Goal: Task Accomplishment & Management: Use online tool/utility

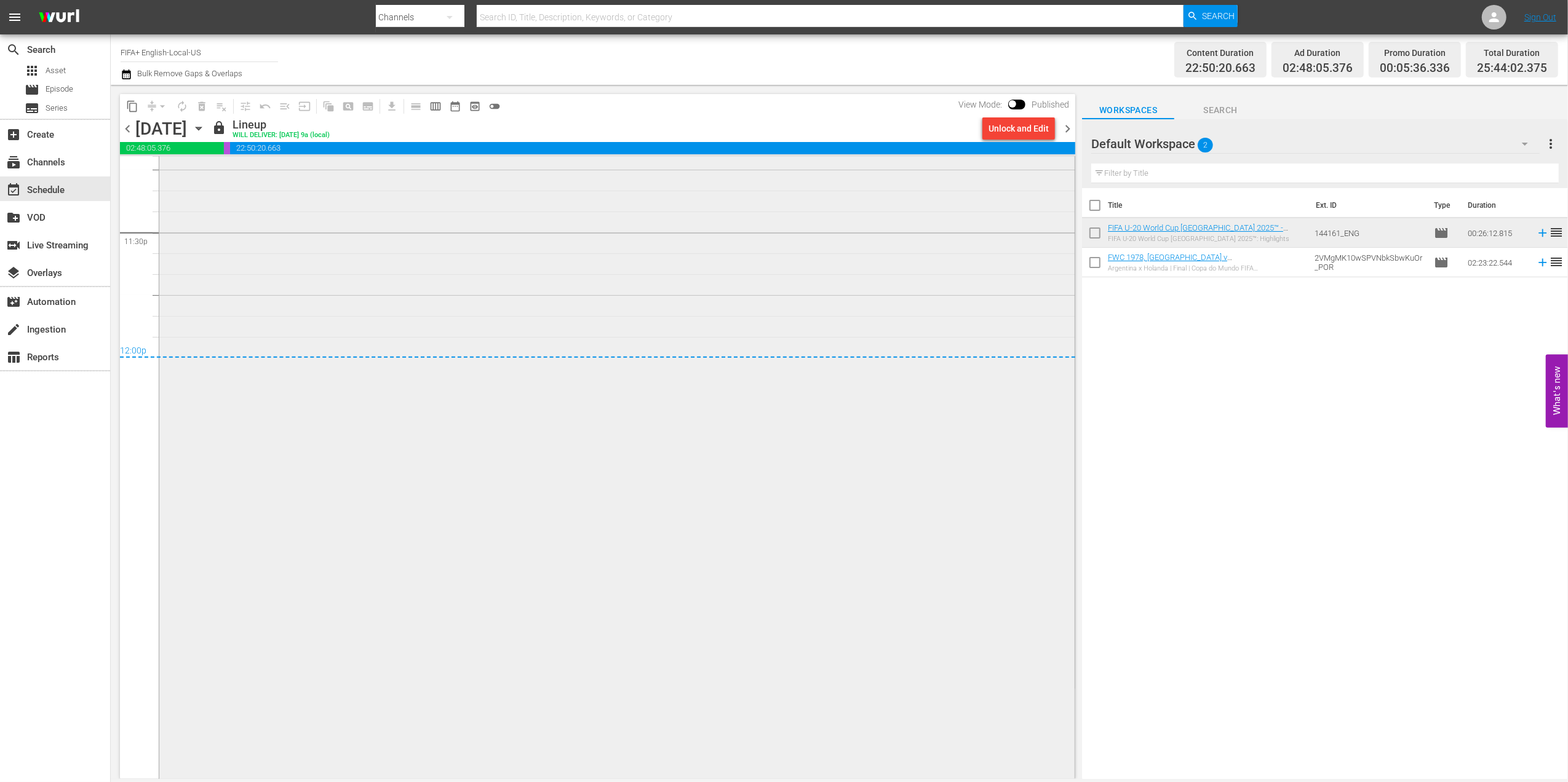
scroll to position [5843, 0]
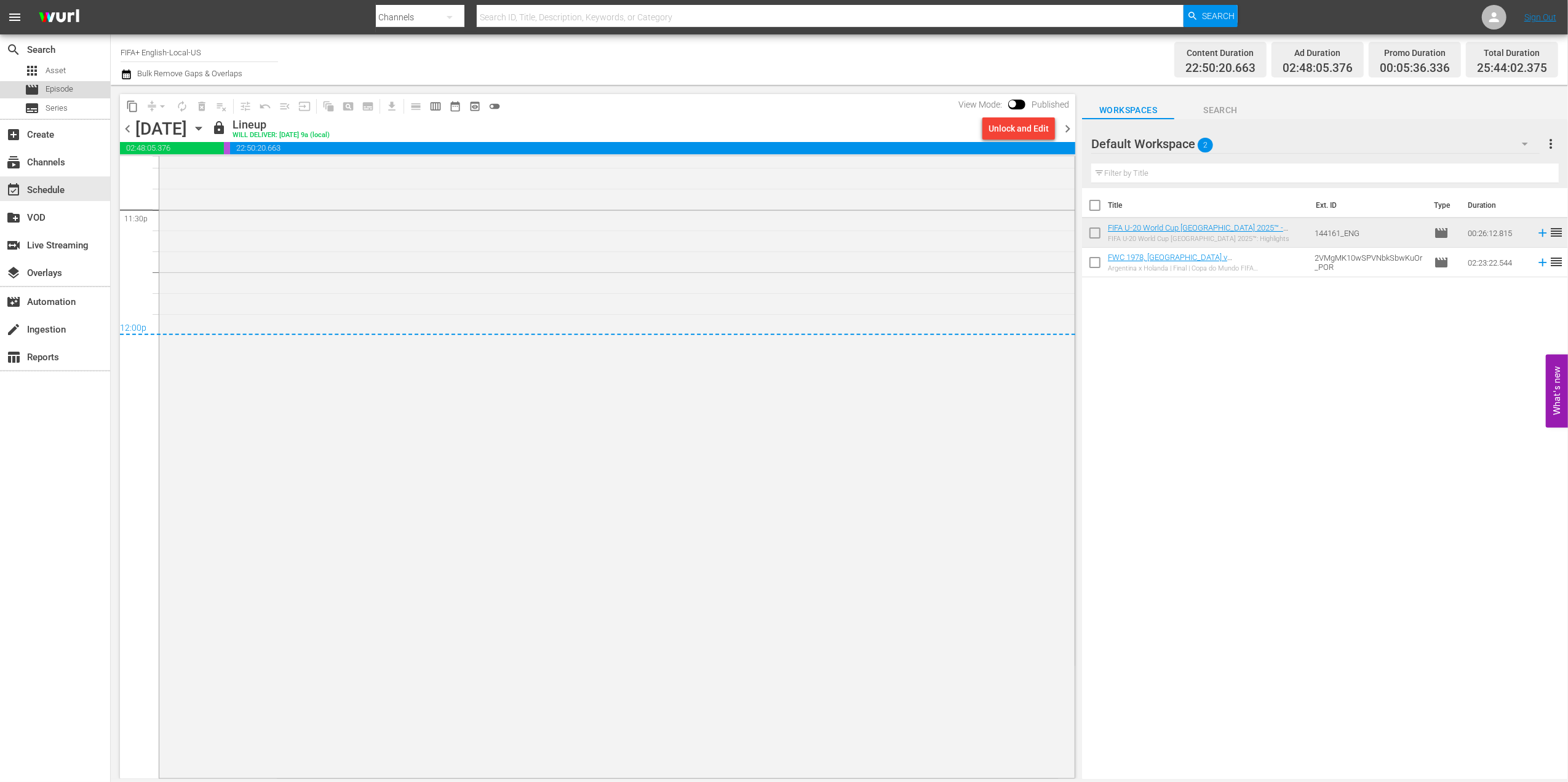
click at [65, 95] on span "Episode" at bounding box center [59, 89] width 27 height 12
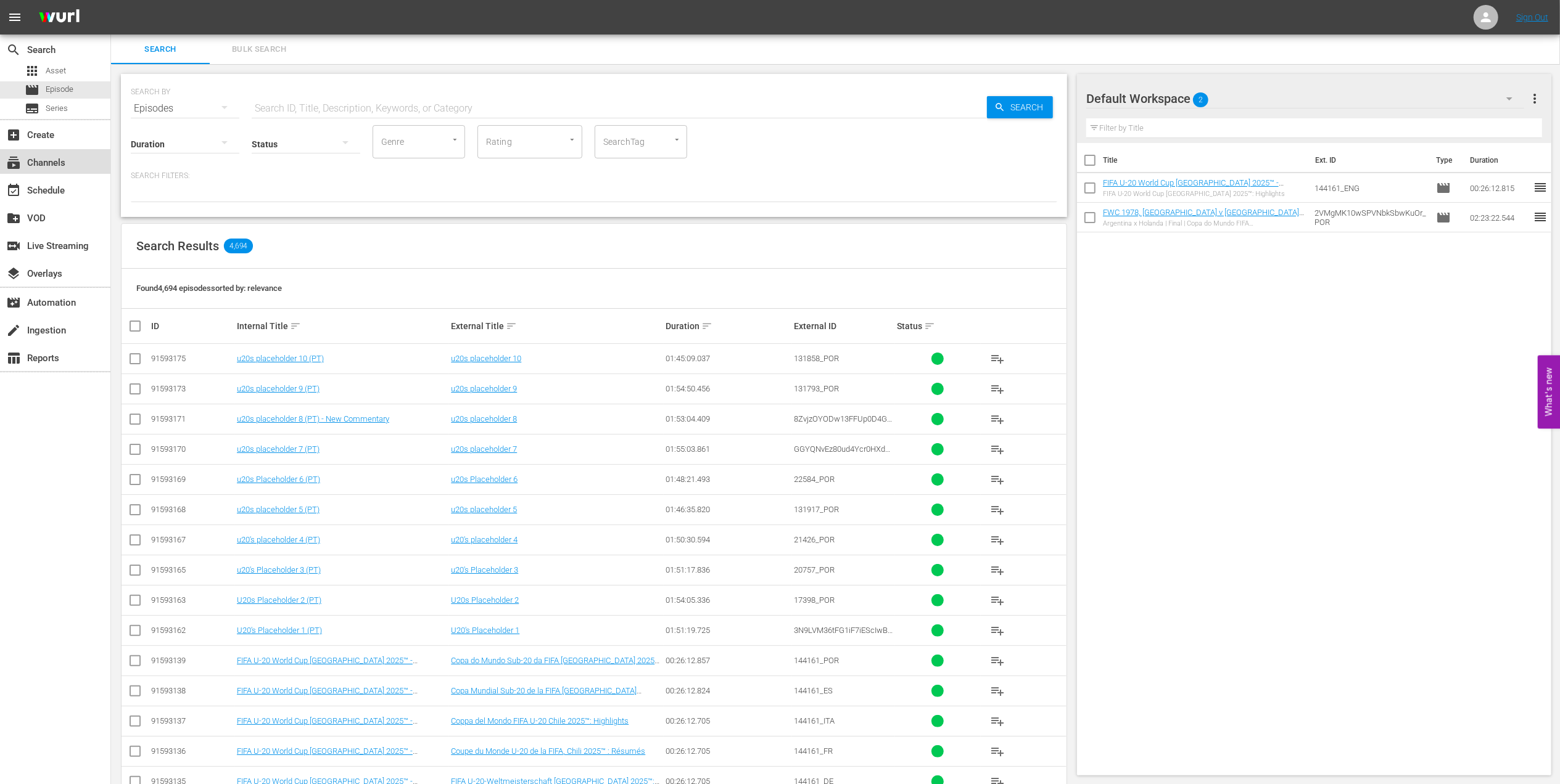
click at [82, 156] on div "subscriptions Channels" at bounding box center [55, 162] width 111 height 25
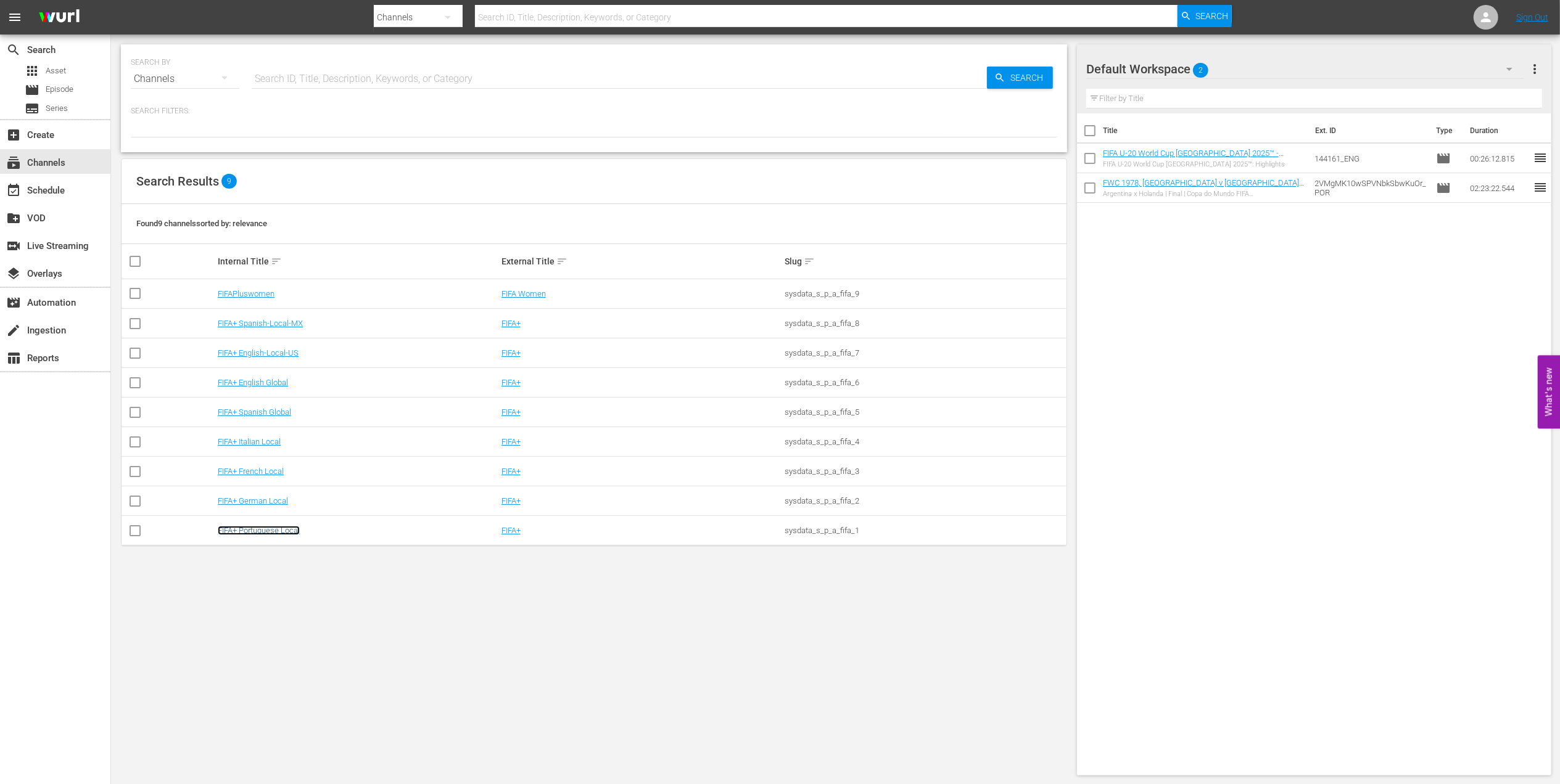
click at [275, 534] on link "FIFA+ Portuguese Local" at bounding box center [258, 530] width 82 height 9
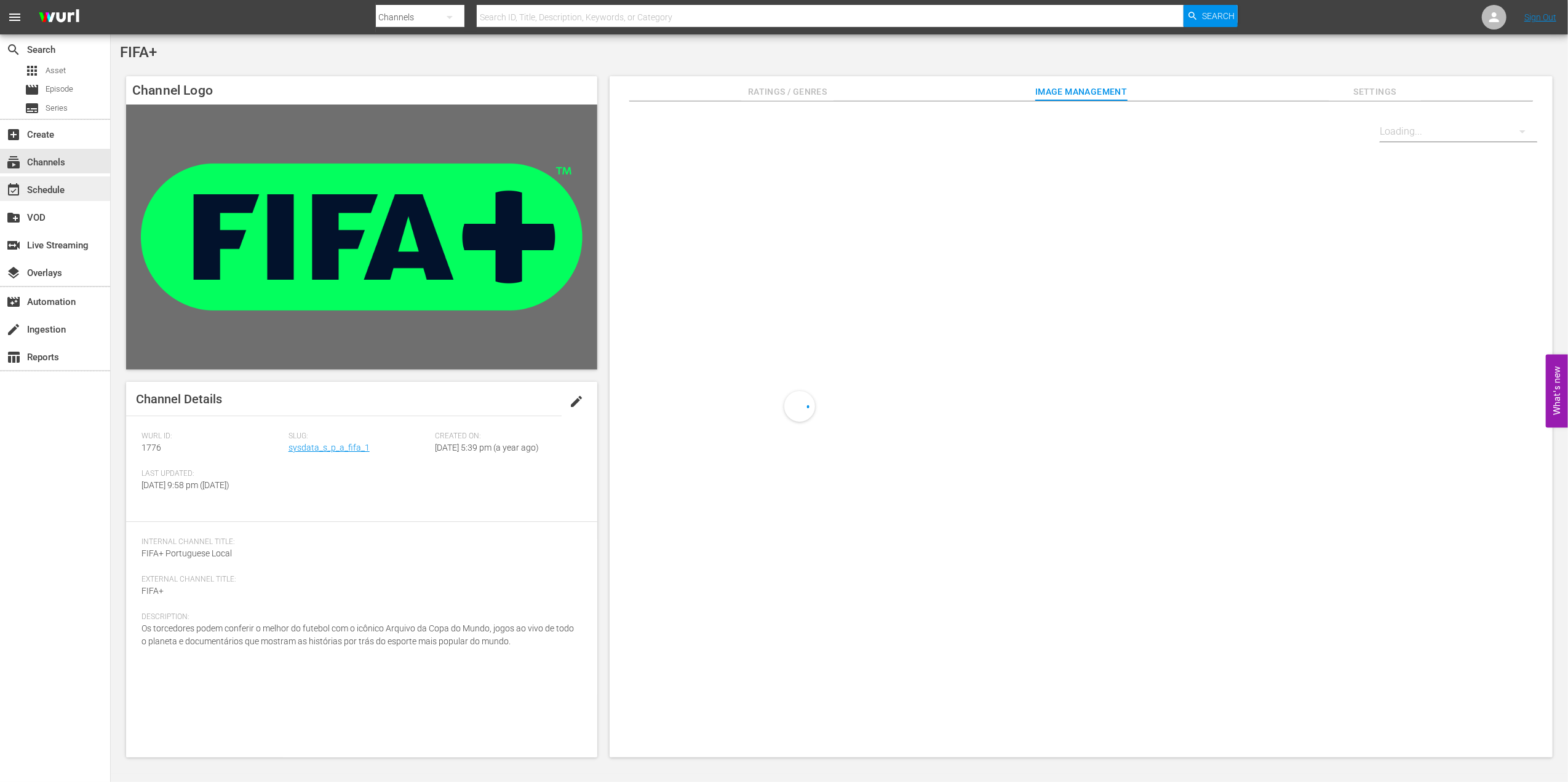
click at [59, 189] on div "event_available Schedule" at bounding box center [35, 188] width 69 height 11
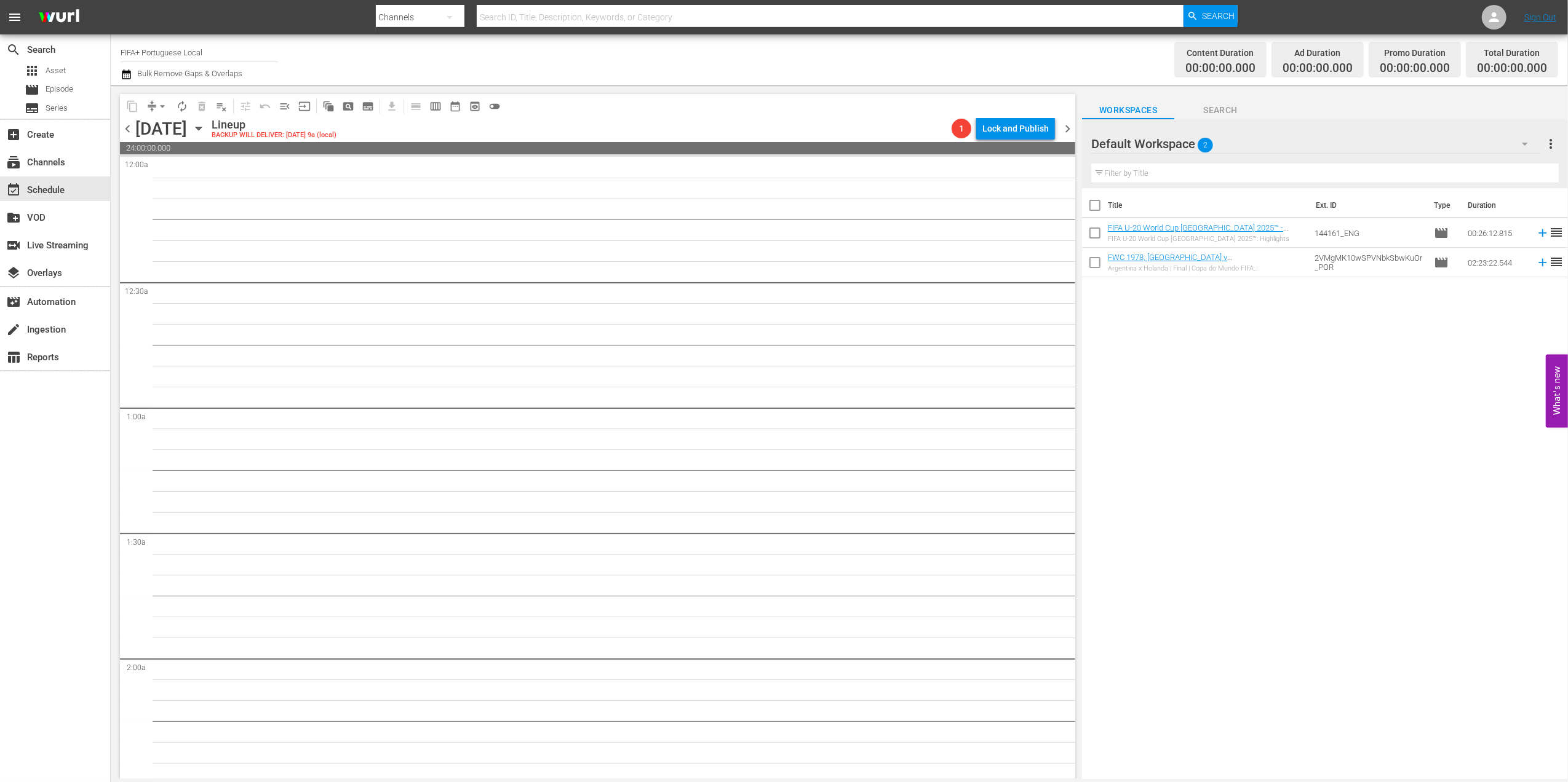
click at [125, 128] on span "chevron_left" at bounding box center [128, 129] width 16 height 16
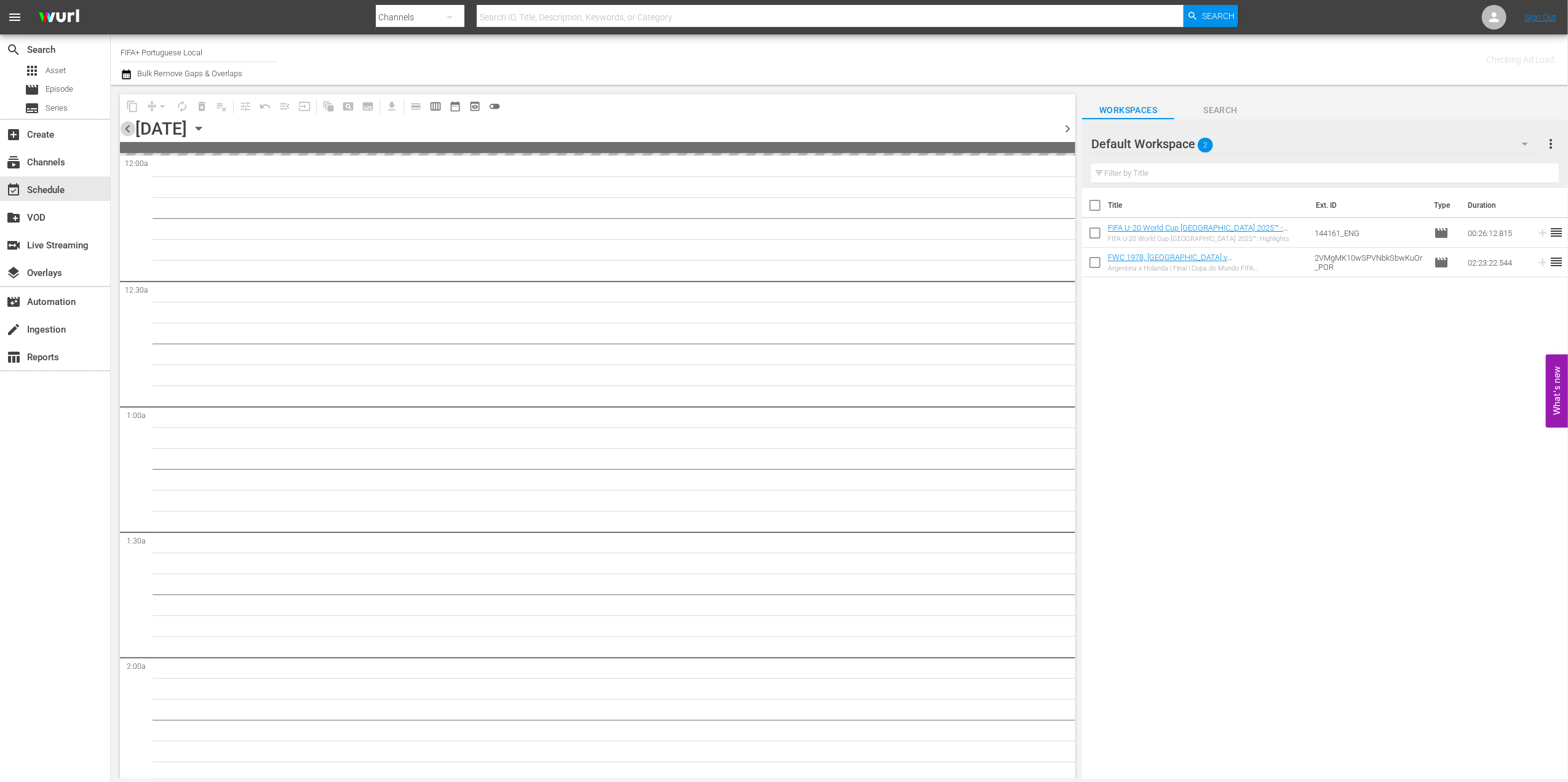
click at [125, 128] on span "chevron_left" at bounding box center [128, 129] width 16 height 16
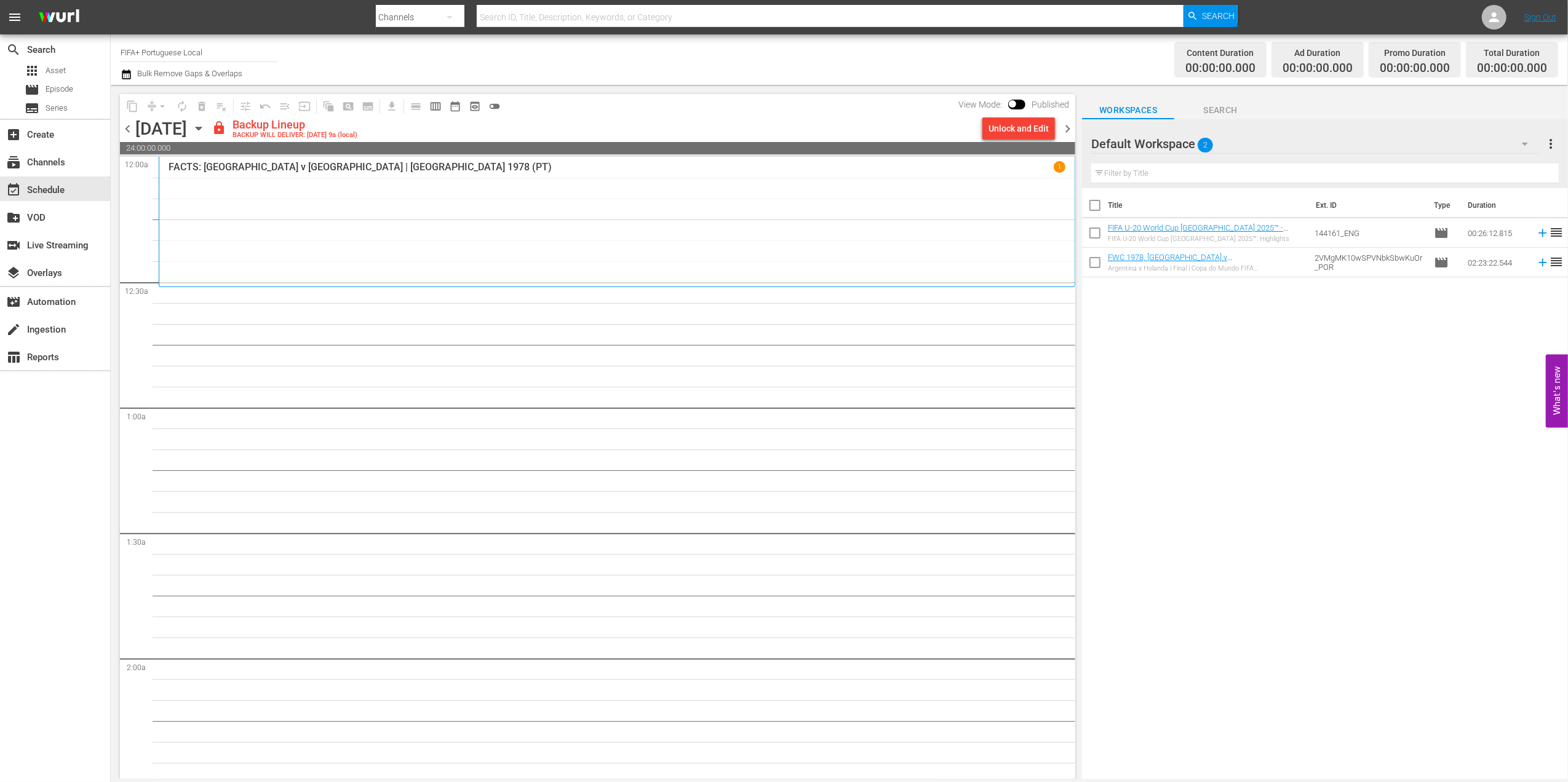
click at [125, 131] on span "chevron_left" at bounding box center [128, 129] width 16 height 16
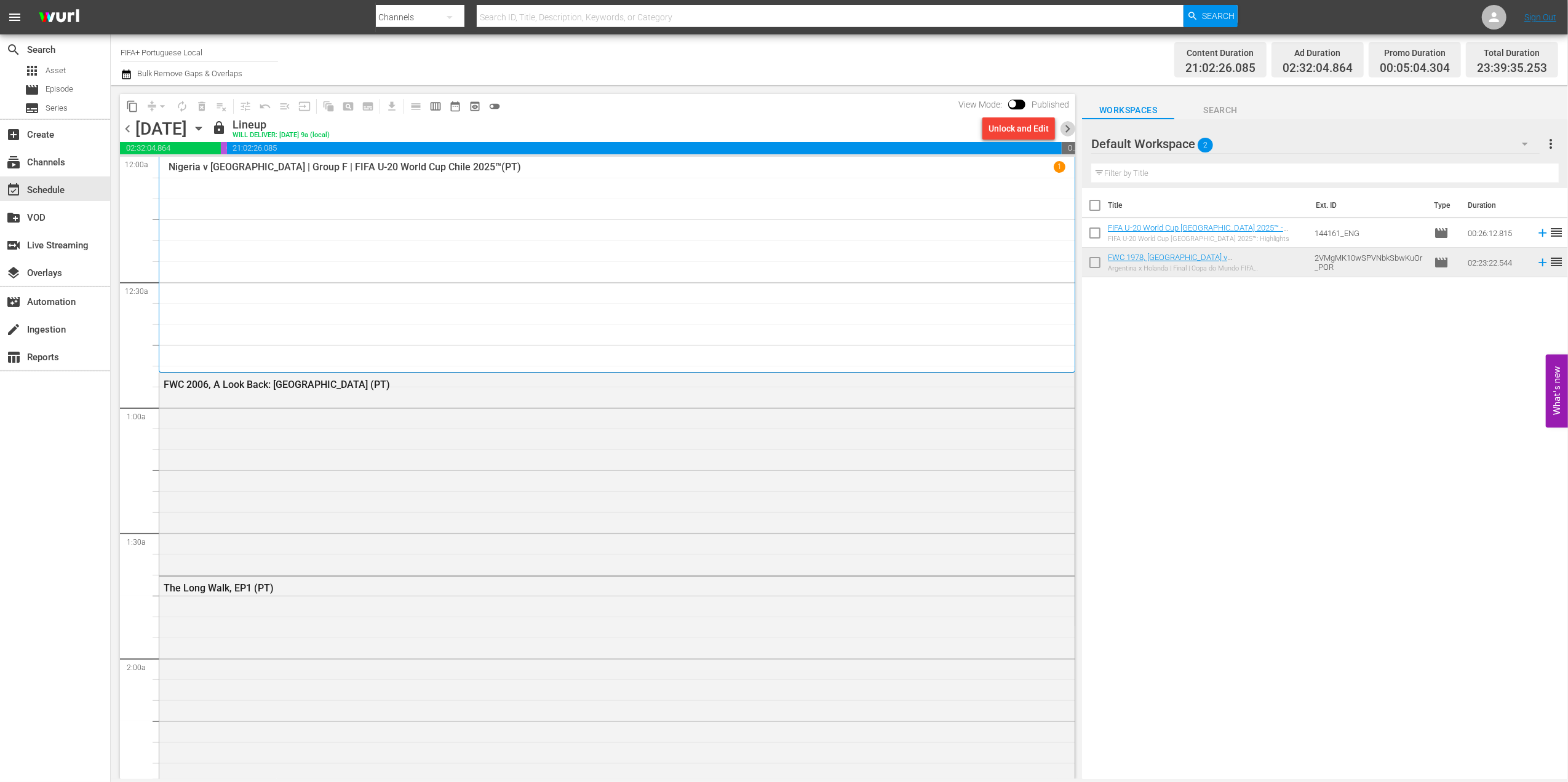
click at [1069, 124] on span "chevron_right" at bounding box center [1068, 129] width 16 height 16
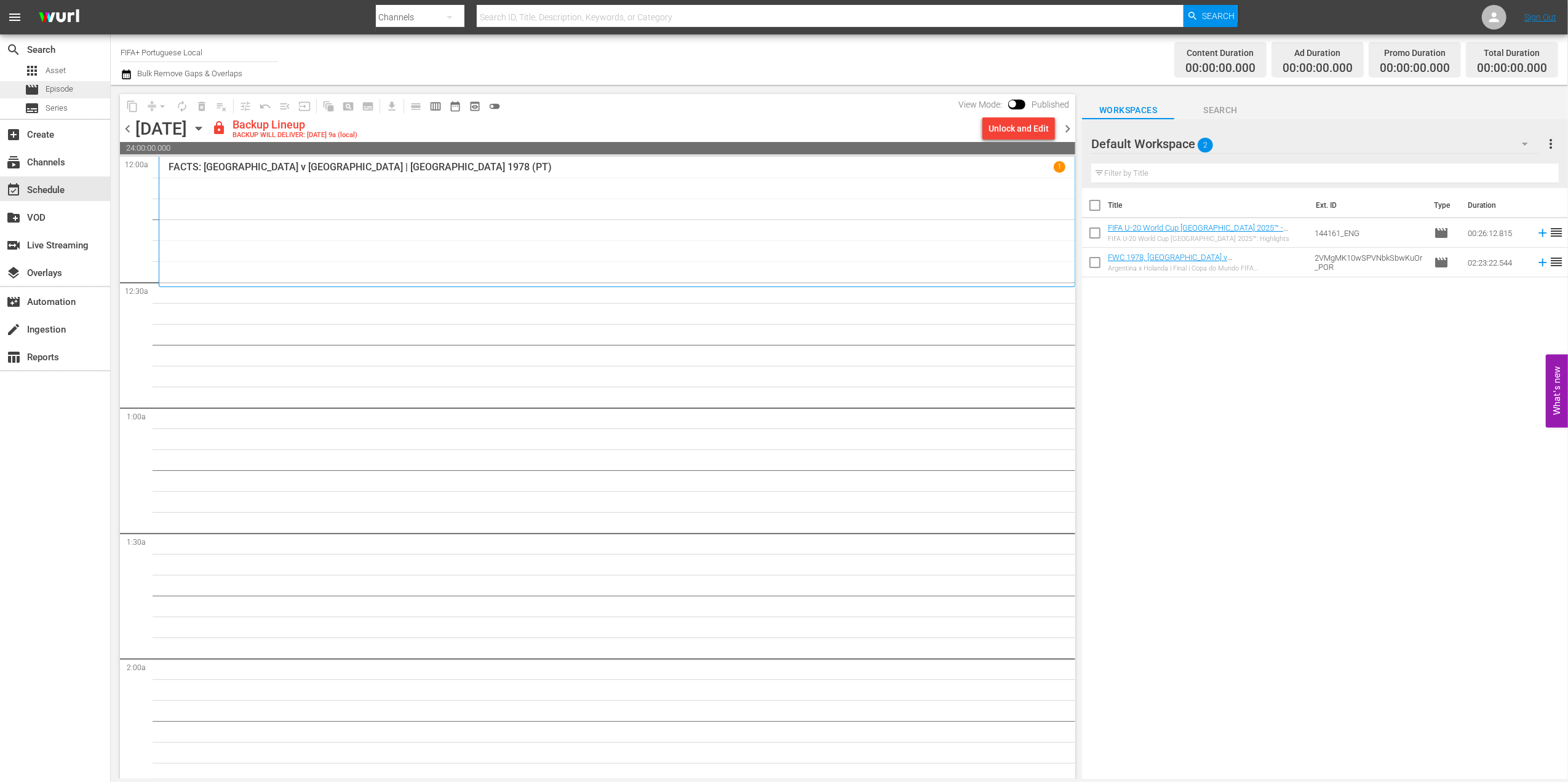
click at [74, 86] on div "movie Episode" at bounding box center [55, 89] width 110 height 17
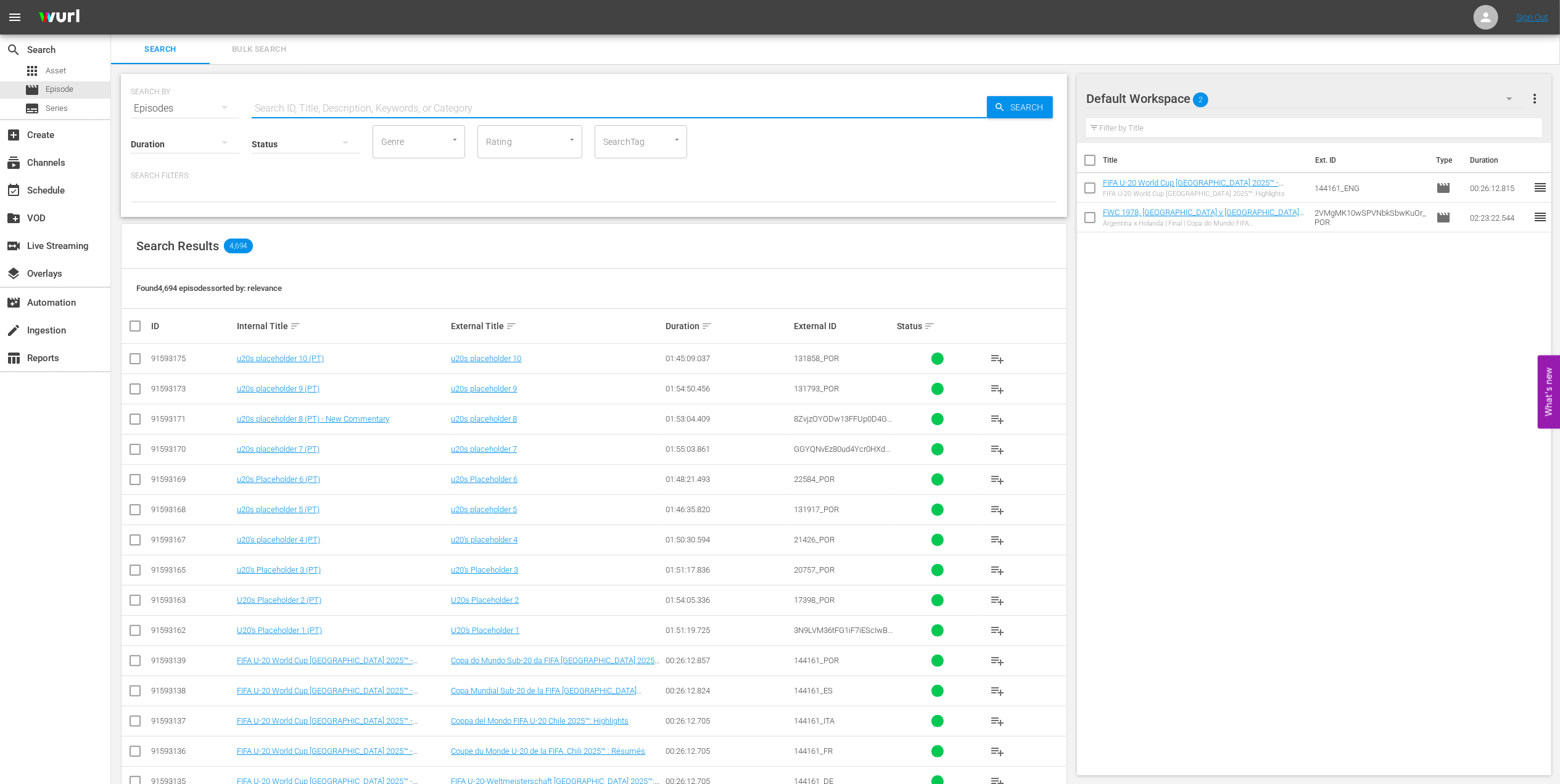
click at [351, 107] on input "text" at bounding box center [619, 108] width 735 height 29
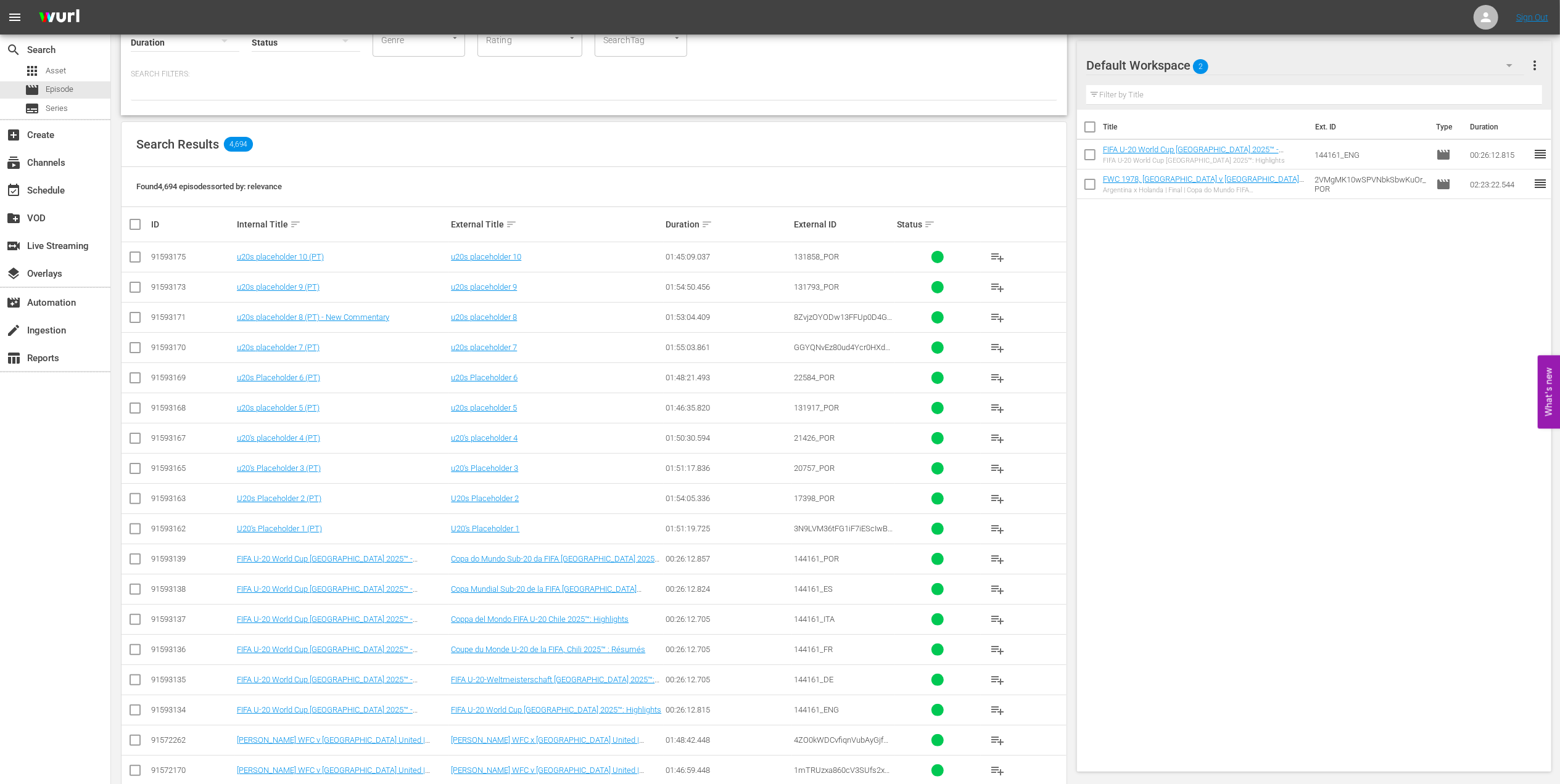
scroll to position [114, 0]
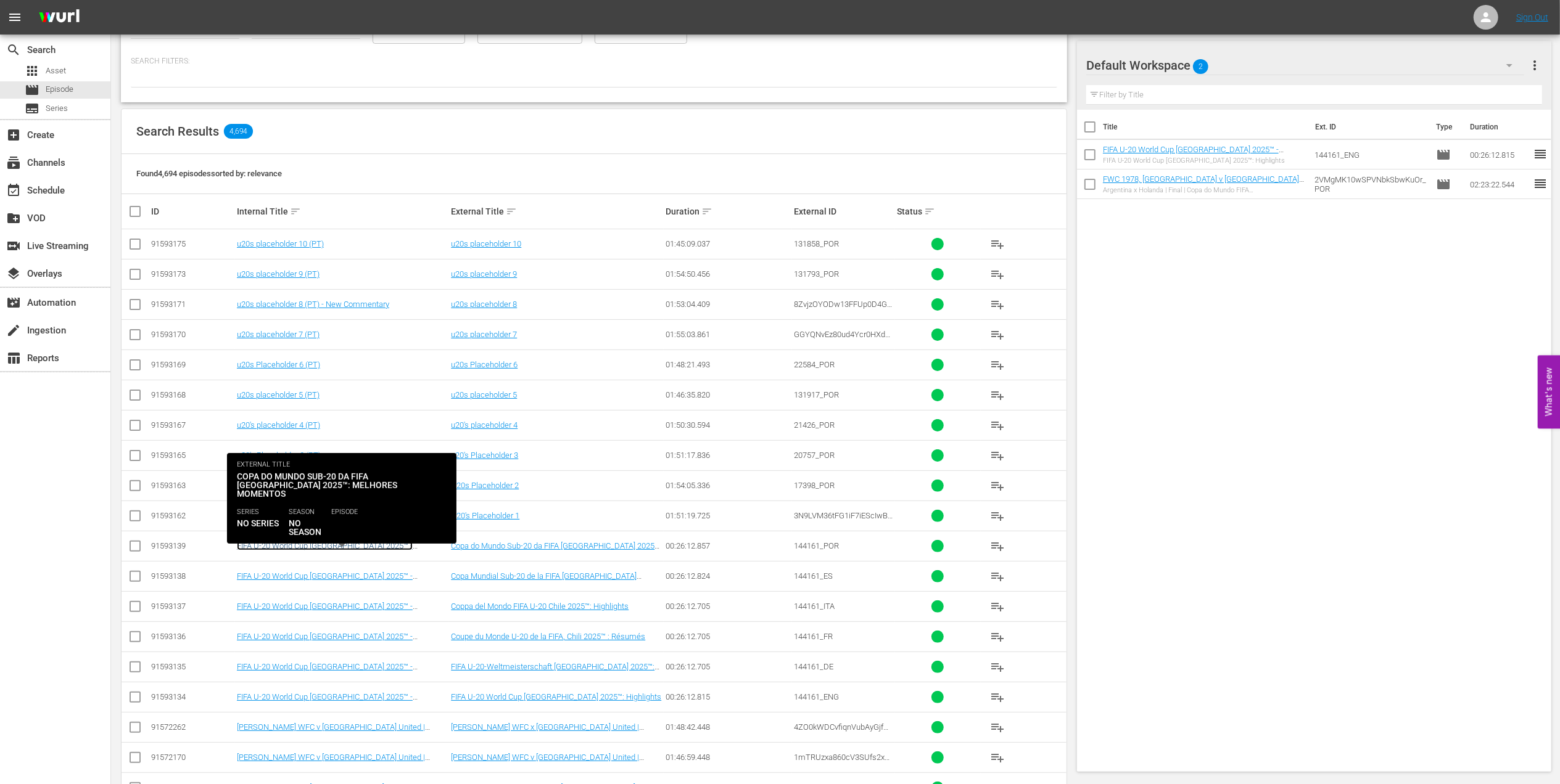
click at [378, 550] on link "FIFA U-20 World Cup [GEOGRAPHIC_DATA] 2025™ - Highlights Bundle M4+M5+M6 (PT)" at bounding box center [324, 551] width 176 height 18
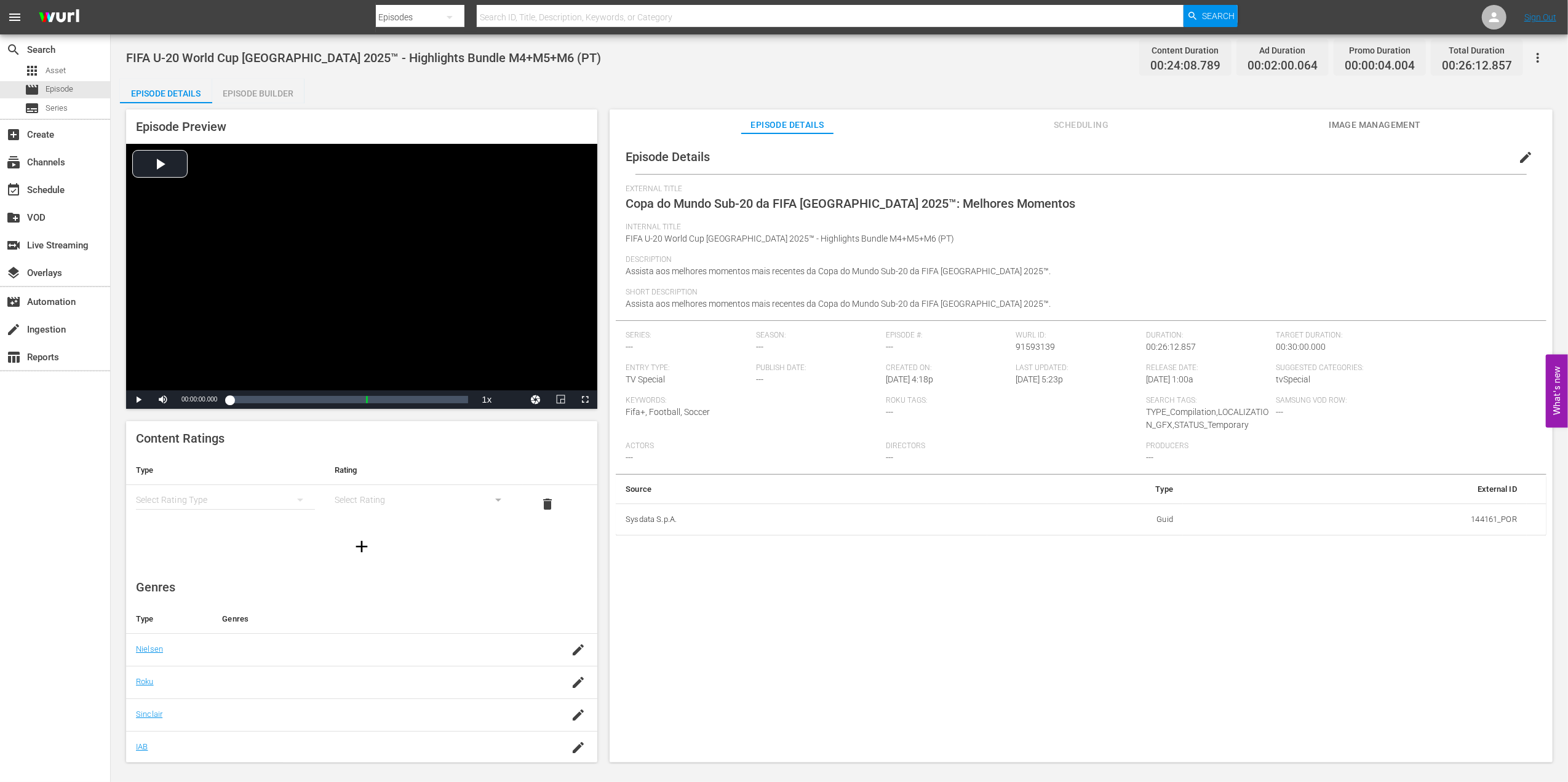
click at [897, 239] on div "Internal Title FIFA U-20 World Cup Chile 2025™ - Highlights Bundle M4+M5+M6 (PT)" at bounding box center [1081, 239] width 911 height 33
click at [887, 239] on span "FIFA U-20 World Cup [GEOGRAPHIC_DATA] 2025™ - Highlights Bundle M4+M5+M6 (PT)" at bounding box center [790, 238] width 328 height 10
drag, startPoint x: 887, startPoint y: 239, endPoint x: 893, endPoint y: 237, distance: 6.3
click at [893, 237] on div "Internal Title FIFA U-20 World Cup Chile 2025™ - Highlights Bundle M4+M5+M6 (PT)" at bounding box center [1081, 239] width 911 height 33
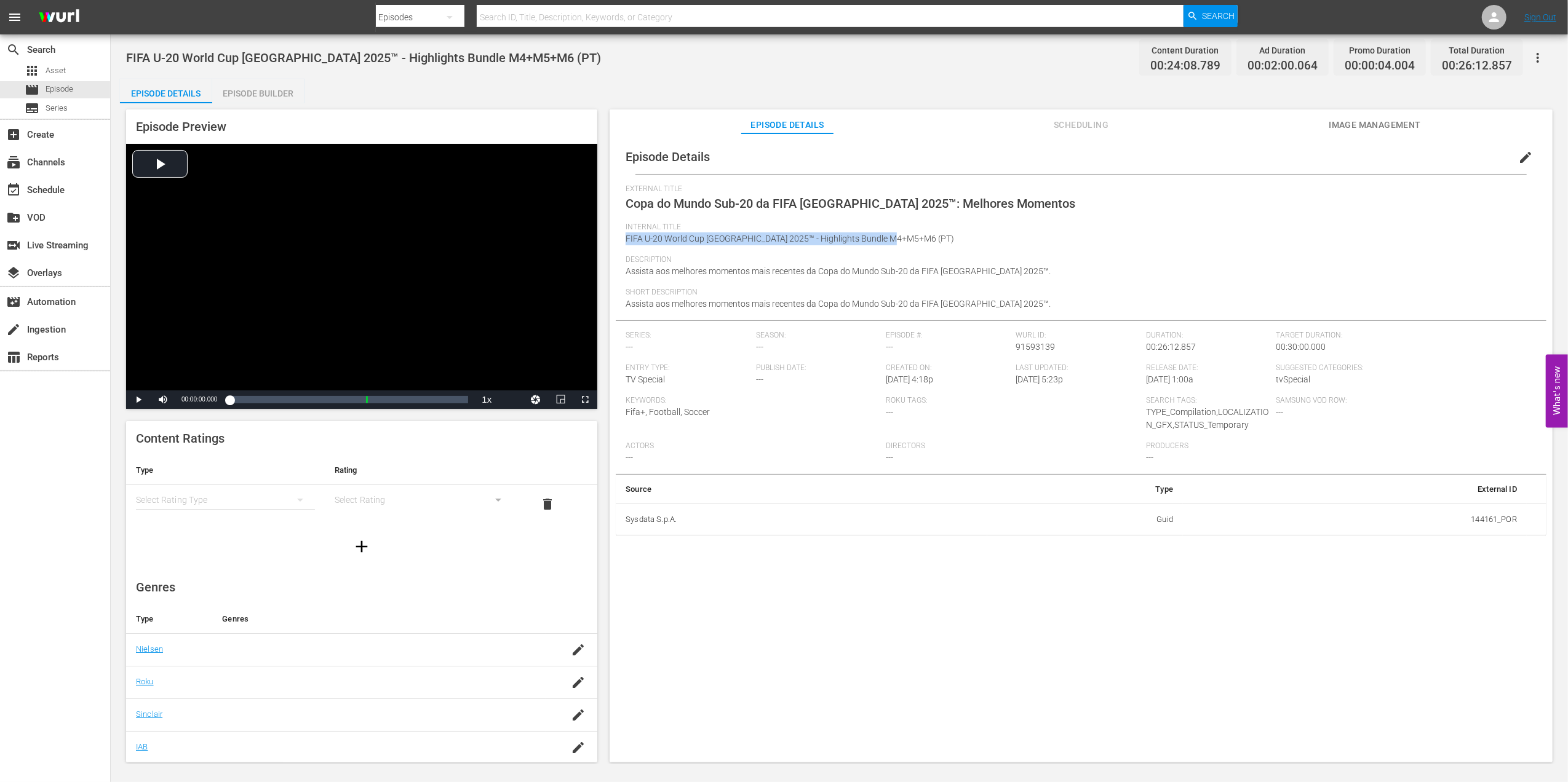
drag, startPoint x: 891, startPoint y: 237, endPoint x: 621, endPoint y: 242, distance: 270.0
click at [621, 242] on div "Episode Details edit External Title Copa do Mundo Sub-20 da FIFA Chile 2025™: M…" at bounding box center [1081, 337] width 931 height 396
copy span "FIFA U-20 World Cup [GEOGRAPHIC_DATA] 2025™ - Highlights Bundle M4+M5+M6 (PT)"
click at [933, 116] on div "Episode Details Scheduling Image Management" at bounding box center [1081, 122] width 882 height 25
click at [79, 91] on div "movie Episode" at bounding box center [55, 89] width 110 height 17
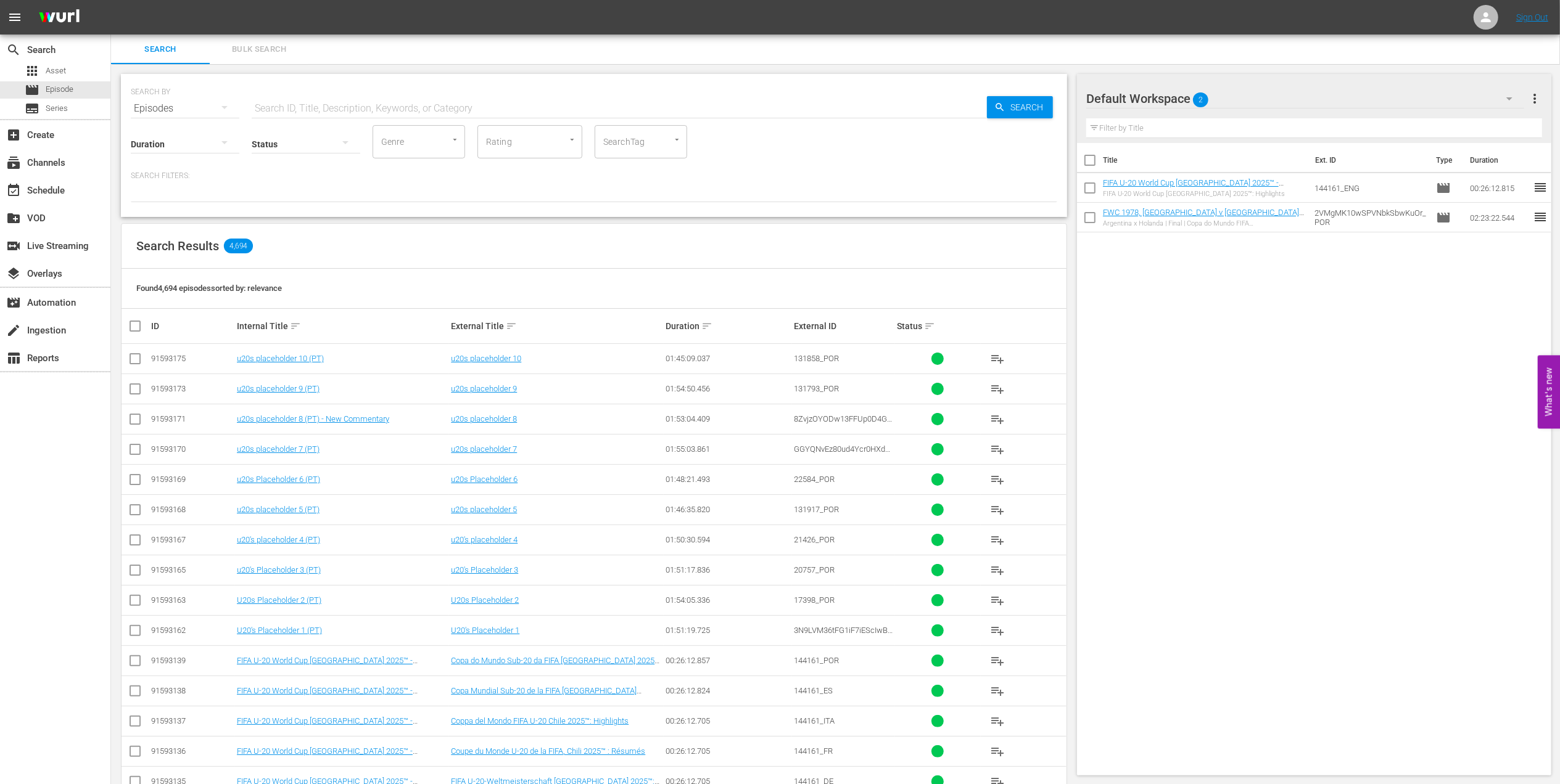
click at [135, 666] on input "checkbox" at bounding box center [135, 663] width 15 height 15
checkbox input "true"
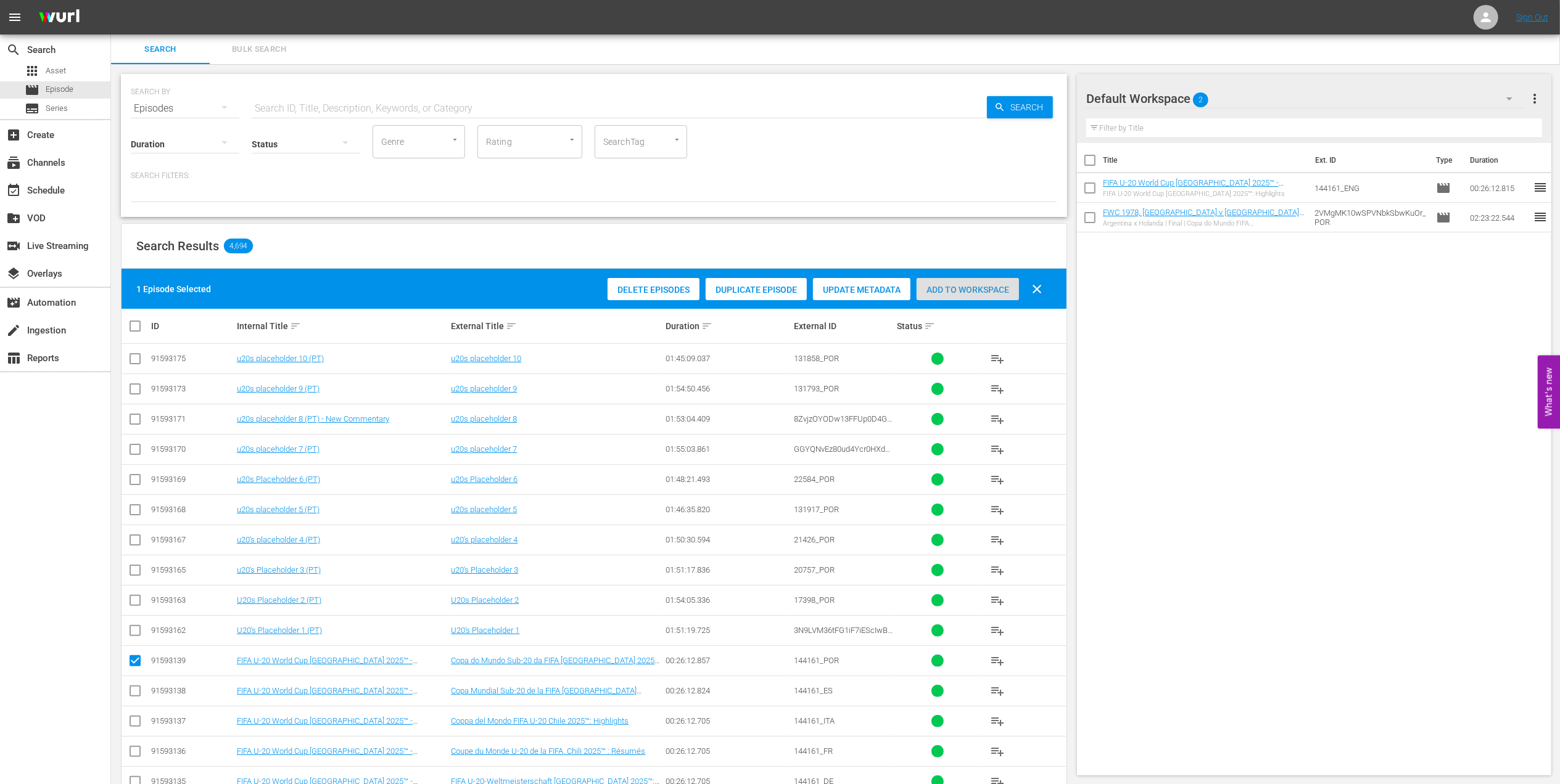
click at [967, 295] on div "Add to Workspace" at bounding box center [967, 290] width 103 height 24
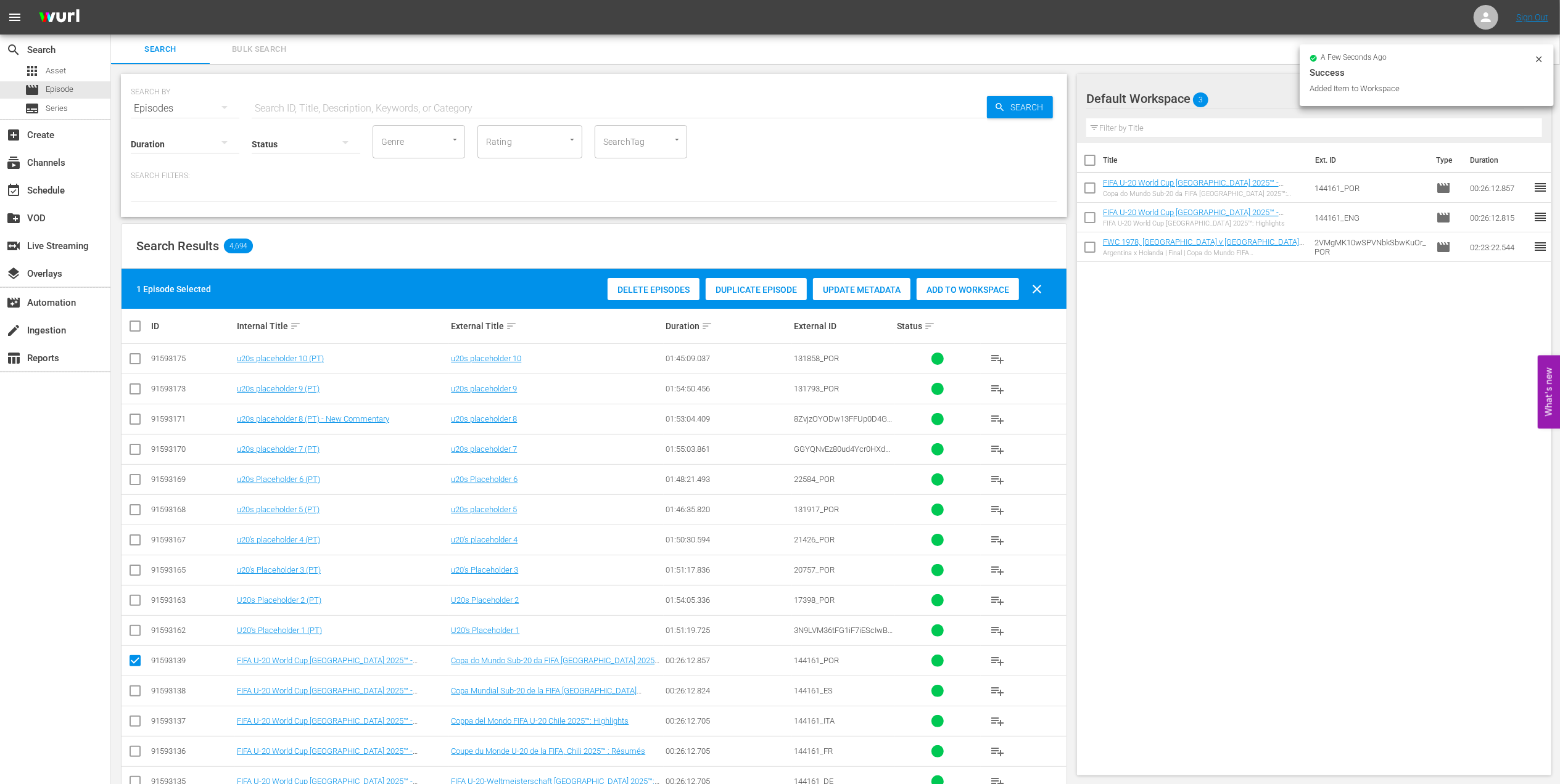
click at [1089, 221] on input "checkbox" at bounding box center [1090, 220] width 26 height 26
checkbox input "true"
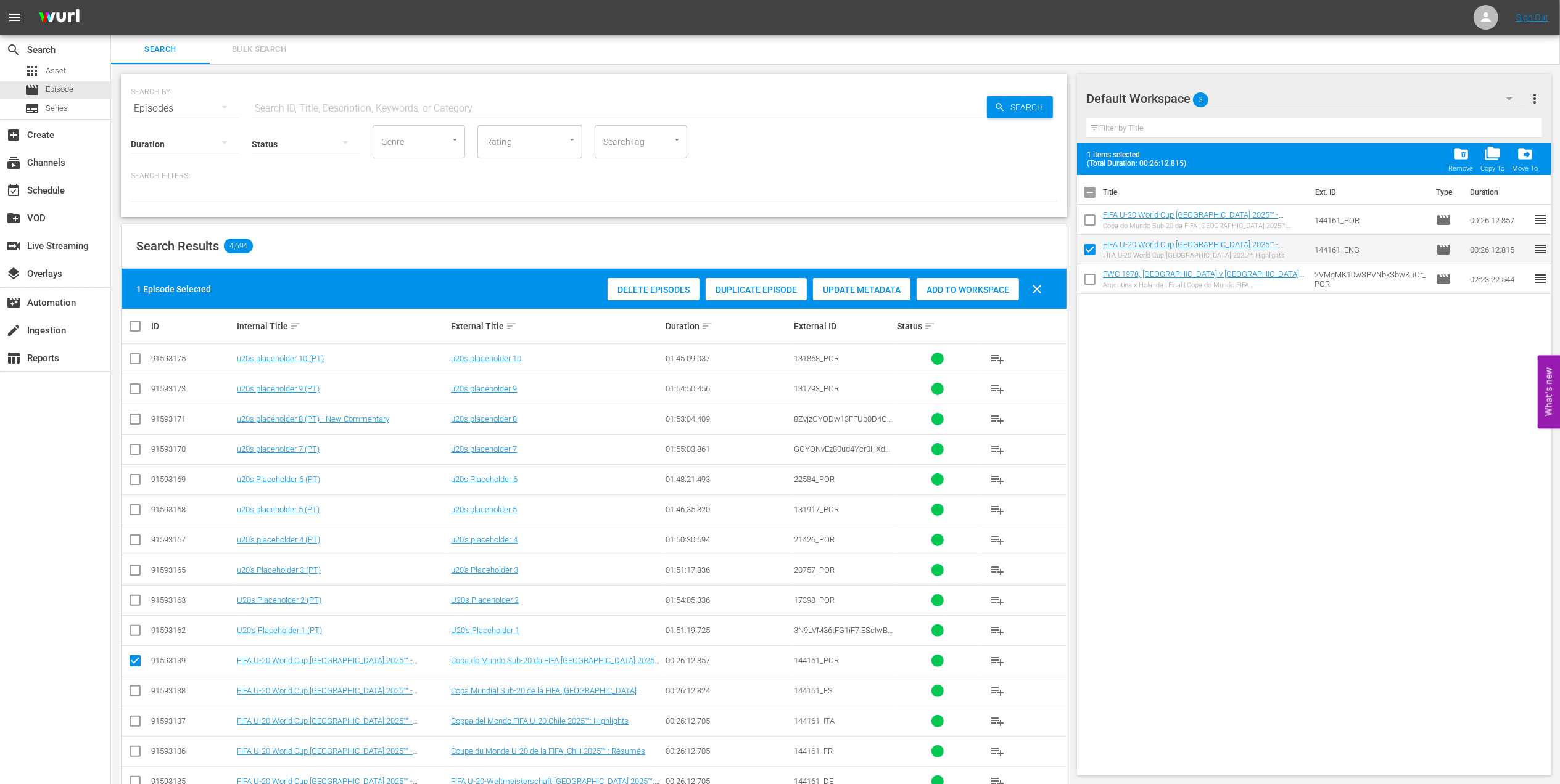
click at [1088, 279] on input "checkbox" at bounding box center [1090, 282] width 26 height 26
checkbox input "true"
click at [1090, 252] on input "checkbox" at bounding box center [1090, 252] width 26 height 26
checkbox input "false"
click at [1096, 272] on input "checkbox" at bounding box center [1090, 282] width 26 height 26
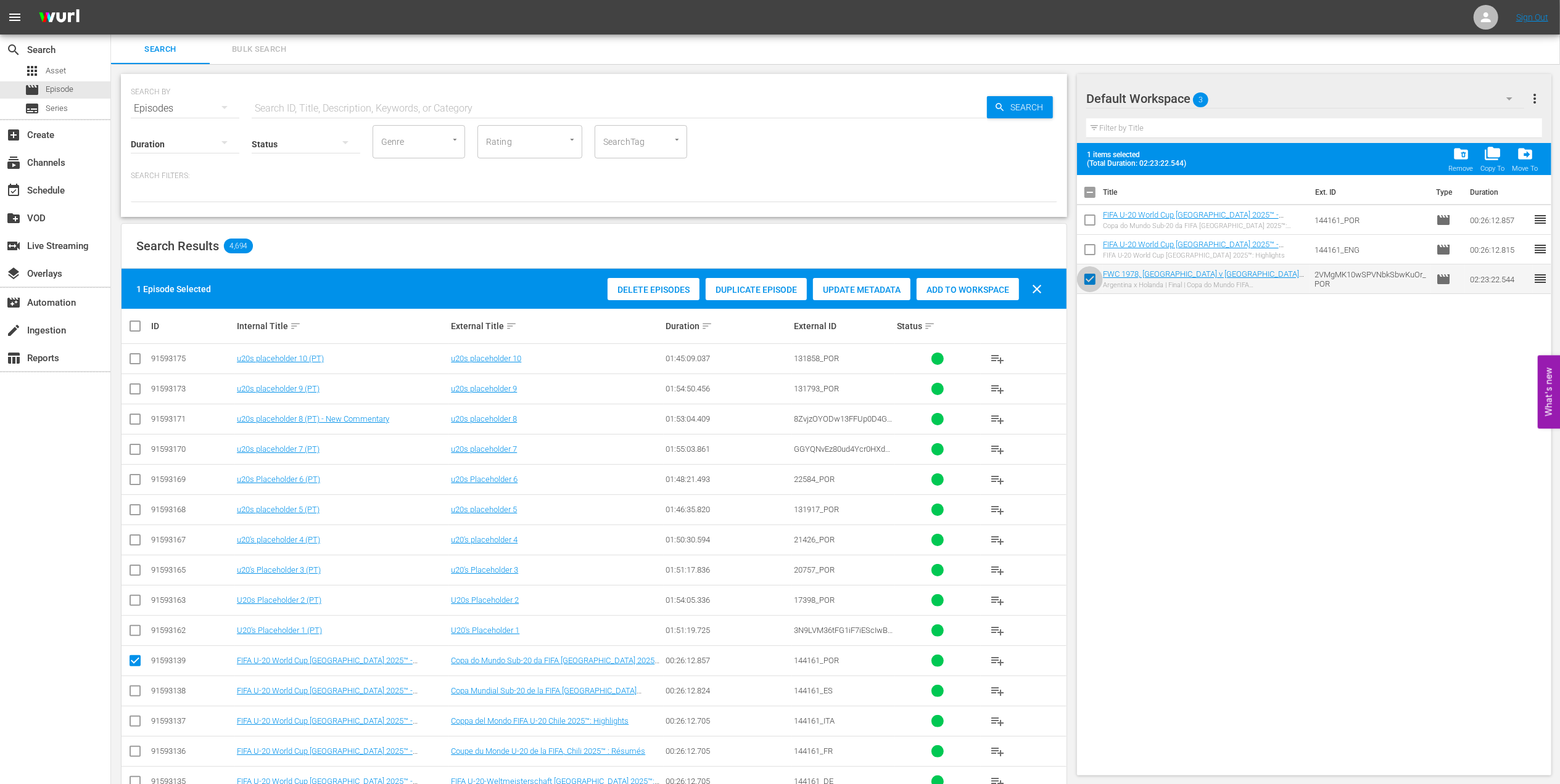
checkbox input "false"
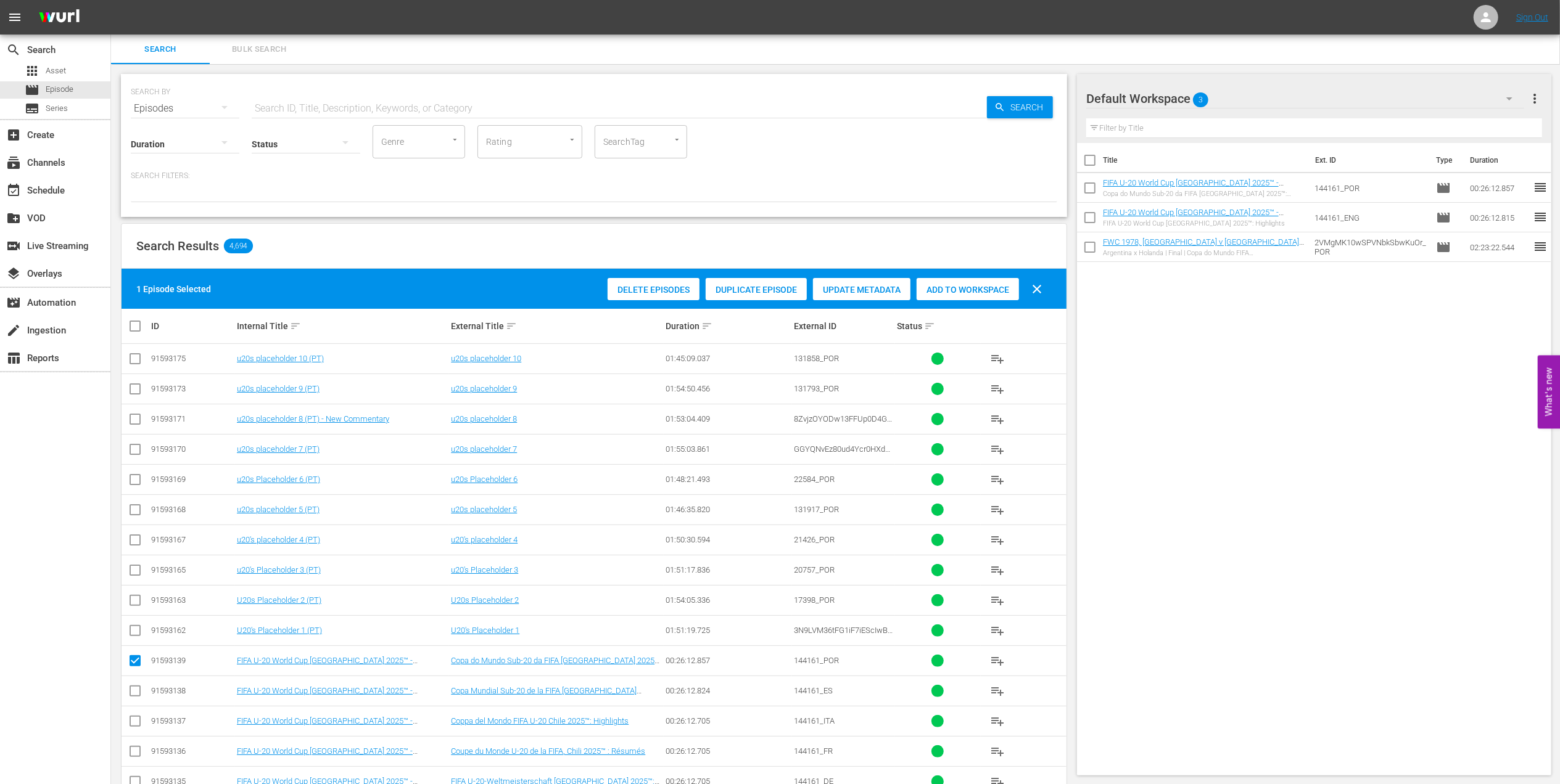
click at [1094, 220] on input "checkbox" at bounding box center [1090, 220] width 26 height 26
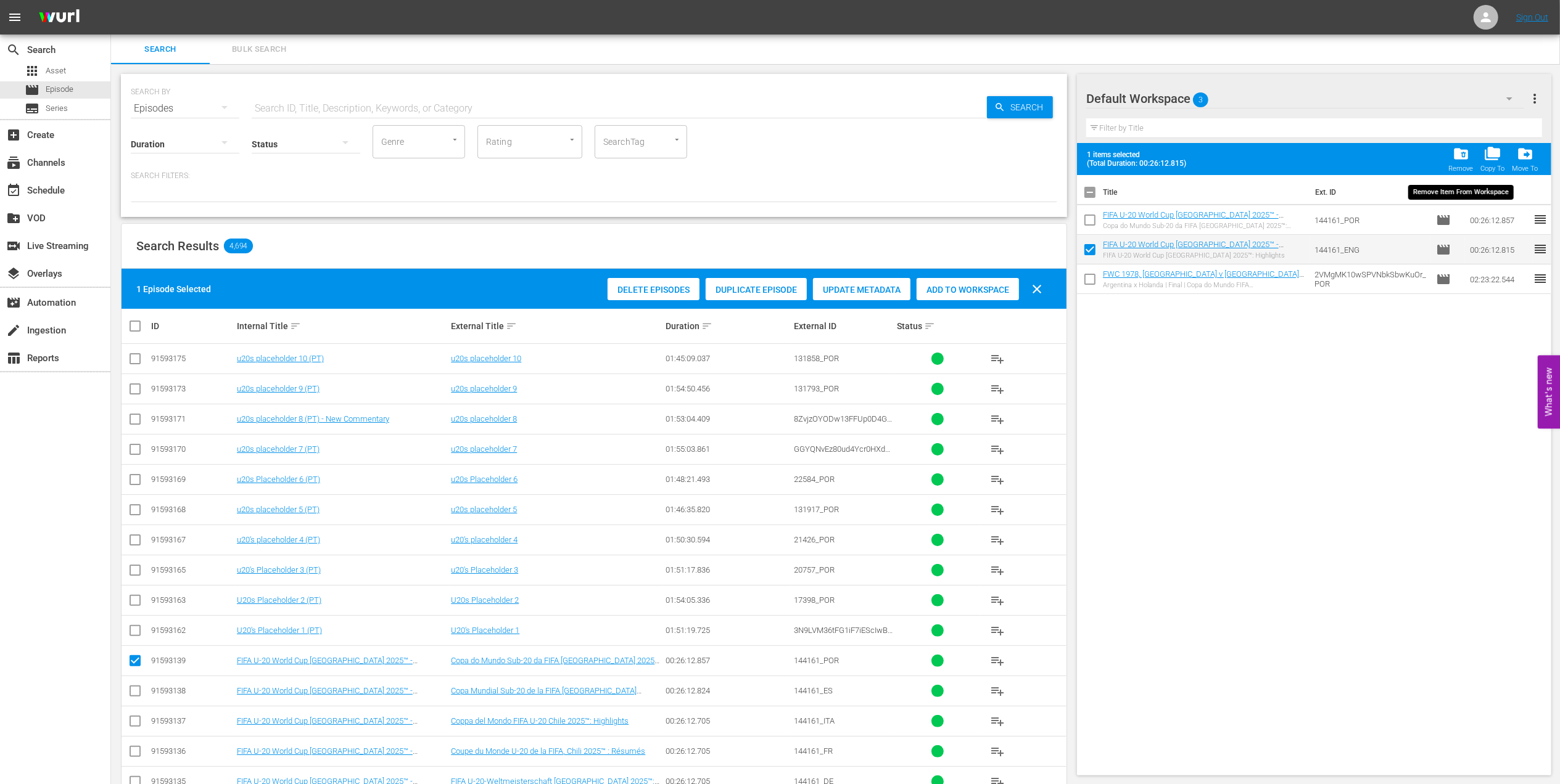
click at [1459, 154] on span "folder_delete" at bounding box center [1460, 154] width 16 height 16
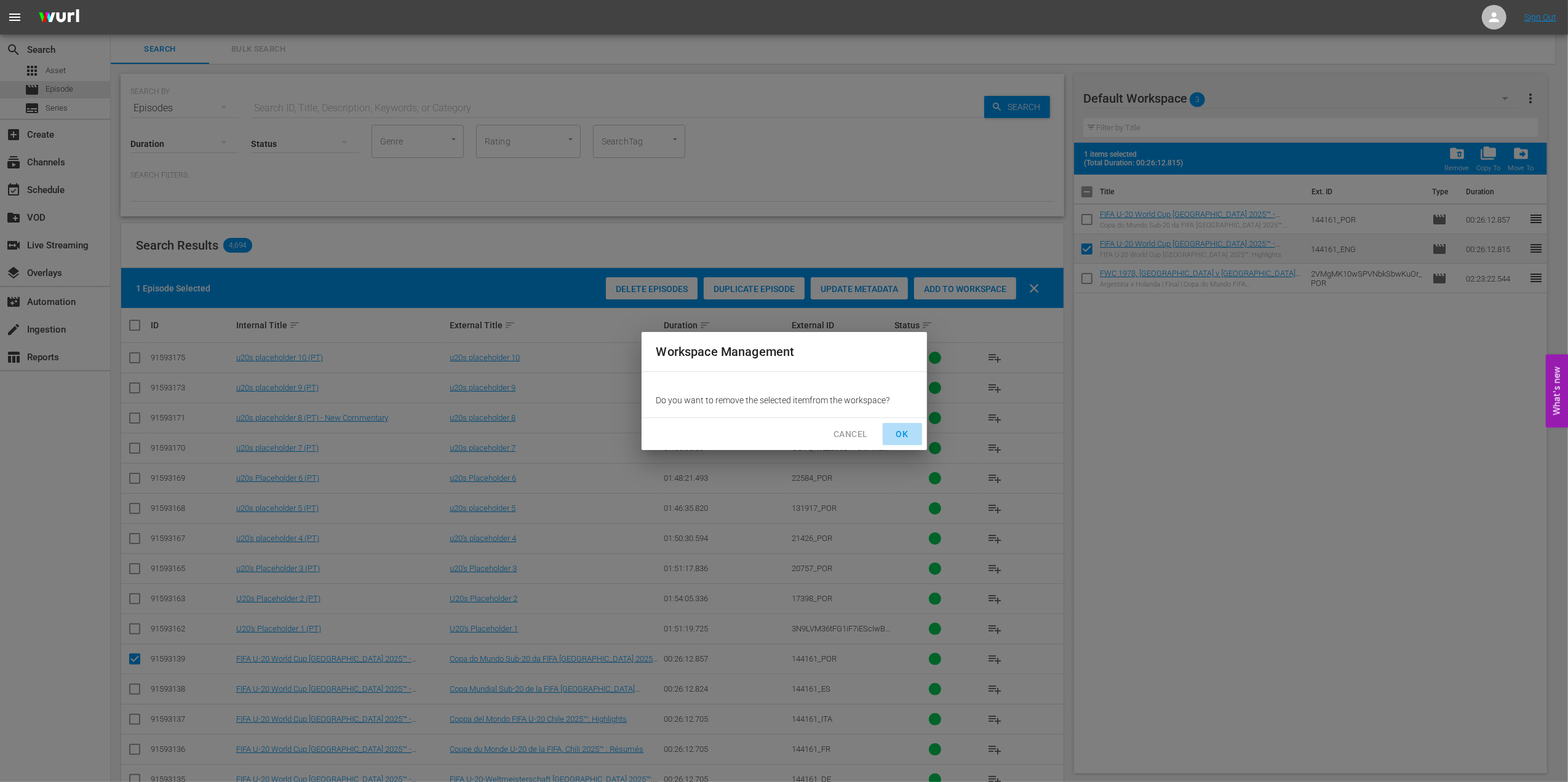
click at [906, 423] on button "OK" at bounding box center [902, 434] width 39 height 23
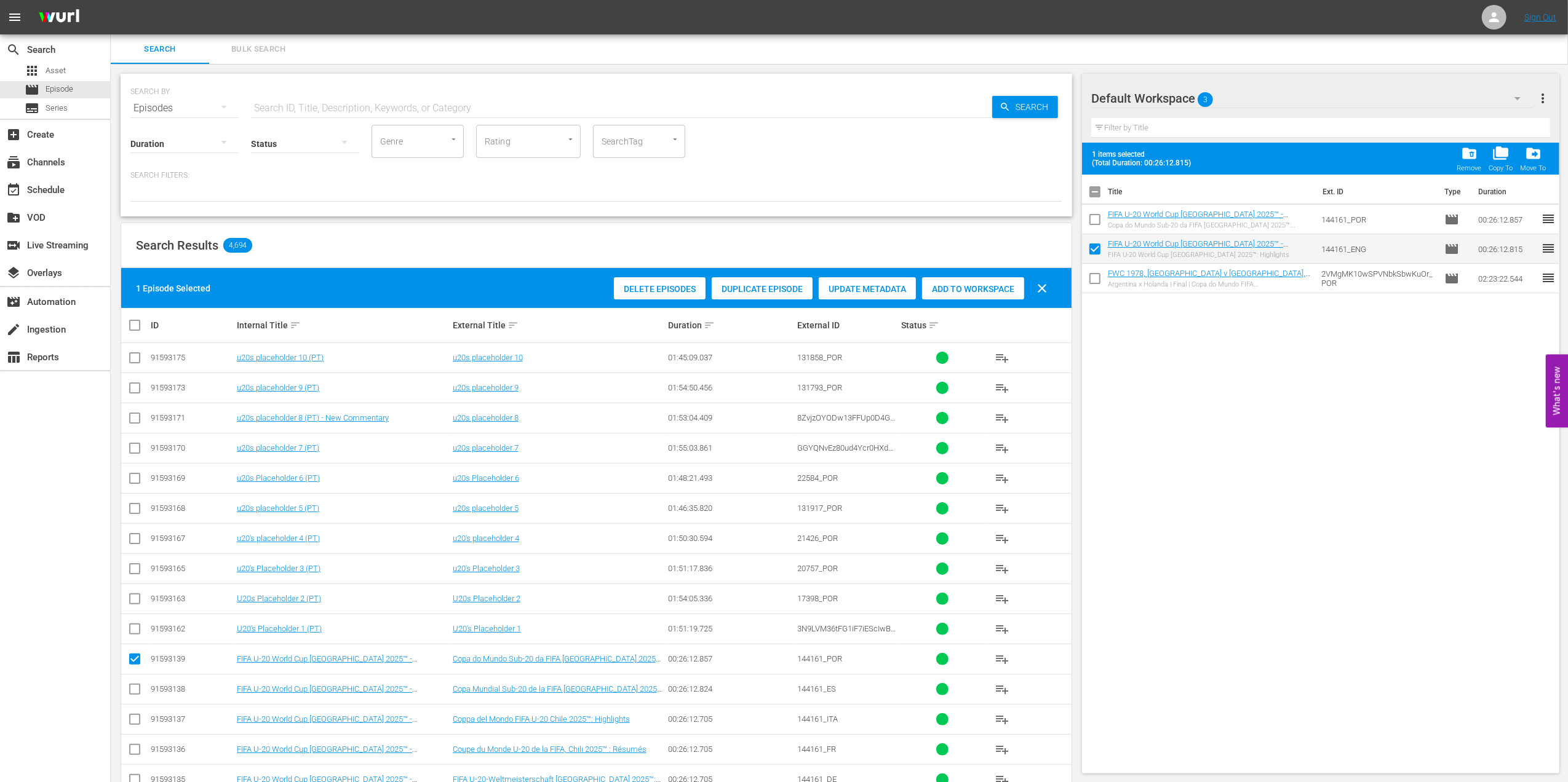
checkbox input "false"
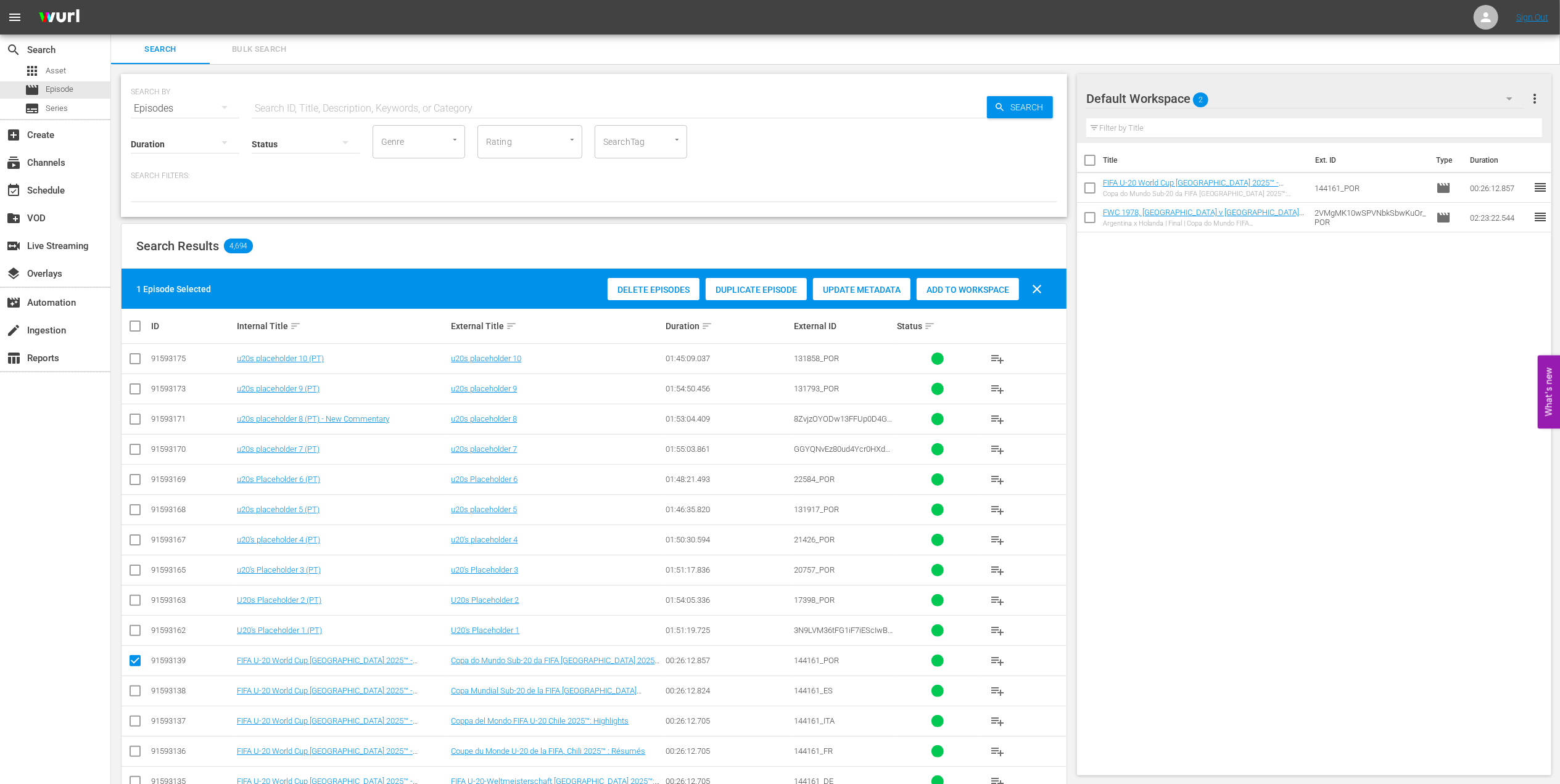
click at [498, 104] on input "text" at bounding box center [619, 108] width 735 height 29
paste input "Voices II"
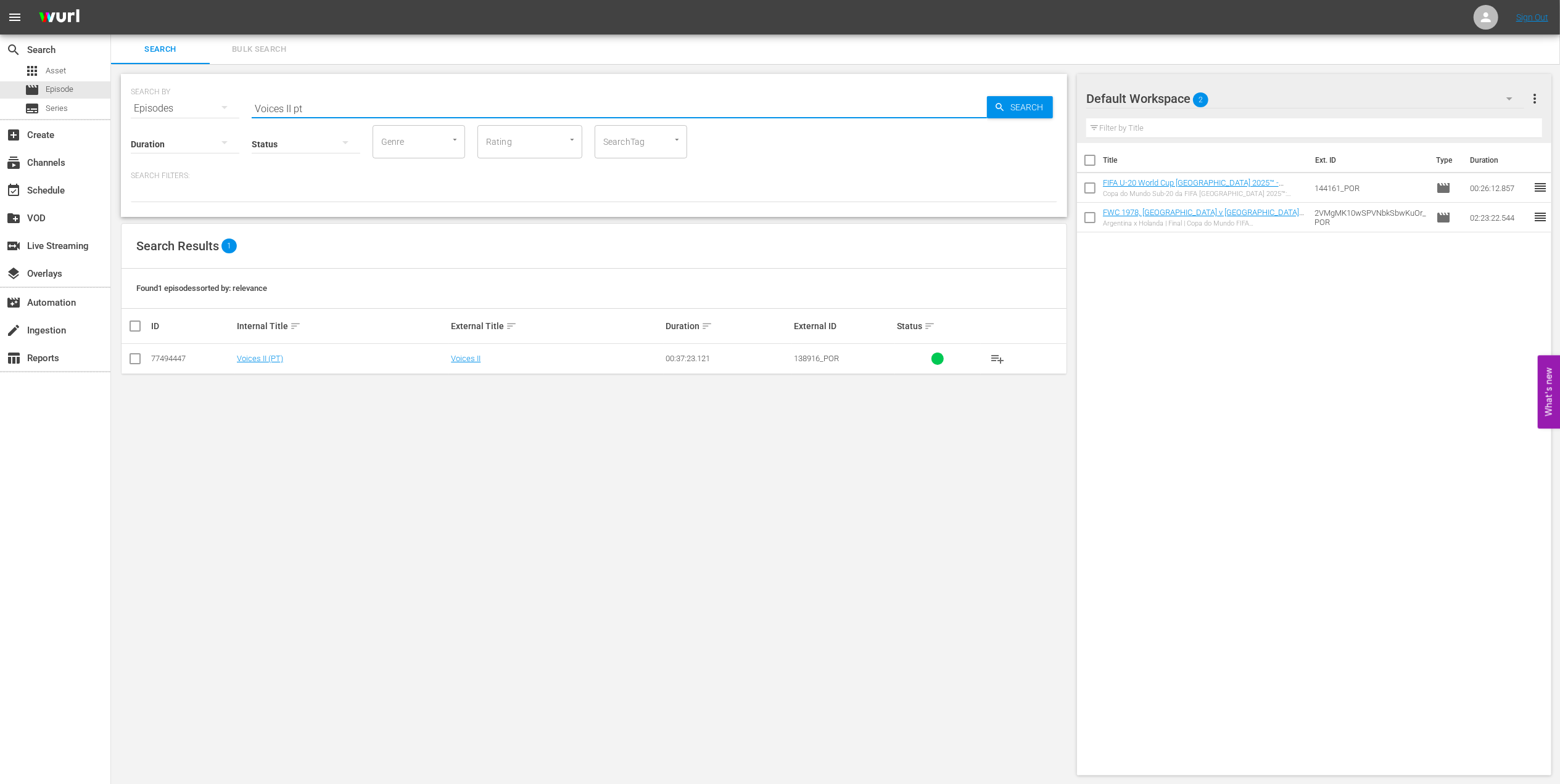
type input "Voices II pt"
click at [135, 358] on input "checkbox" at bounding box center [135, 361] width 15 height 15
checkbox input "true"
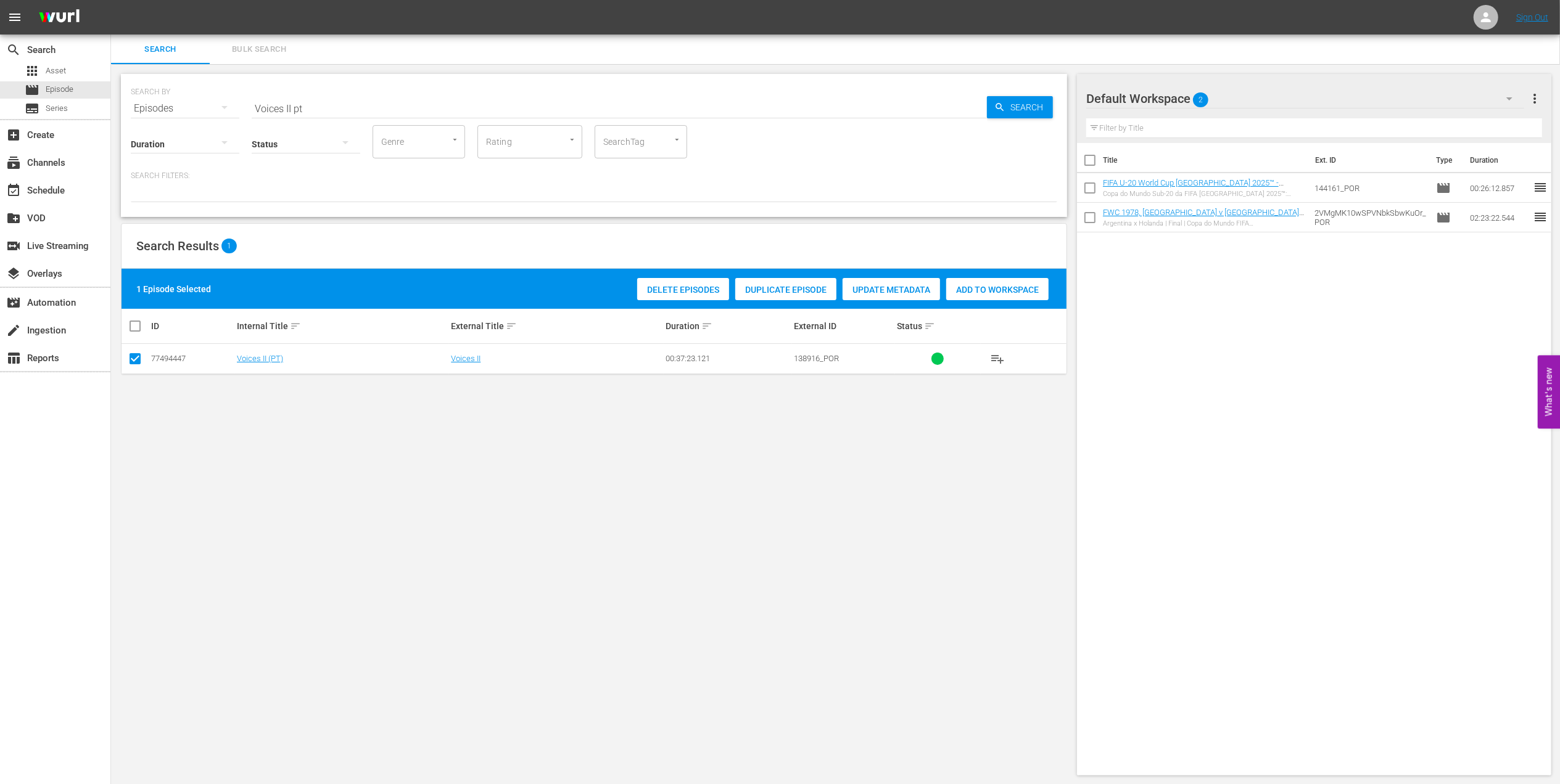
click at [990, 287] on span "Add to Workspace" at bounding box center [997, 290] width 103 height 10
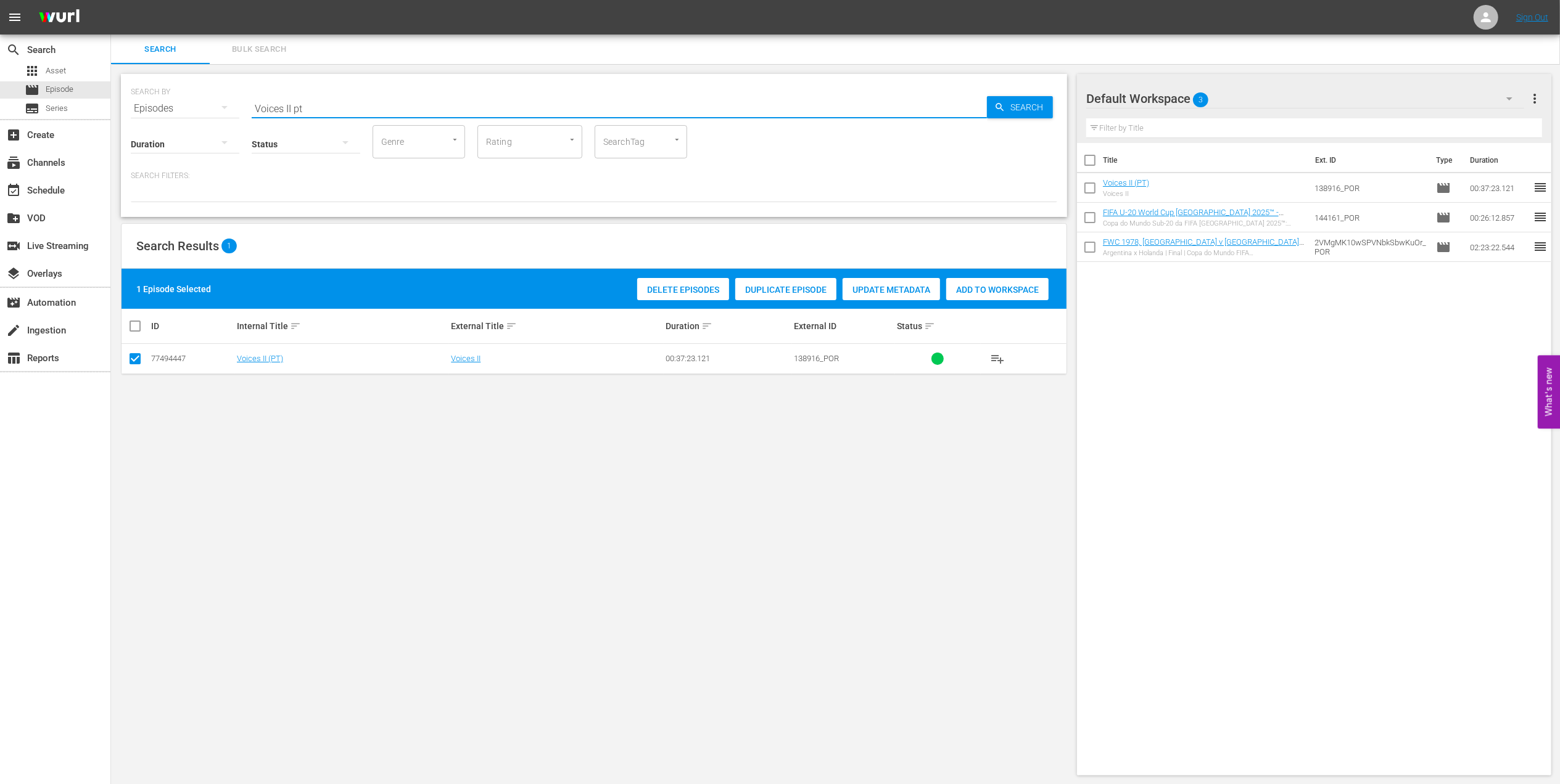
drag, startPoint x: 314, startPoint y: 111, endPoint x: 326, endPoint y: 109, distance: 12.2
click at [221, 109] on div "SEARCH BY Search By Episodes Search ID, Title, Description, Keywords, or Catego…" at bounding box center [594, 101] width 926 height 44
paste input "World Champions: [GEOGRAPHIC_DATA] 2011"
click at [426, 106] on input "World Champions: [GEOGRAPHIC_DATA] 2011" at bounding box center [619, 108] width 735 height 29
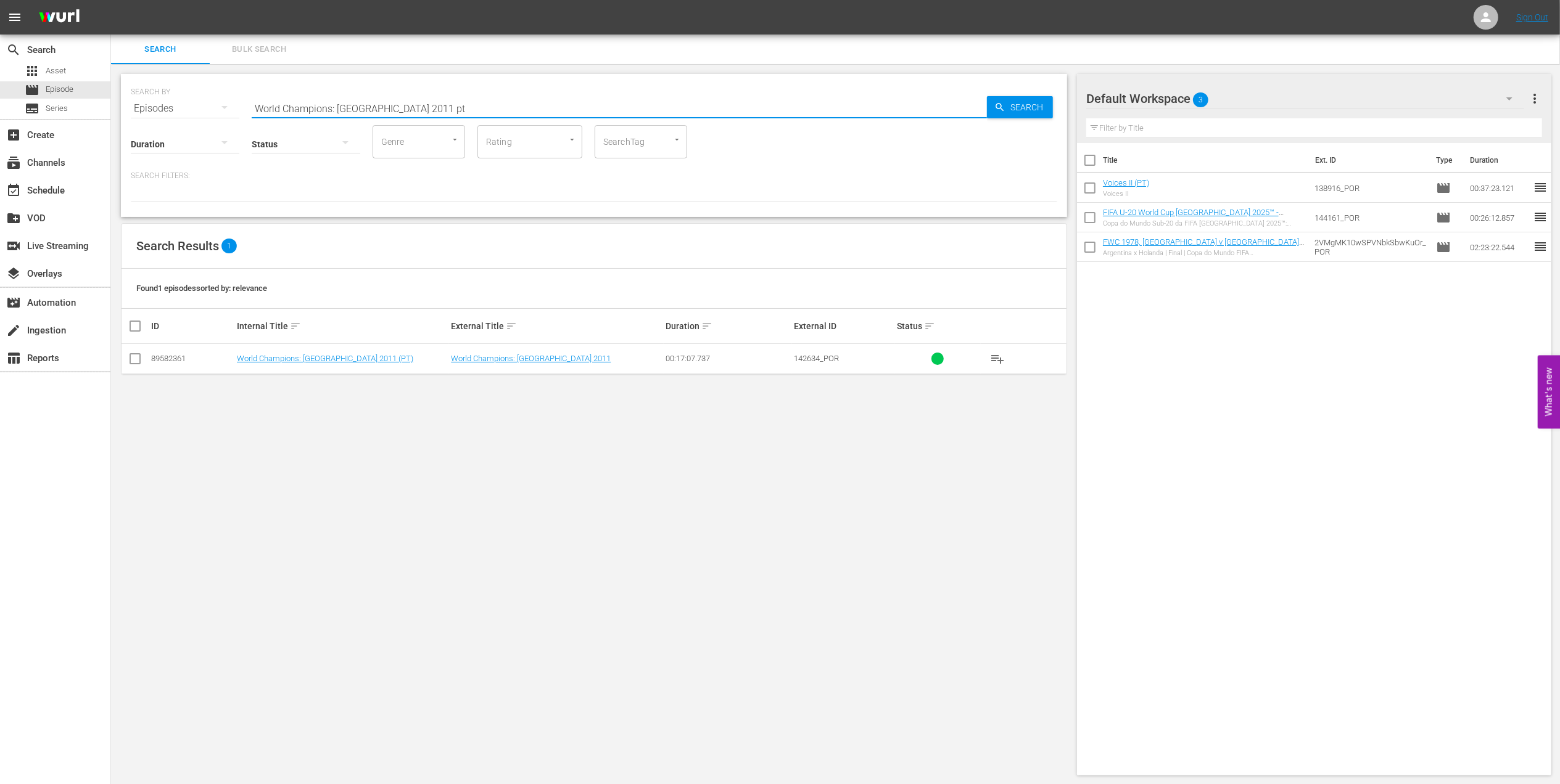
type input "World Champions: Japan 2011 pt"
click at [135, 356] on input "checkbox" at bounding box center [135, 361] width 15 height 15
checkbox input "true"
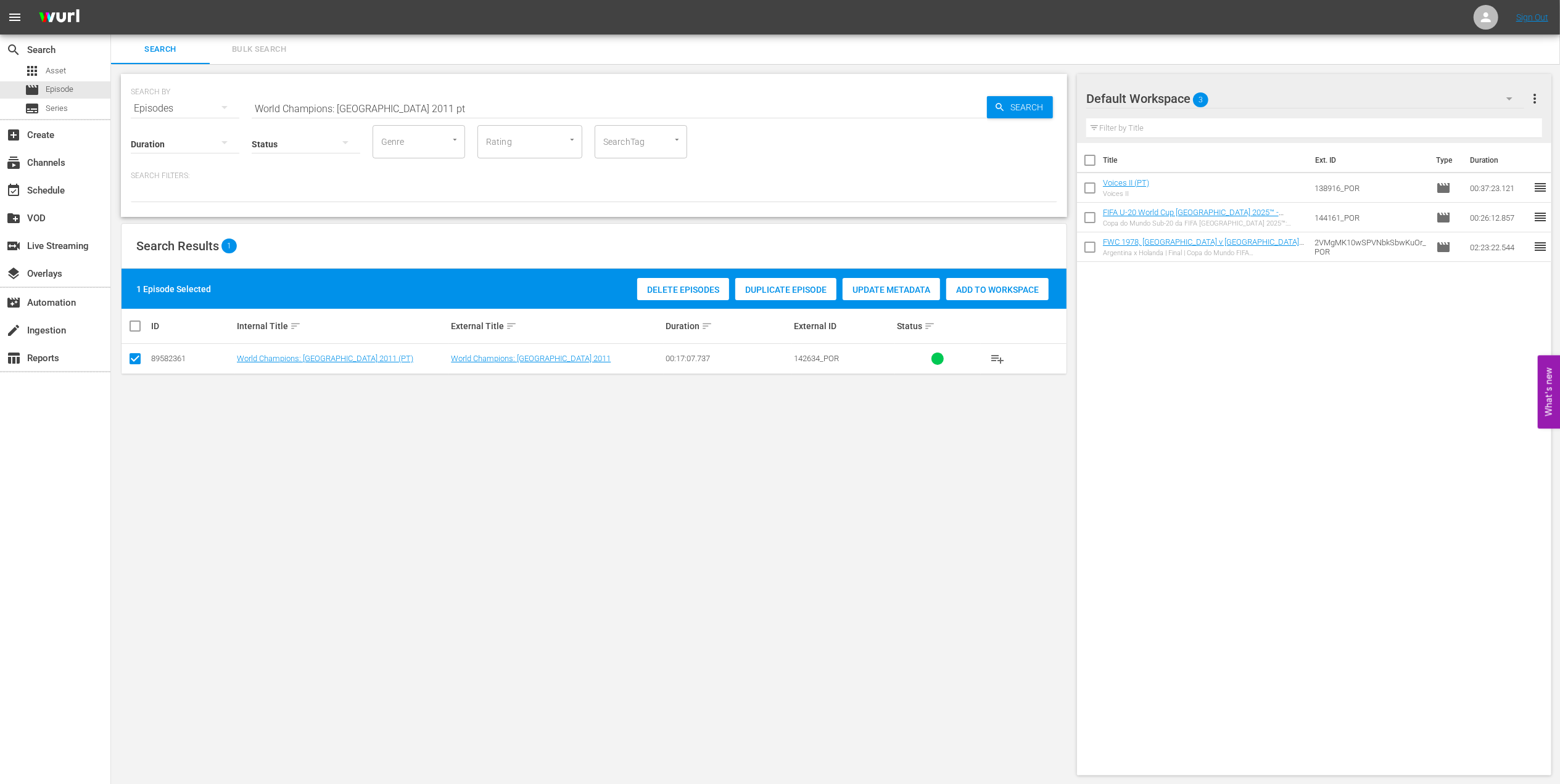
click at [973, 285] on span "Add to Workspace" at bounding box center [997, 290] width 103 height 10
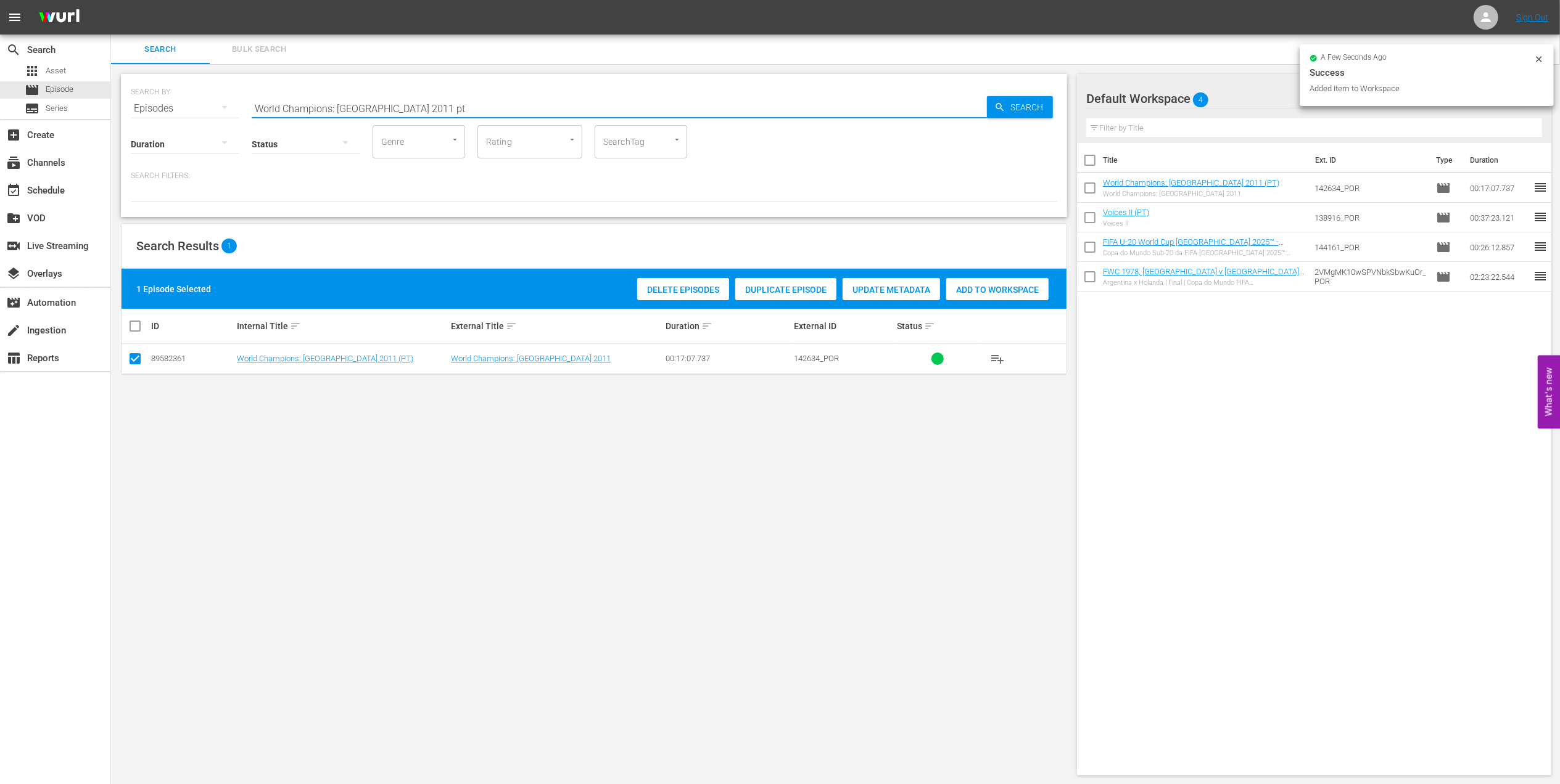
drag, startPoint x: 415, startPoint y: 105, endPoint x: 188, endPoint y: 107, distance: 227.0
click at [188, 107] on div "SEARCH BY Search By Episodes Search ID, Title, Description, Keywords, or Catego…" at bounding box center [594, 101] width 926 height 44
paste input "FWWC 2011, Japan v USA, Final (PT)"
click at [464, 107] on input "FWWC 2011, Japan v USA, Final (PT)" at bounding box center [619, 108] width 735 height 29
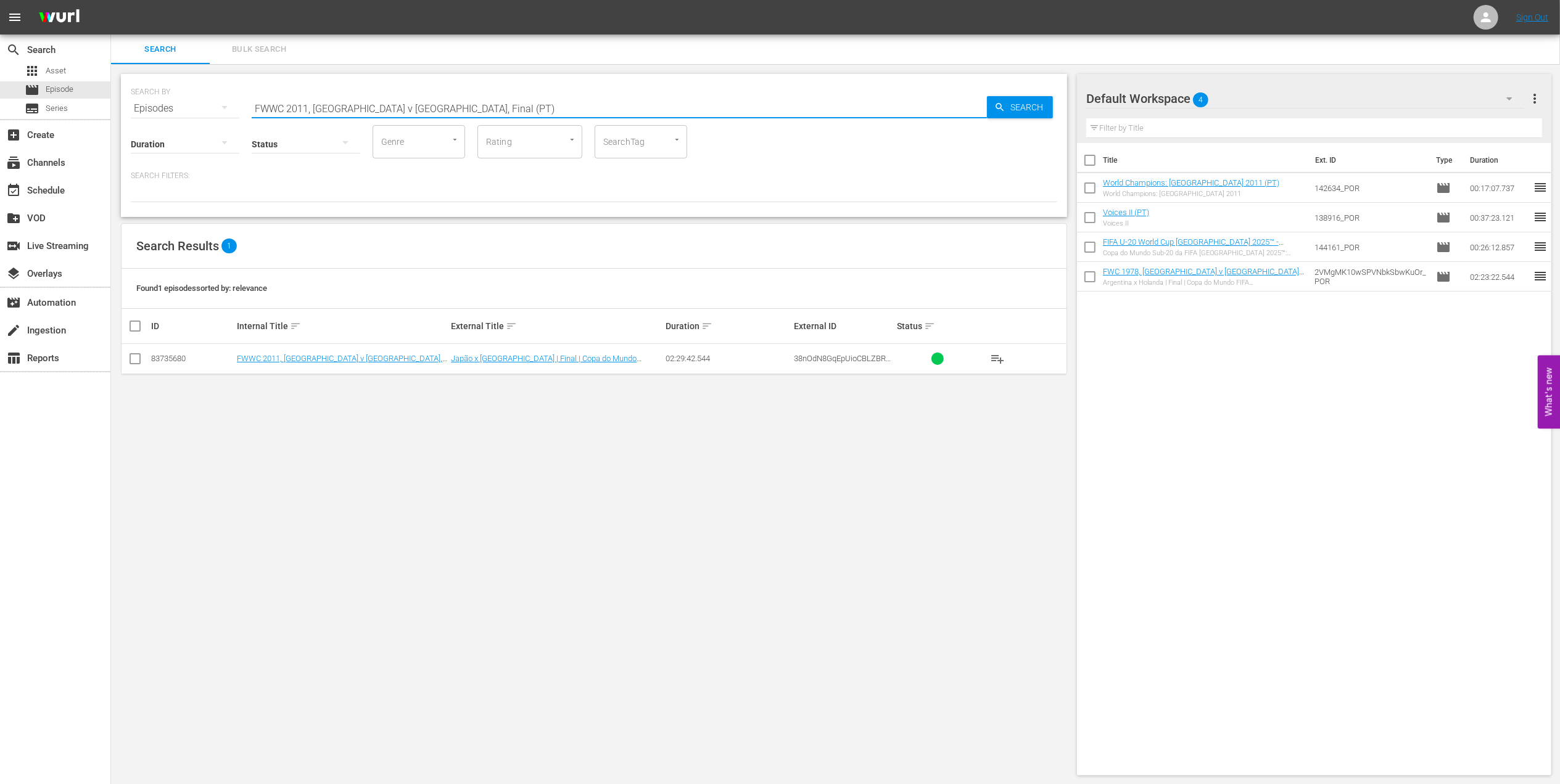
type input "FWWC 2011, Japan v USA, Final (PT)"
click at [138, 361] on input "checkbox" at bounding box center [135, 361] width 15 height 15
checkbox input "true"
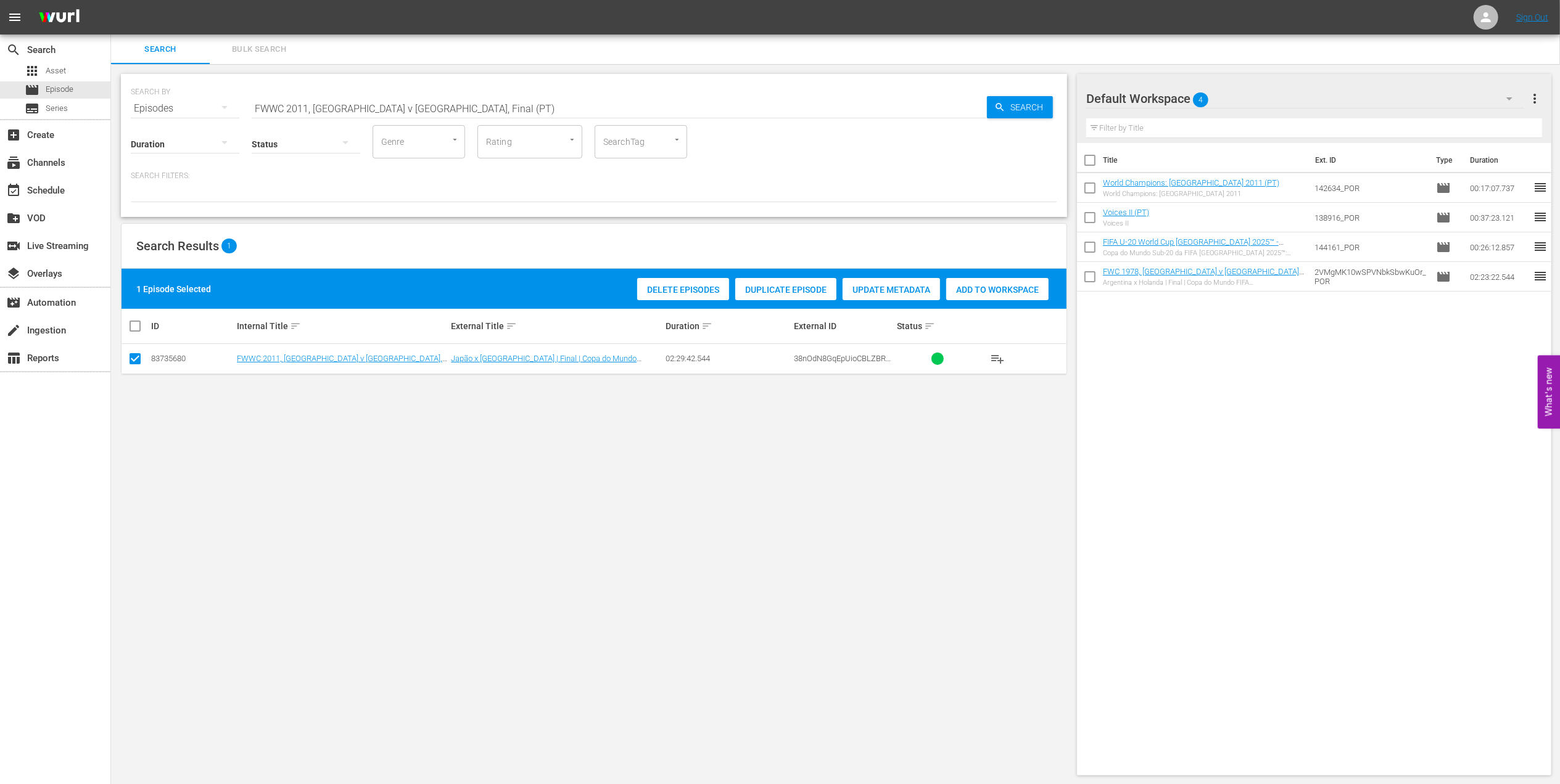
click at [967, 296] on div "Add to Workspace" at bounding box center [997, 290] width 103 height 24
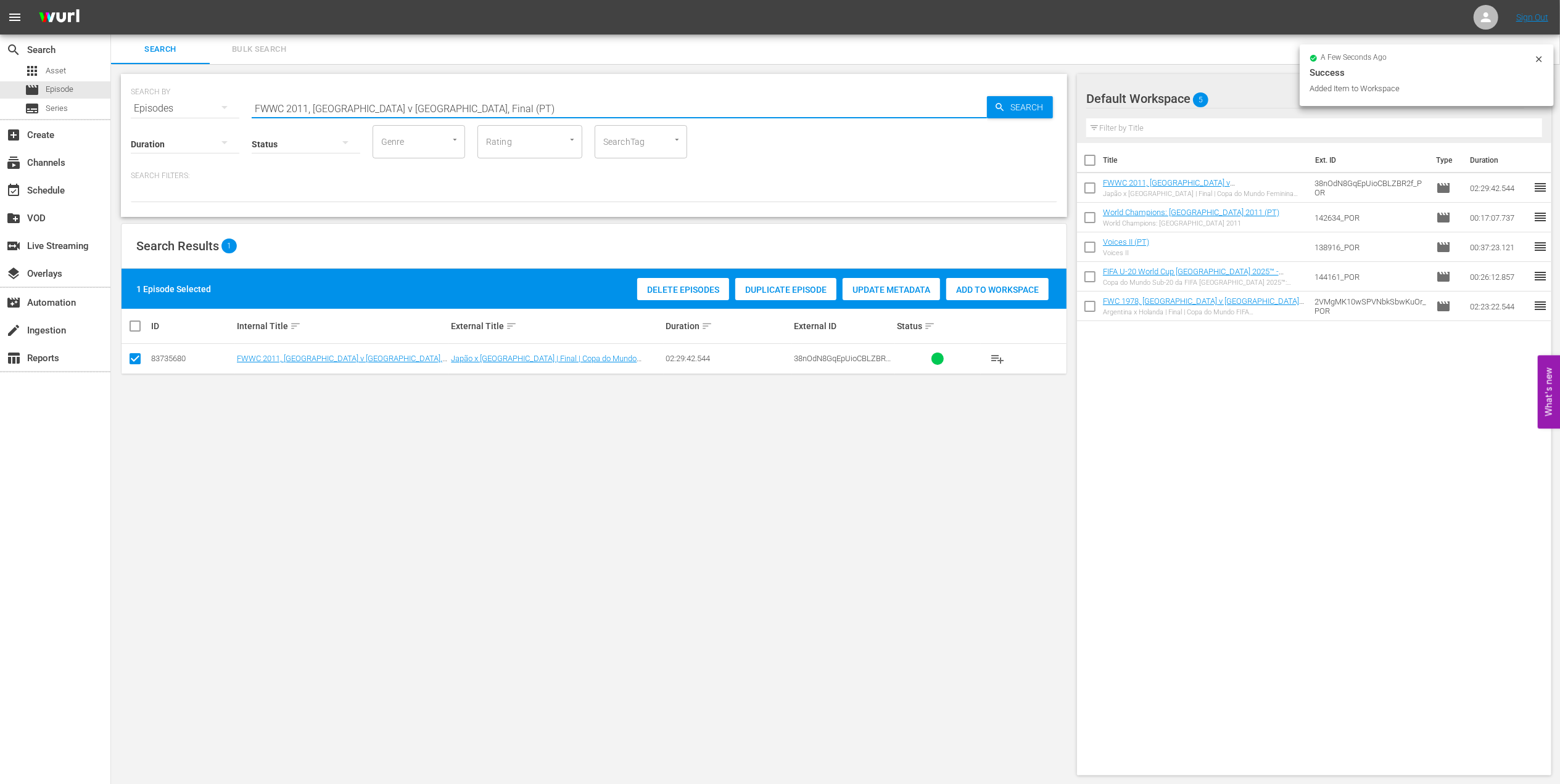
drag, startPoint x: 430, startPoint y: 107, endPoint x: 276, endPoint y: 103, distance: 154.1
click at [276, 103] on input "FWWC 2011, Japan v USA, Final (PT)" at bounding box center [619, 108] width 735 height 29
click at [451, 114] on input "FWWC 2011, Japan v USA, Final (PT)" at bounding box center [619, 108] width 735 height 29
click at [426, 97] on input "FWWC 2011, Japan v USA, Final (PT)" at bounding box center [619, 108] width 735 height 29
drag, startPoint x: 426, startPoint y: 103, endPoint x: 77, endPoint y: 112, distance: 349.1
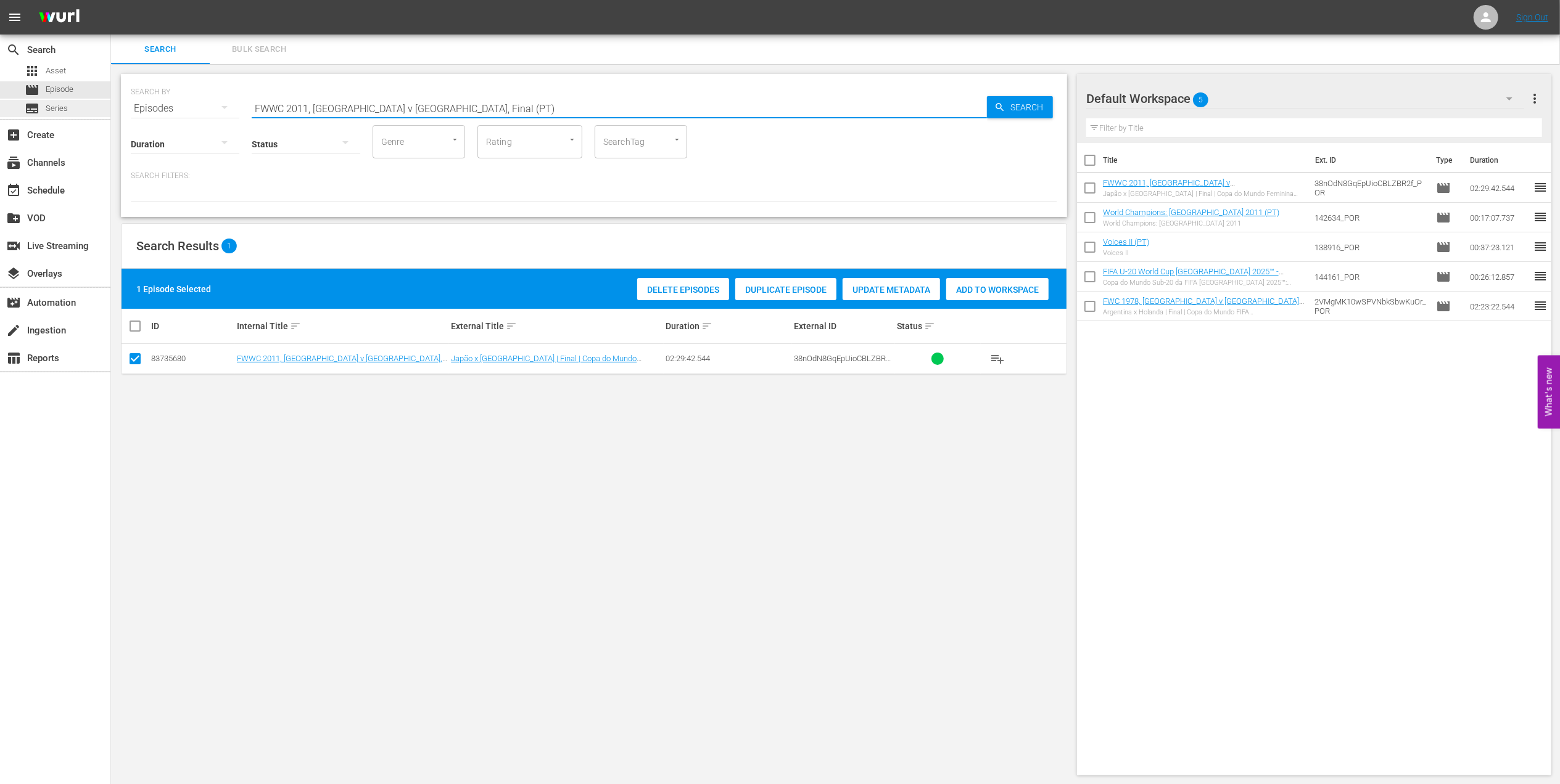
click at [111, 0] on div "search Search apps Asset movie Episode subtitles Series add_box Create subscrip…" at bounding box center [835, 0] width 1449 height 0
paste input "2011 Official Film - The Class of 2011"
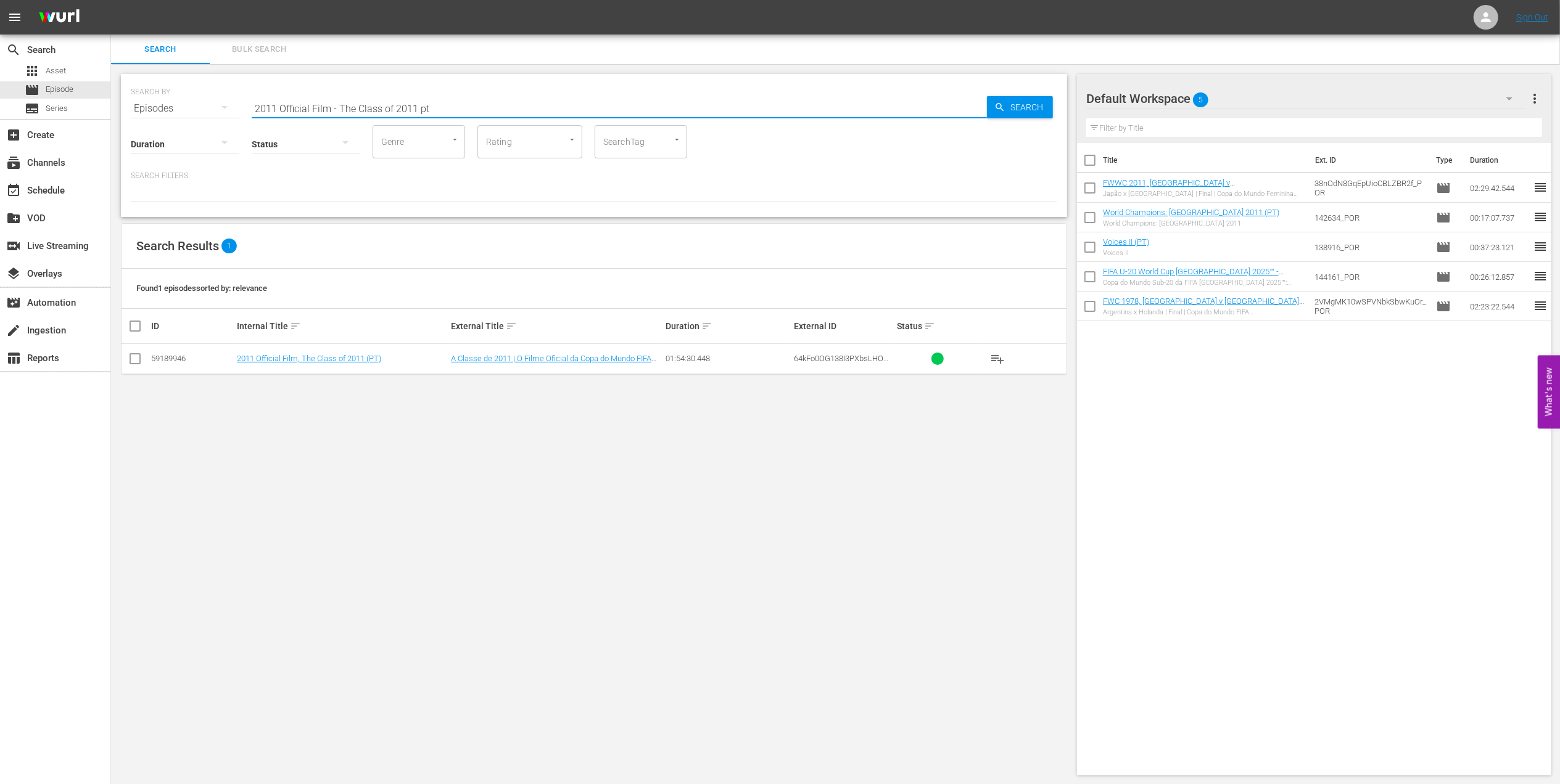
type input "2011 Official Film - The Class of 2011 pt"
click at [142, 358] on input "checkbox" at bounding box center [135, 361] width 15 height 15
checkbox input "true"
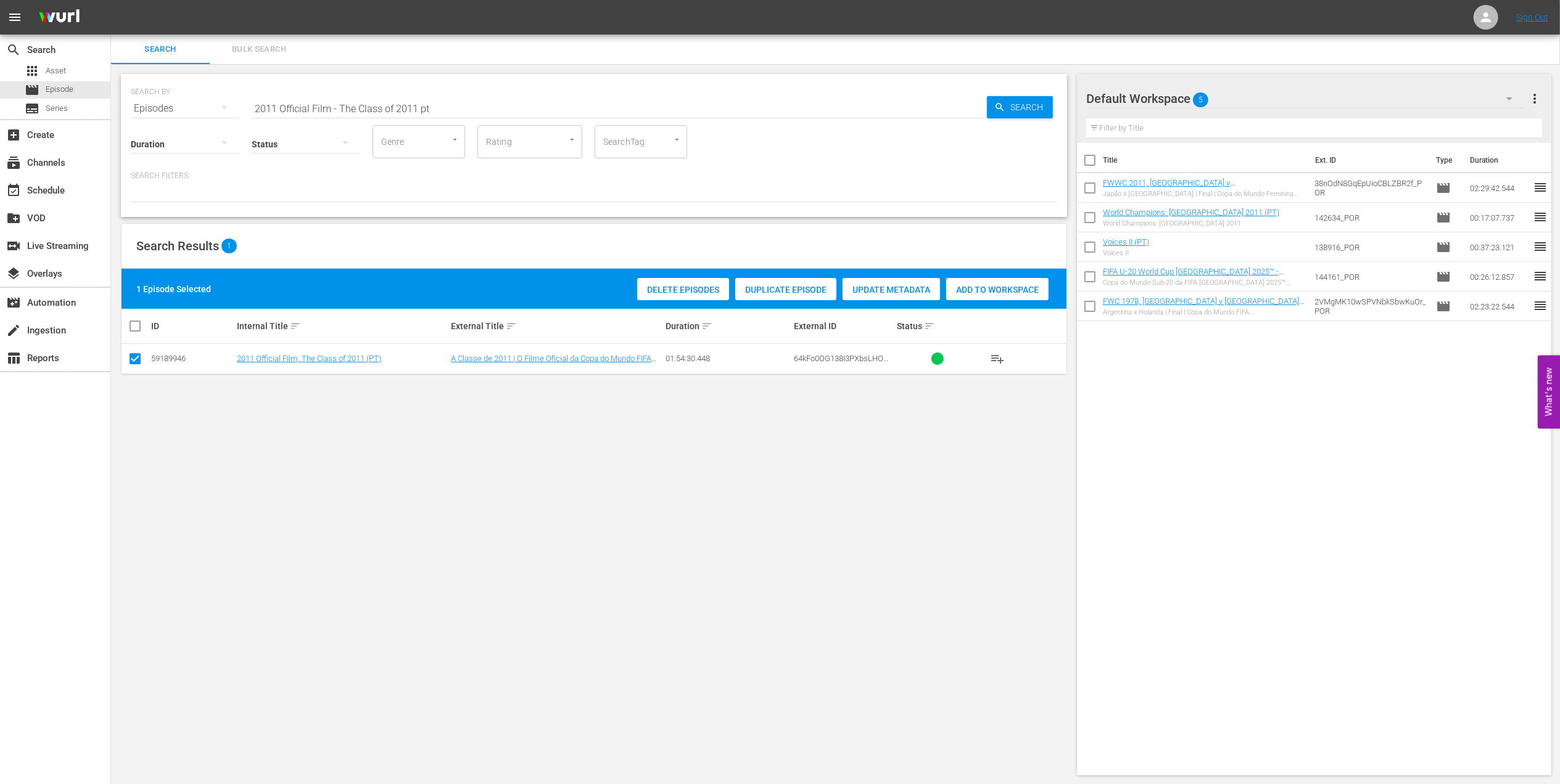
click at [973, 294] on span "Add to Workspace" at bounding box center [997, 290] width 103 height 10
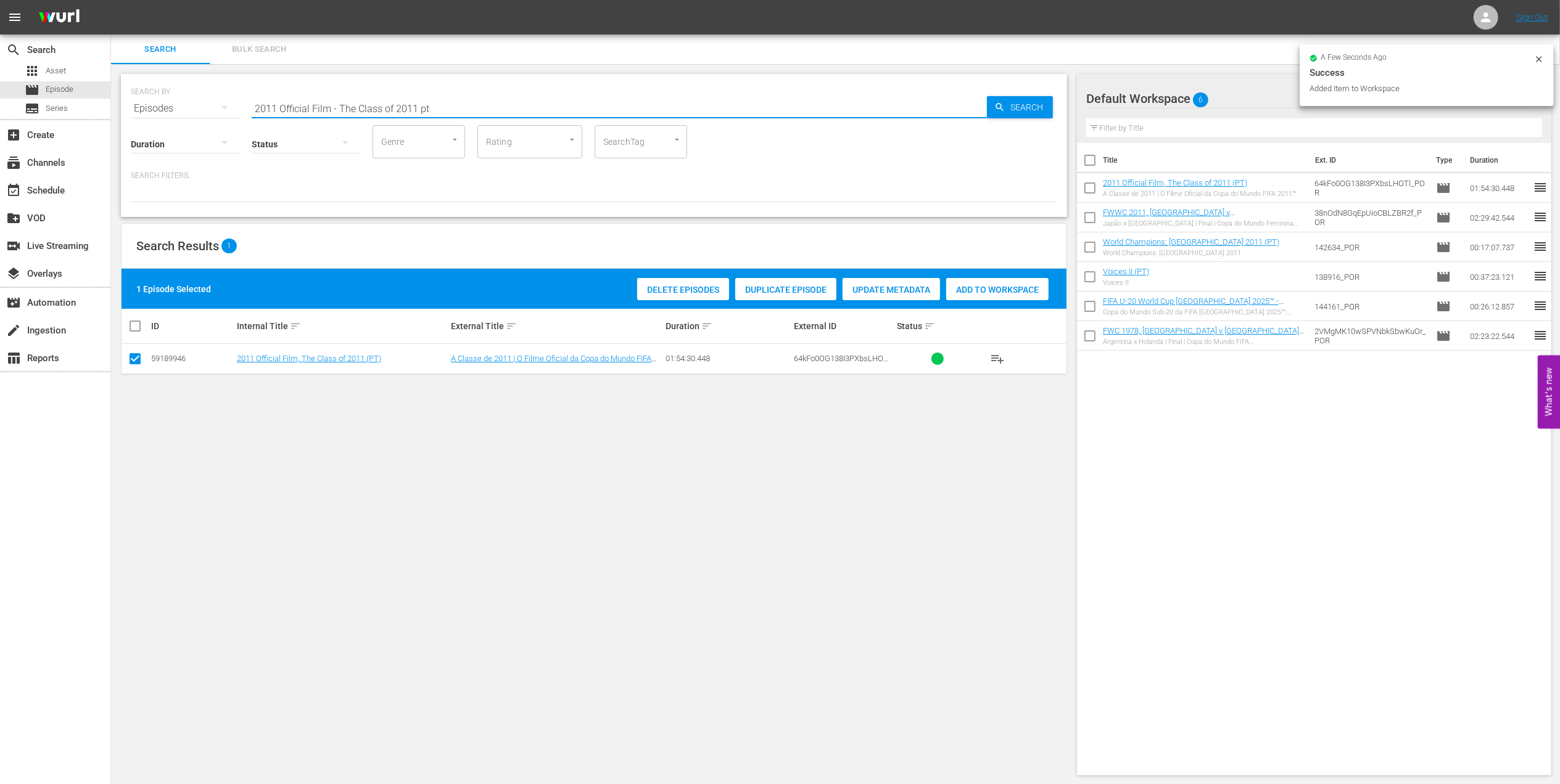
drag, startPoint x: 457, startPoint y: 105, endPoint x: 182, endPoint y: 110, distance: 275.0
click at [182, 110] on div "SEARCH BY Search By Episodes Search ID, Title, Description, Keywords, or Catego…" at bounding box center [594, 101] width 926 height 44
paste input "1998 Official Film - La Coupe de la Gloire"
click at [501, 111] on input "1998 Official Film - La Coupe de la Gloire" at bounding box center [619, 108] width 735 height 29
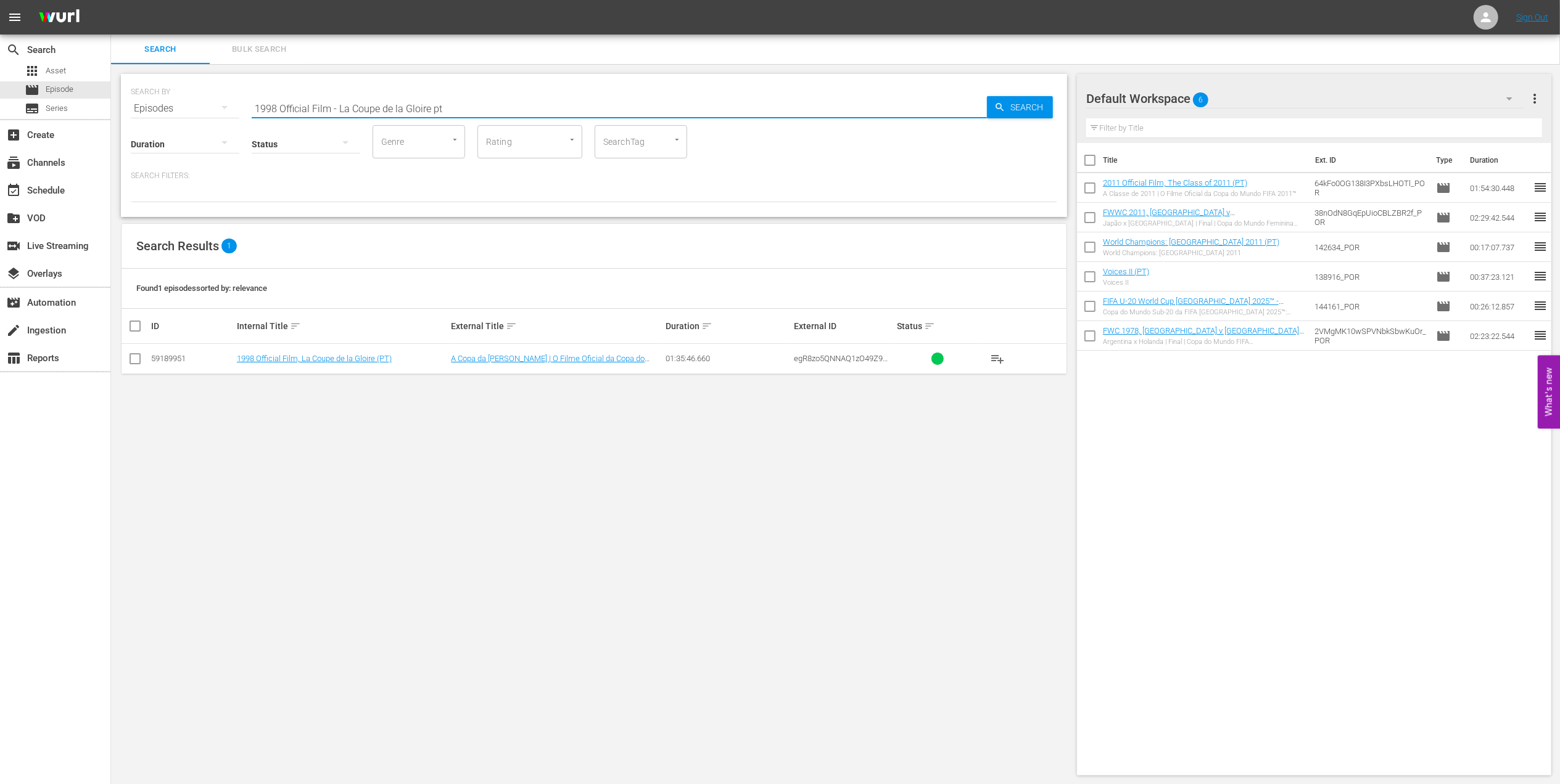
type input "1998 Official Film - La Coupe de la Gloire pt"
click at [139, 362] on input "checkbox" at bounding box center [135, 361] width 15 height 15
checkbox input "true"
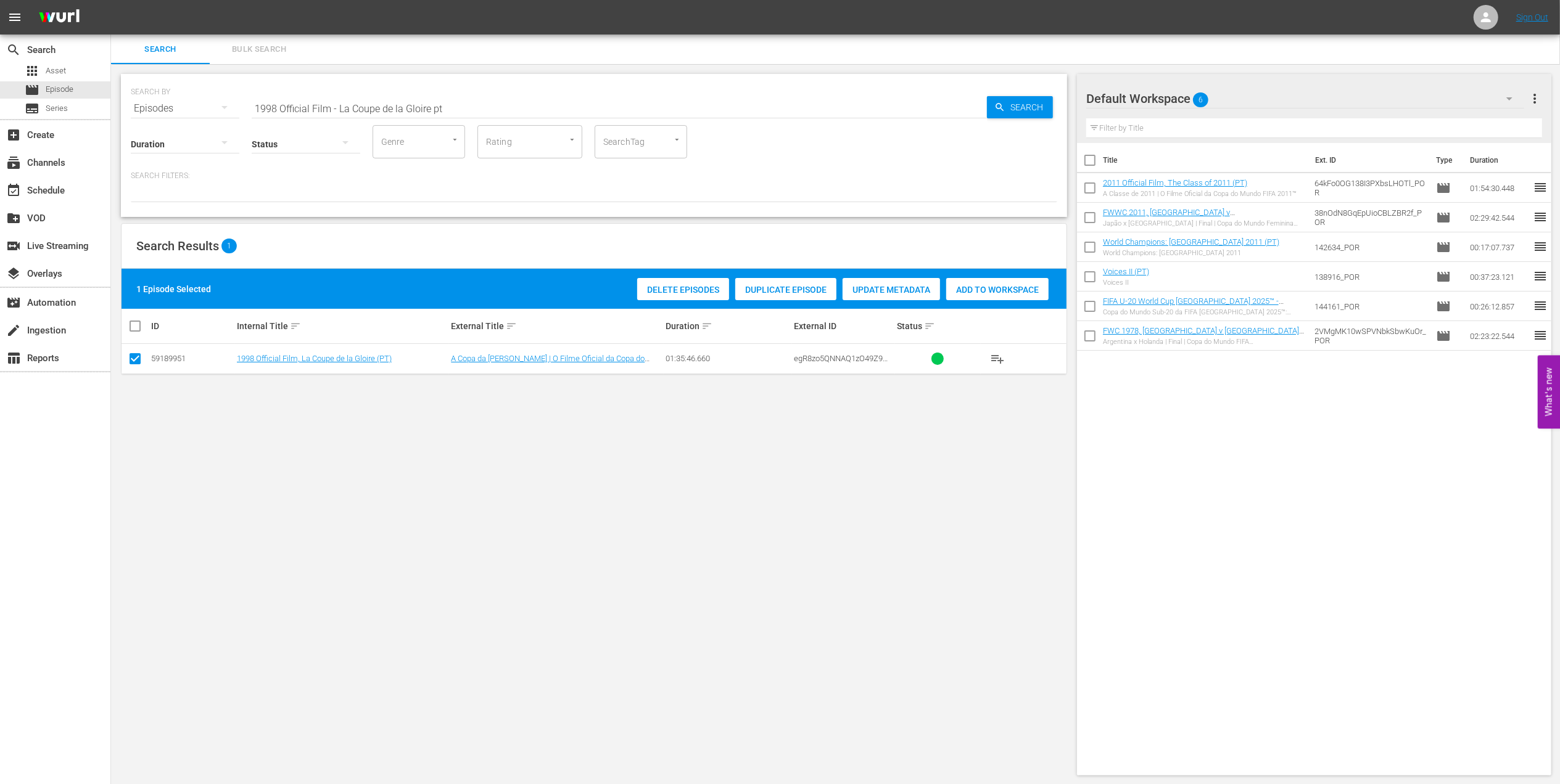
click at [1019, 285] on span "Add to Workspace" at bounding box center [997, 290] width 103 height 10
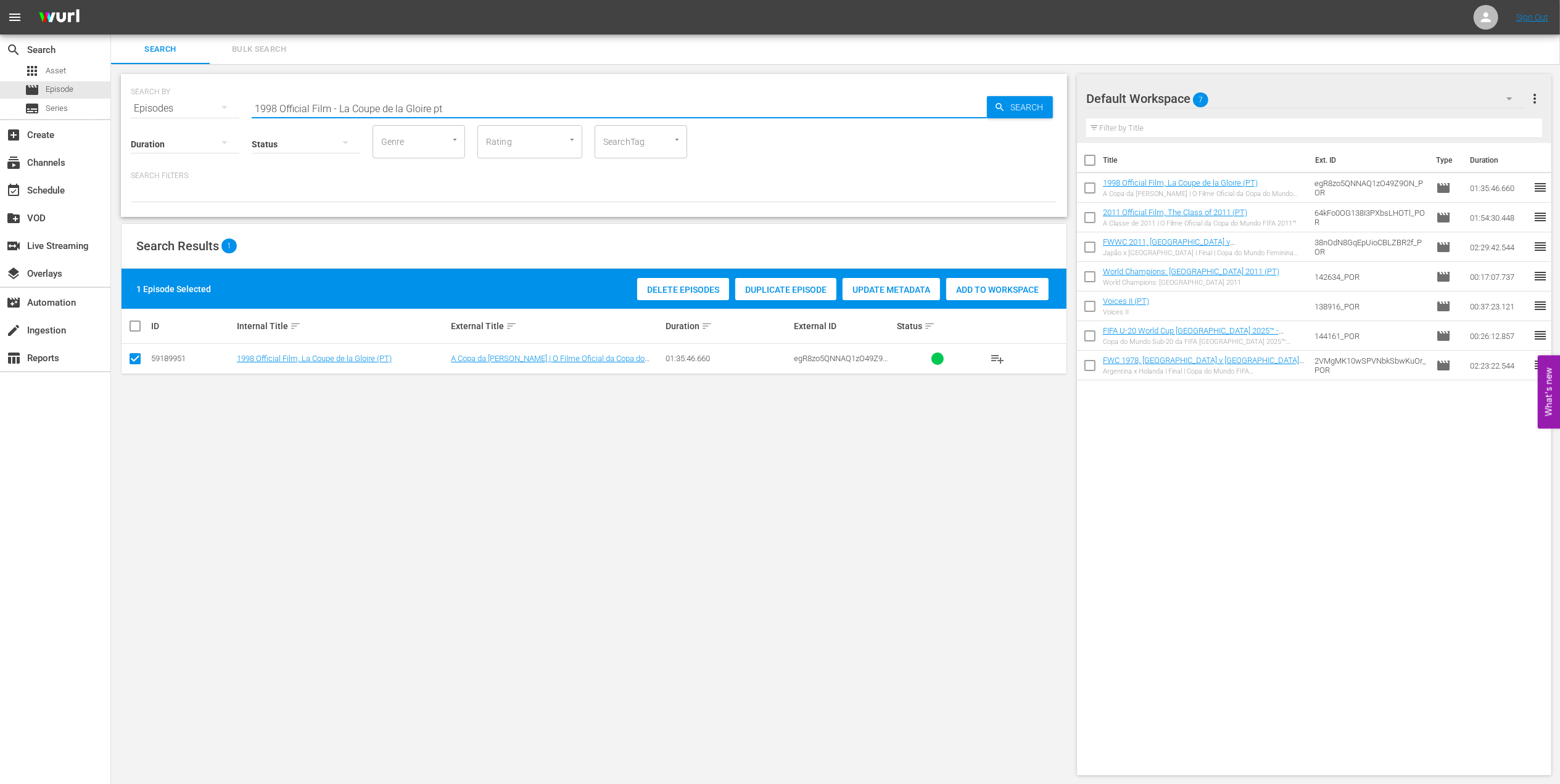
drag, startPoint x: 457, startPoint y: 112, endPoint x: 141, endPoint y: 111, distance: 316.0
click at [141, 111] on div "SEARCH BY Search By Episodes Search ID, Title, Description, Keywords, or Catego…" at bounding box center [594, 101] width 926 height 44
paste input "World Champions: France 1998"
click at [433, 111] on input "World Champions: France 1998" at bounding box center [619, 108] width 735 height 29
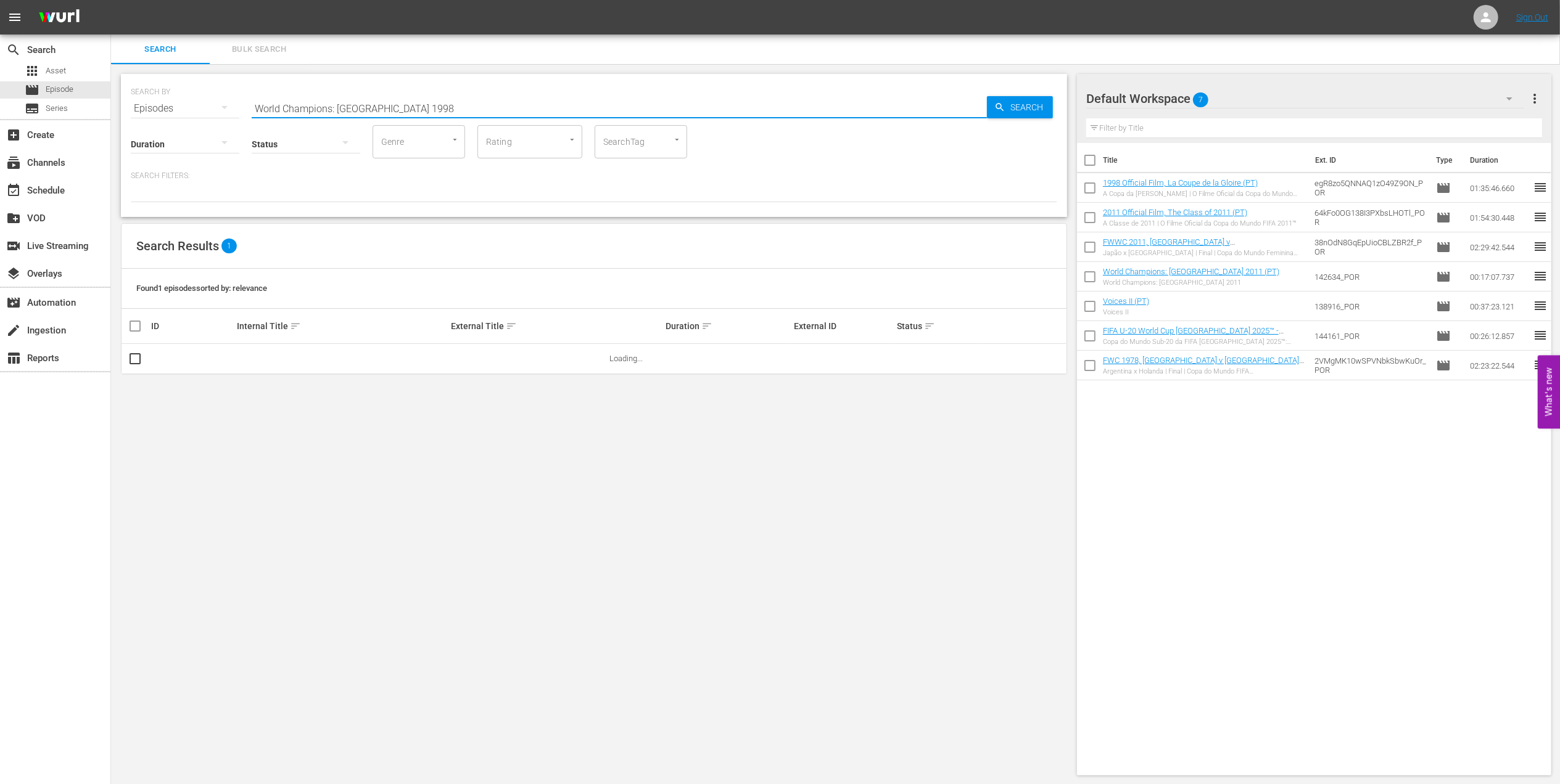
click at [433, 111] on input "World Champions: France 1998" at bounding box center [619, 108] width 735 height 29
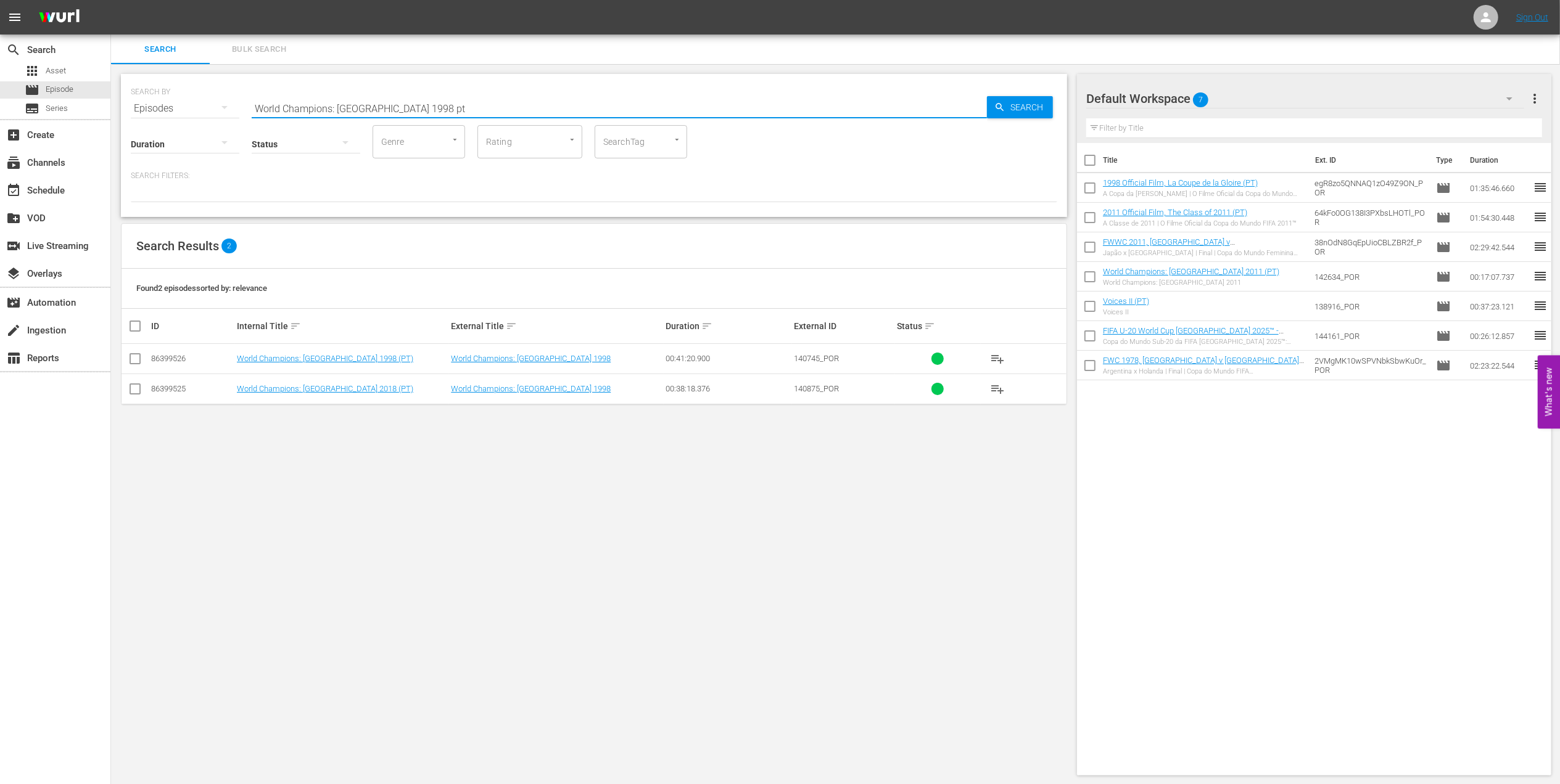
type input "World Champions: France 1998 pt"
click at [136, 366] on input "checkbox" at bounding box center [135, 361] width 15 height 15
checkbox input "true"
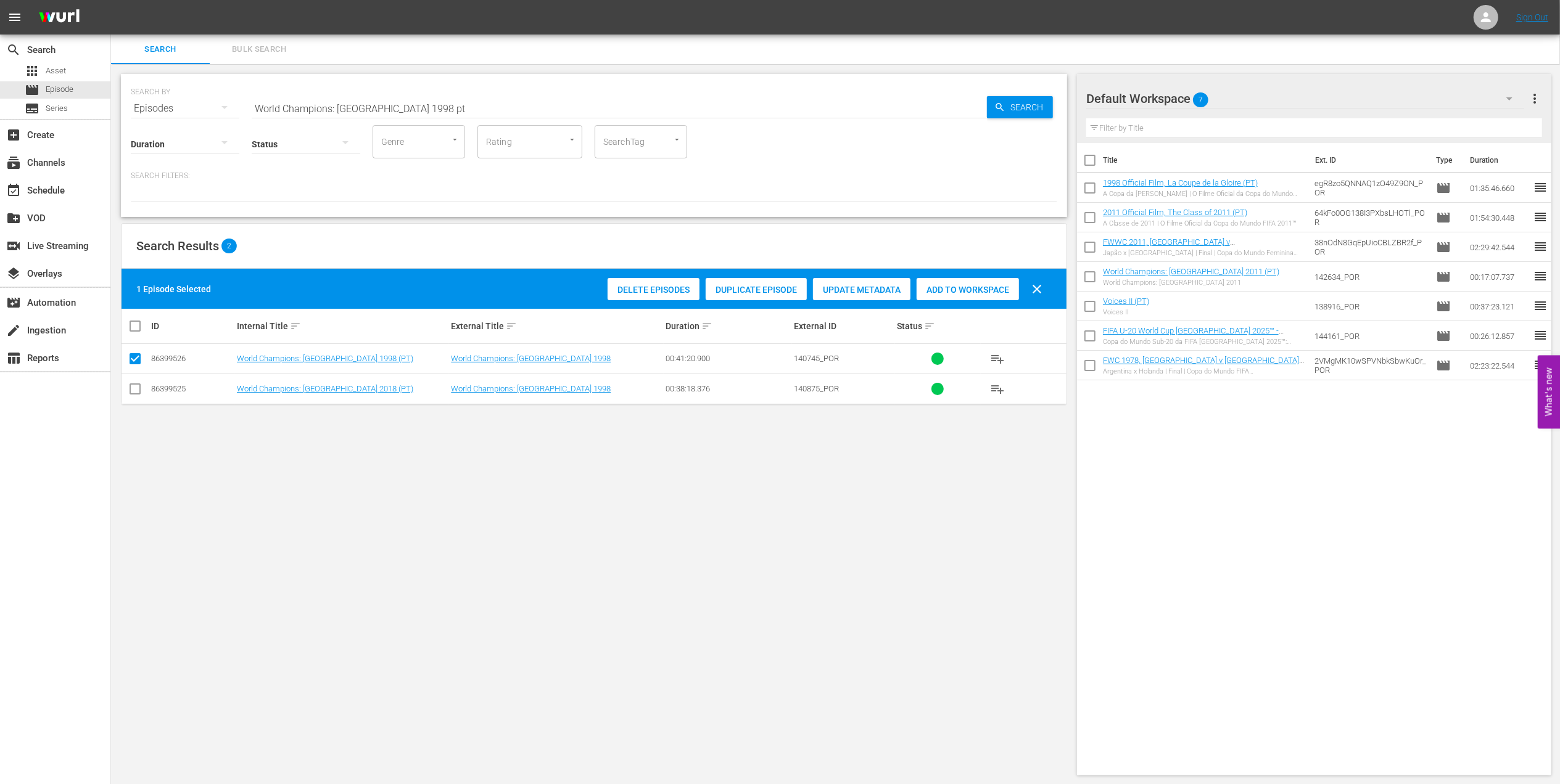
click at [960, 287] on span "Add to Workspace" at bounding box center [967, 290] width 103 height 10
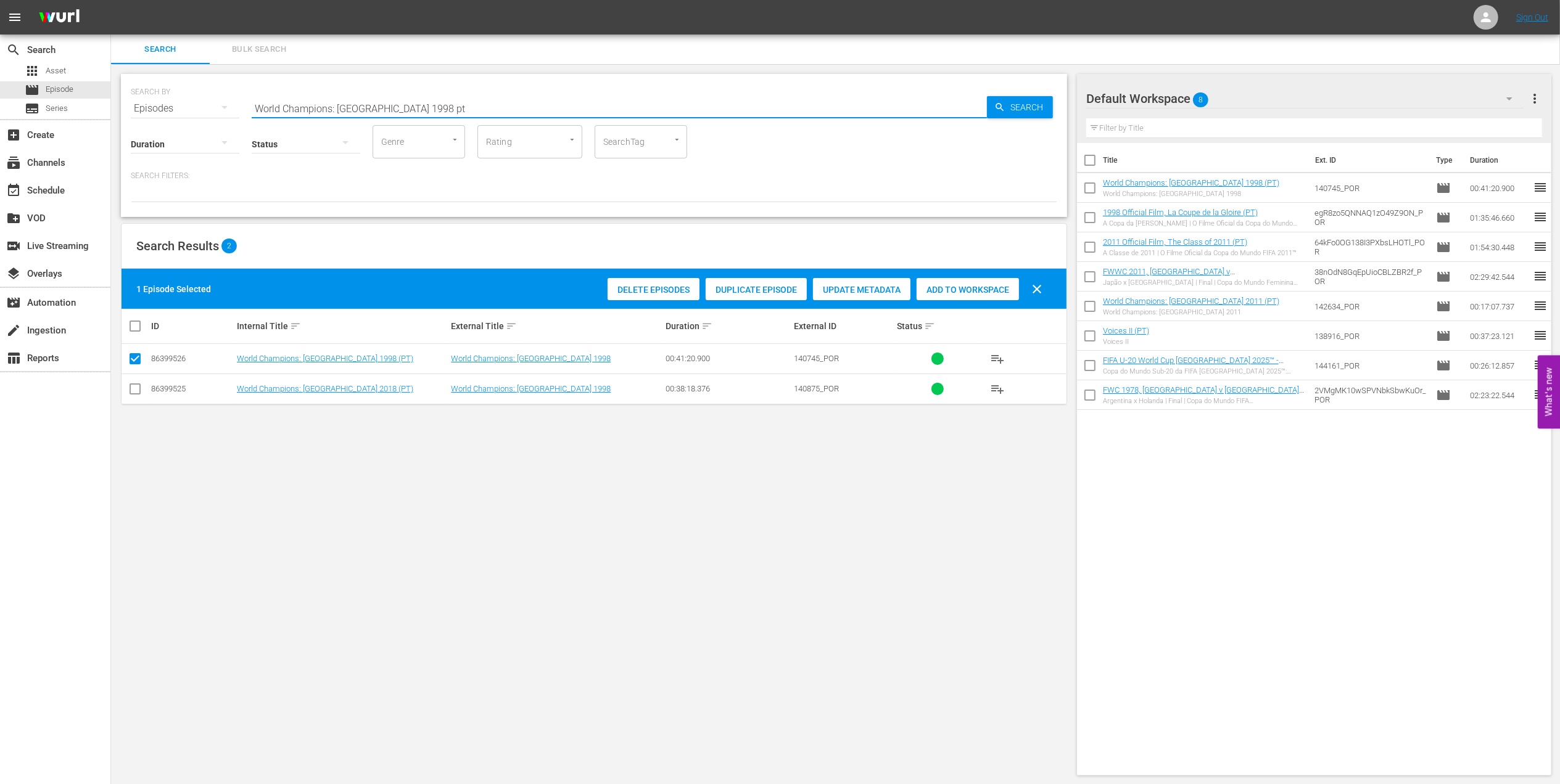
drag, startPoint x: 294, startPoint y: 104, endPoint x: 137, endPoint y: 104, distance: 157.0
click at [137, 104] on div "SEARCH BY Search By Episodes Search ID, Title, Description, Keywords, or Catego…" at bounding box center [594, 101] width 926 height 44
paste input "FWC 1966 - Final - England v Germany"
click at [442, 105] on input "FWC 1966 - Final - England v Germany" at bounding box center [619, 108] width 735 height 29
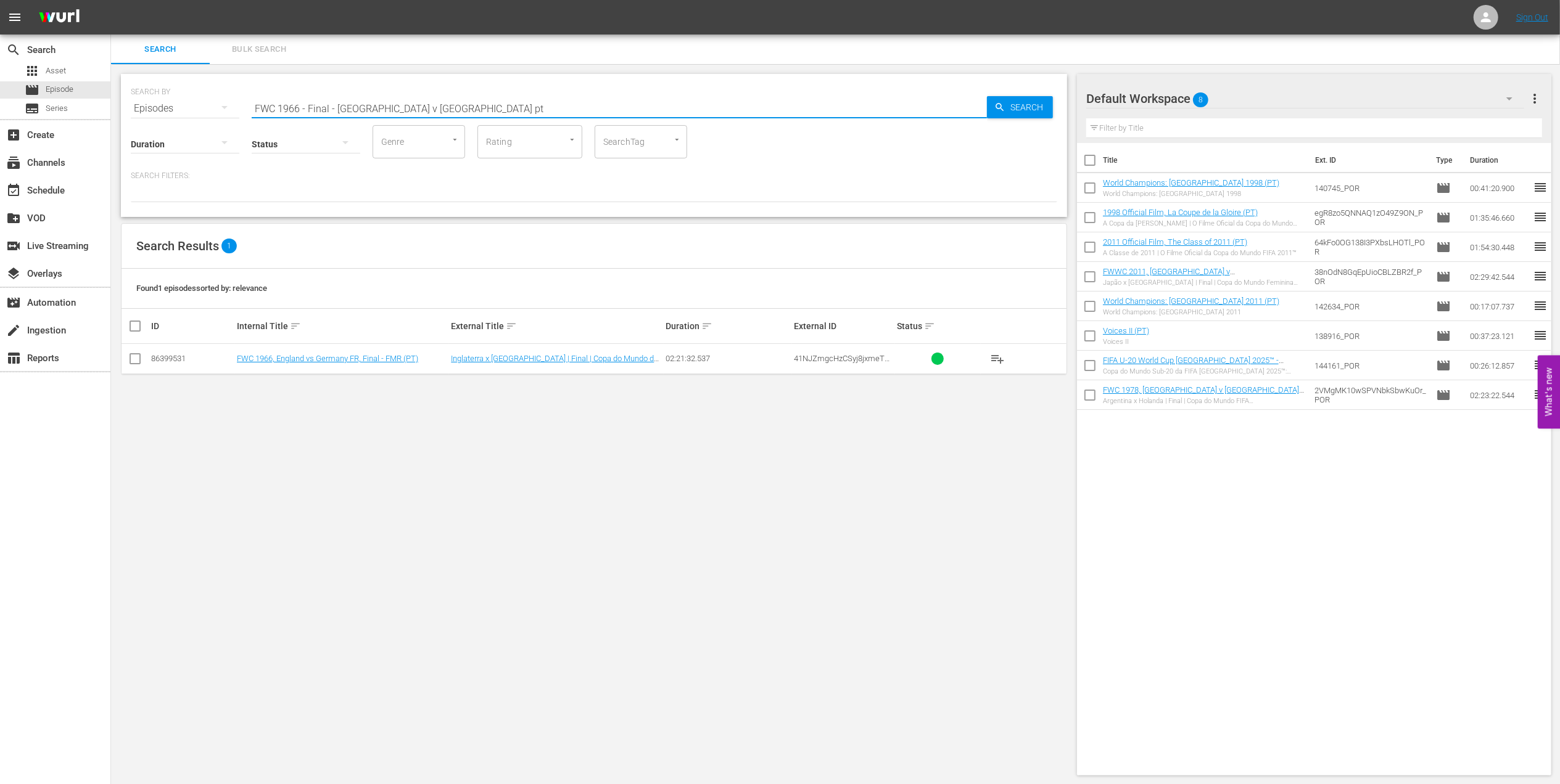
type input "FWC 1966 - Final - England v Germany pt"
click at [135, 359] on input "checkbox" at bounding box center [135, 361] width 15 height 15
checkbox input "true"
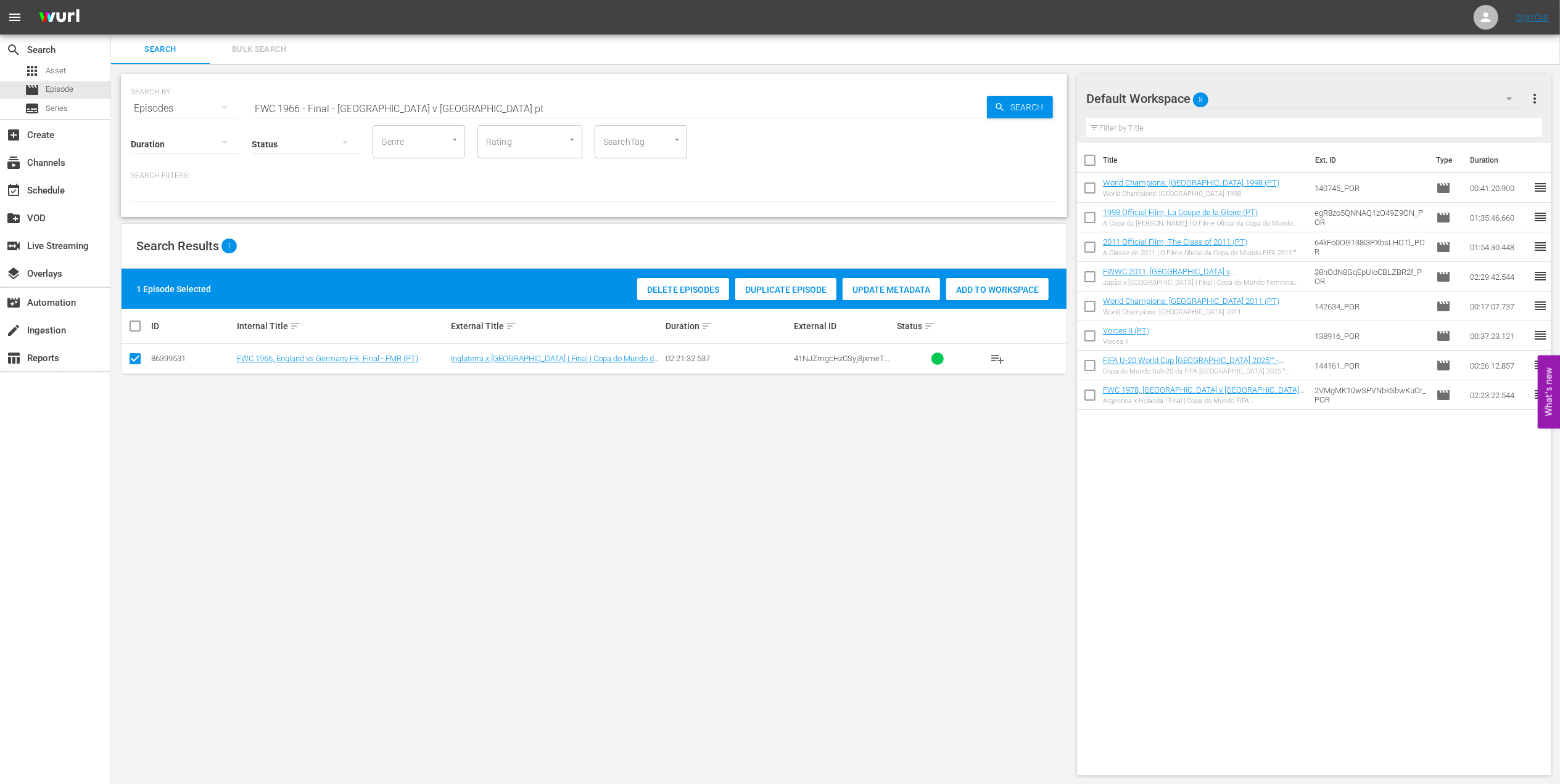
click at [975, 286] on span "Add to Workspace" at bounding box center [997, 290] width 103 height 10
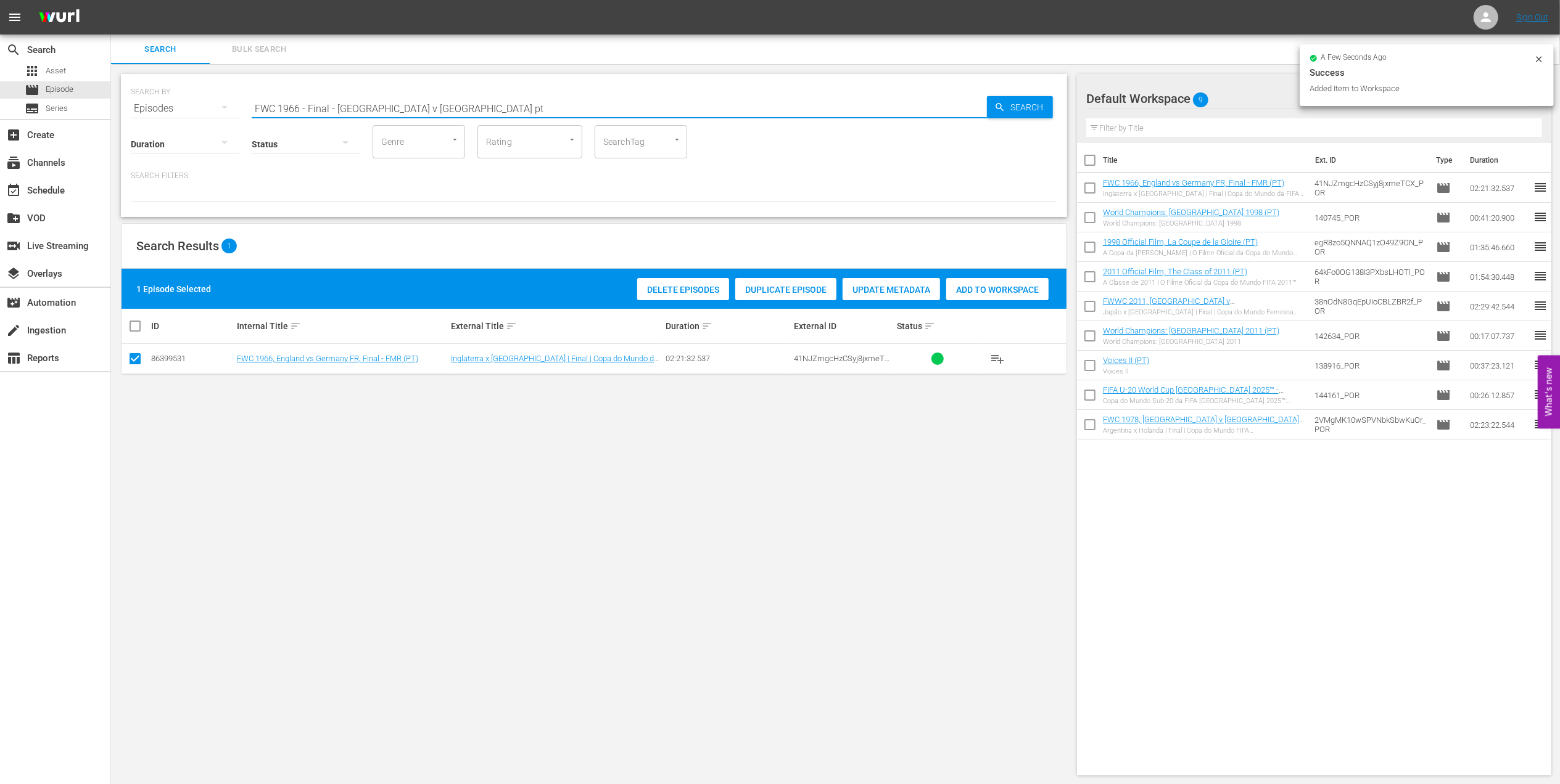
drag, startPoint x: 383, startPoint y: 111, endPoint x: 152, endPoint y: 121, distance: 231.2
click at [131, 121] on div "SEARCH BY Search By Episodes Search ID, Title, Description, Keywords, or Catego…" at bounding box center [594, 145] width 946 height 143
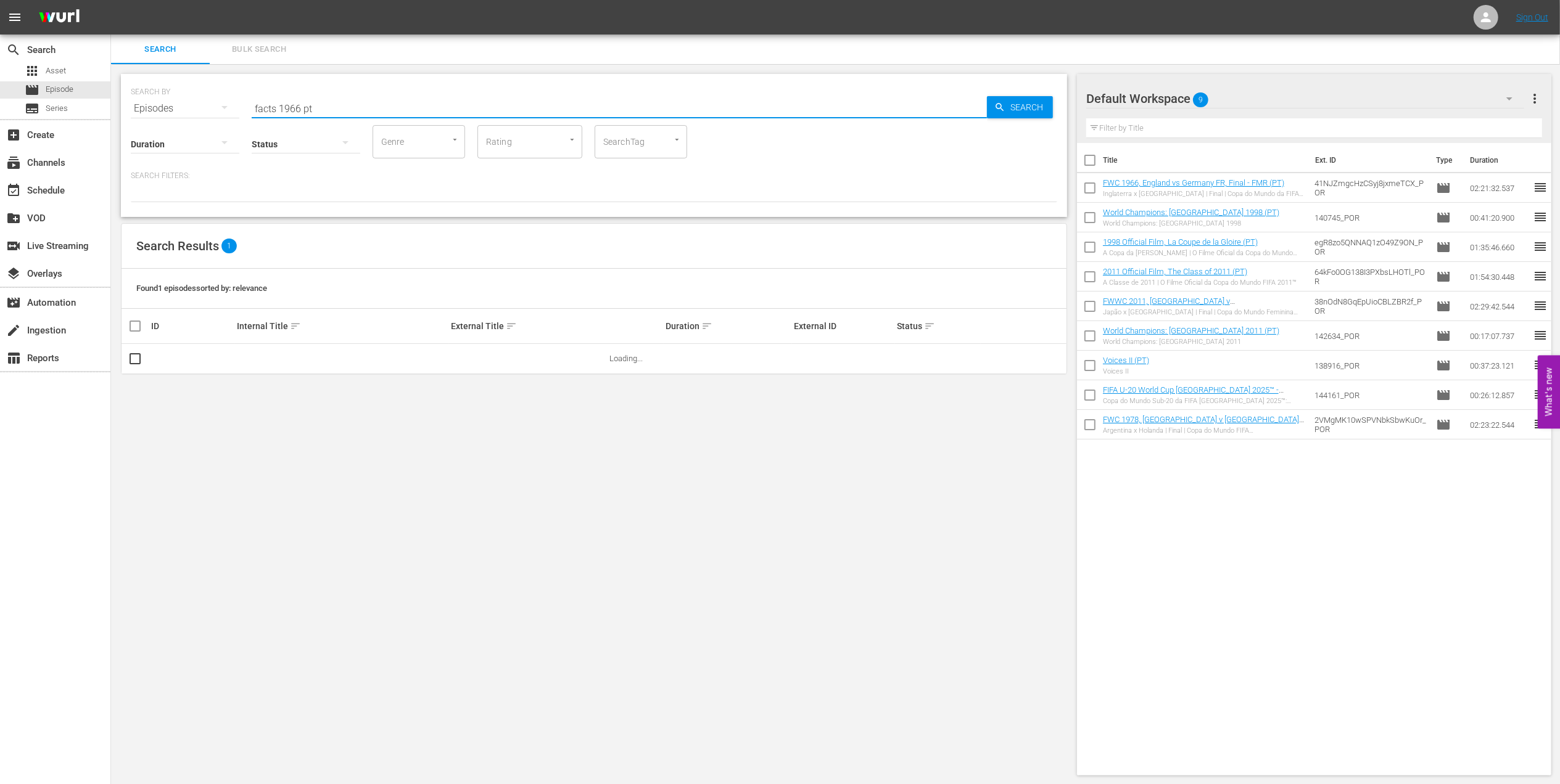
type input "facts 1966 pt"
click at [139, 354] on input "checkbox" at bounding box center [135, 361] width 15 height 15
checkbox input "true"
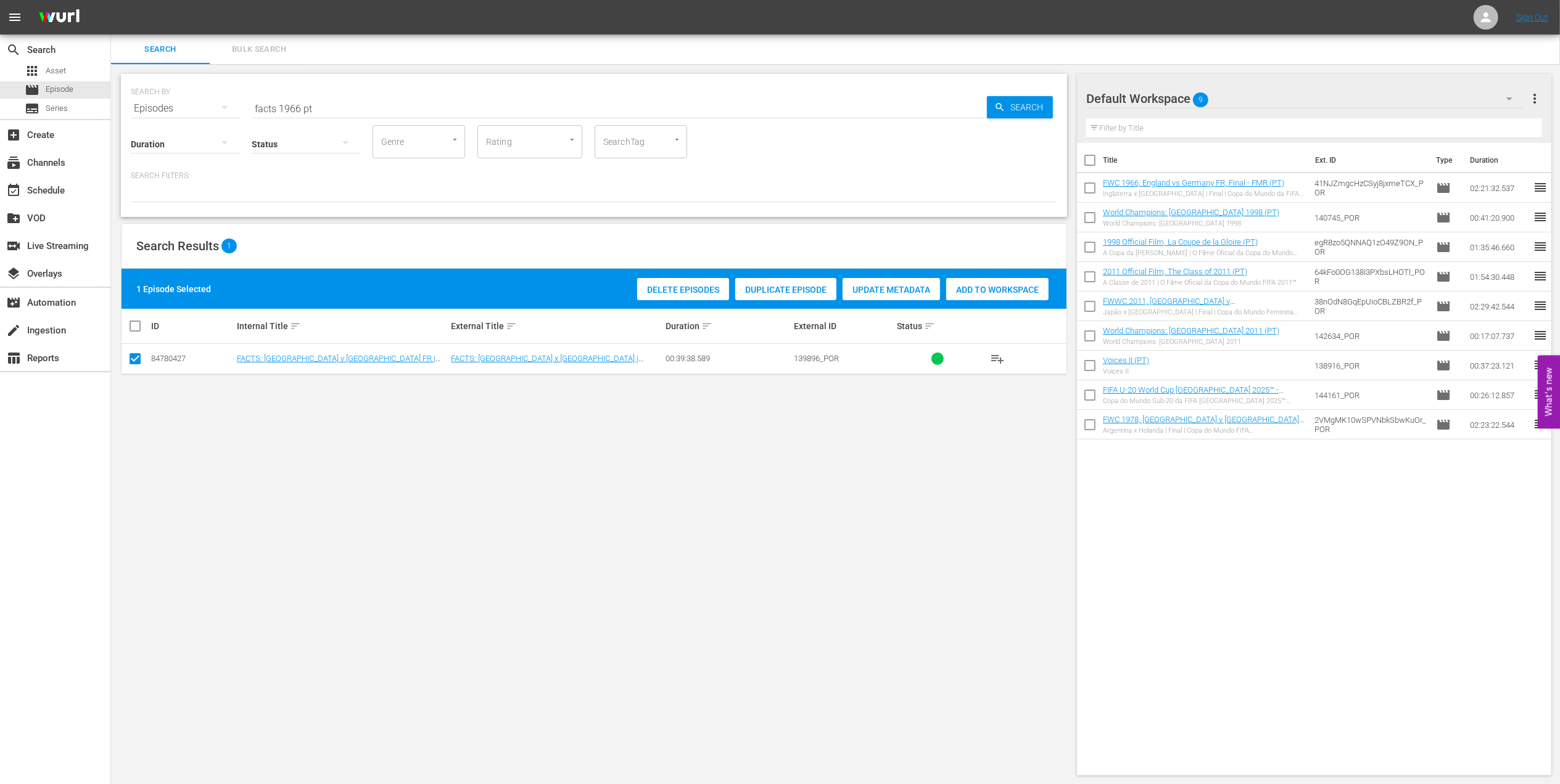
click at [997, 299] on div "Add to Workspace" at bounding box center [997, 290] width 103 height 24
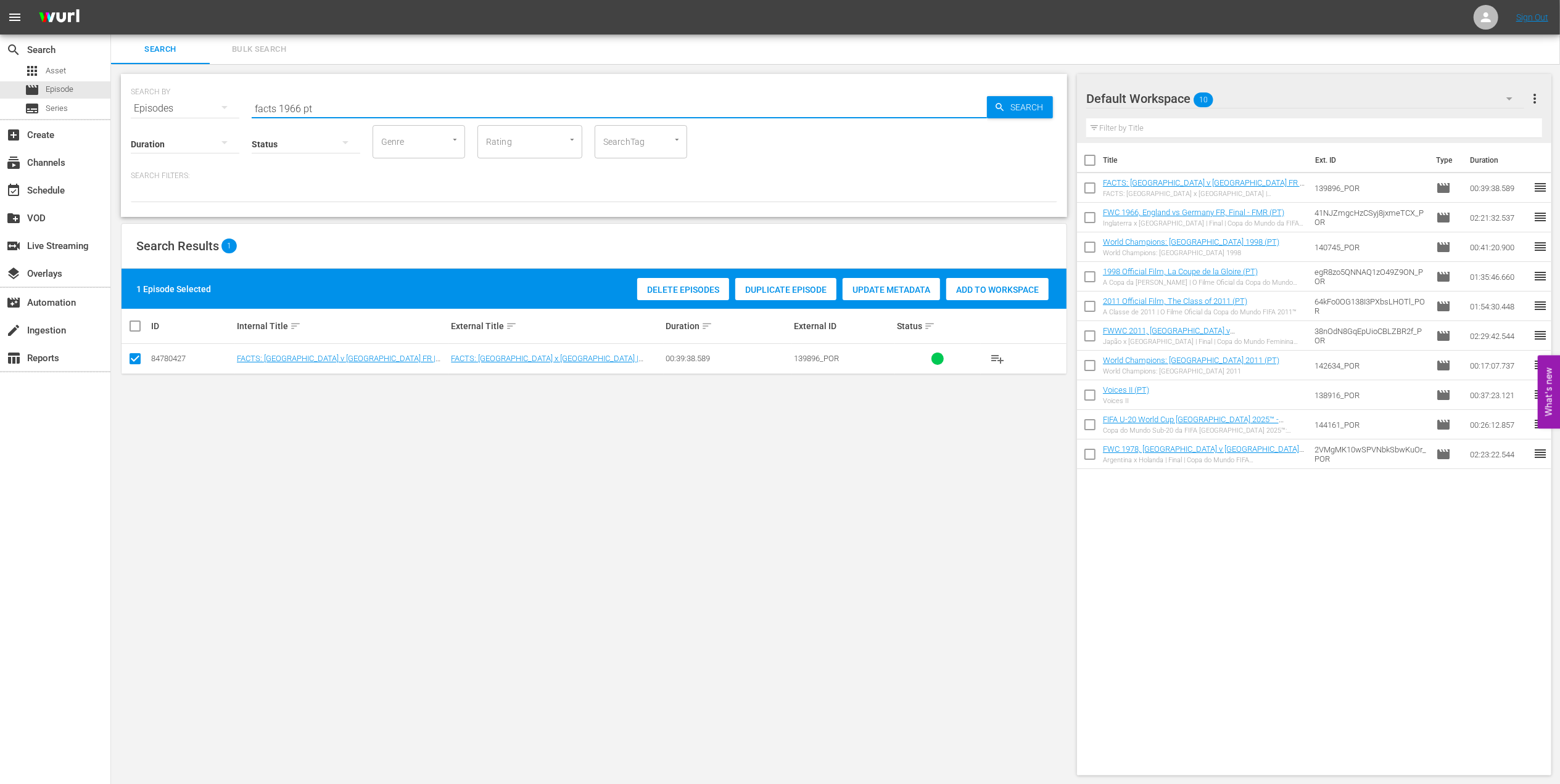
click at [301, 107] on input "facts 1966 pt" at bounding box center [619, 108] width 735 height 29
type input "facts 1978 pt"
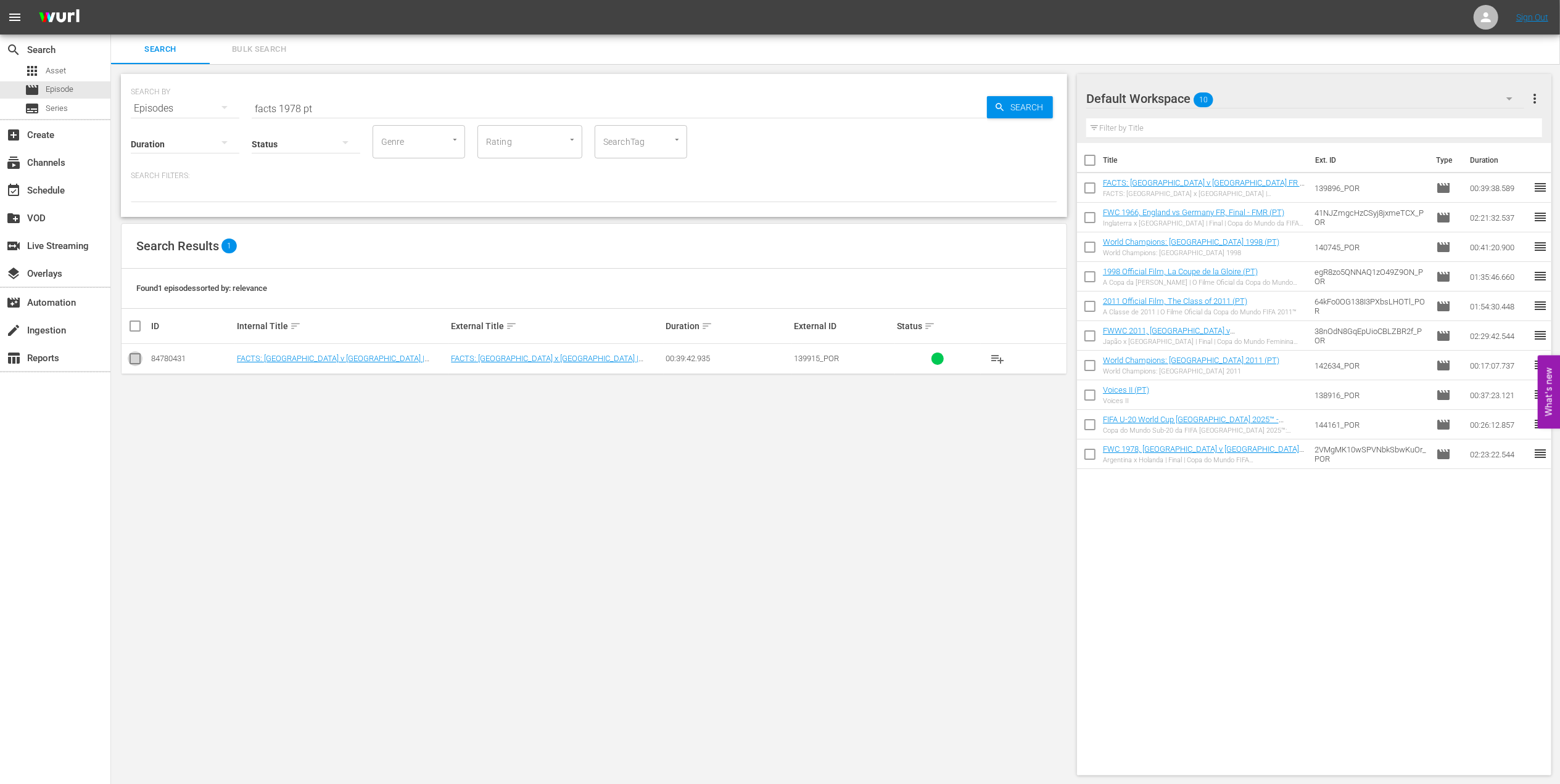
drag, startPoint x: 137, startPoint y: 353, endPoint x: 393, endPoint y: 349, distance: 256.0
click at [137, 355] on input "checkbox" at bounding box center [135, 361] width 15 height 15
checkbox input "true"
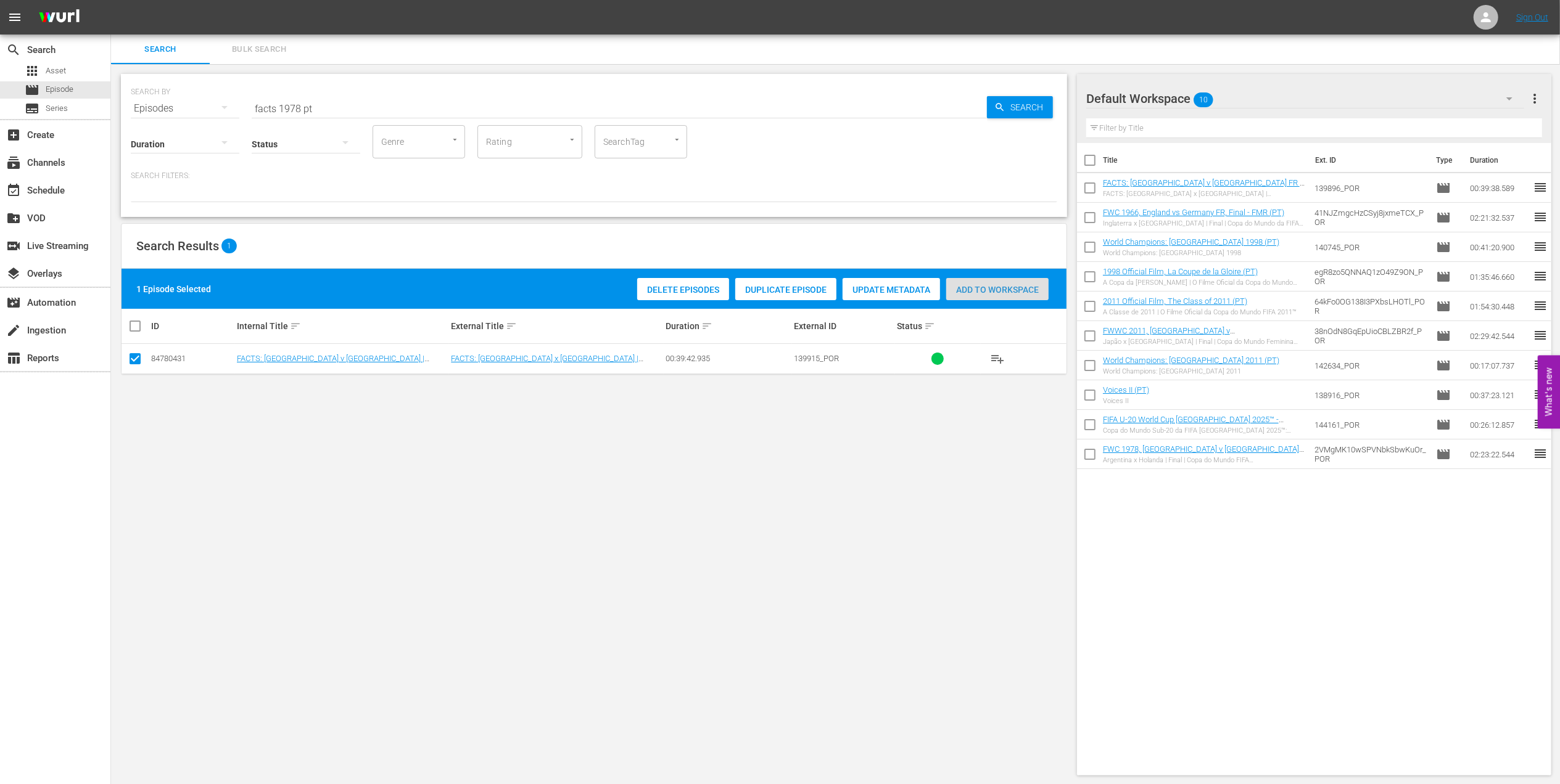
click at [998, 290] on span "Add to Workspace" at bounding box center [997, 290] width 103 height 10
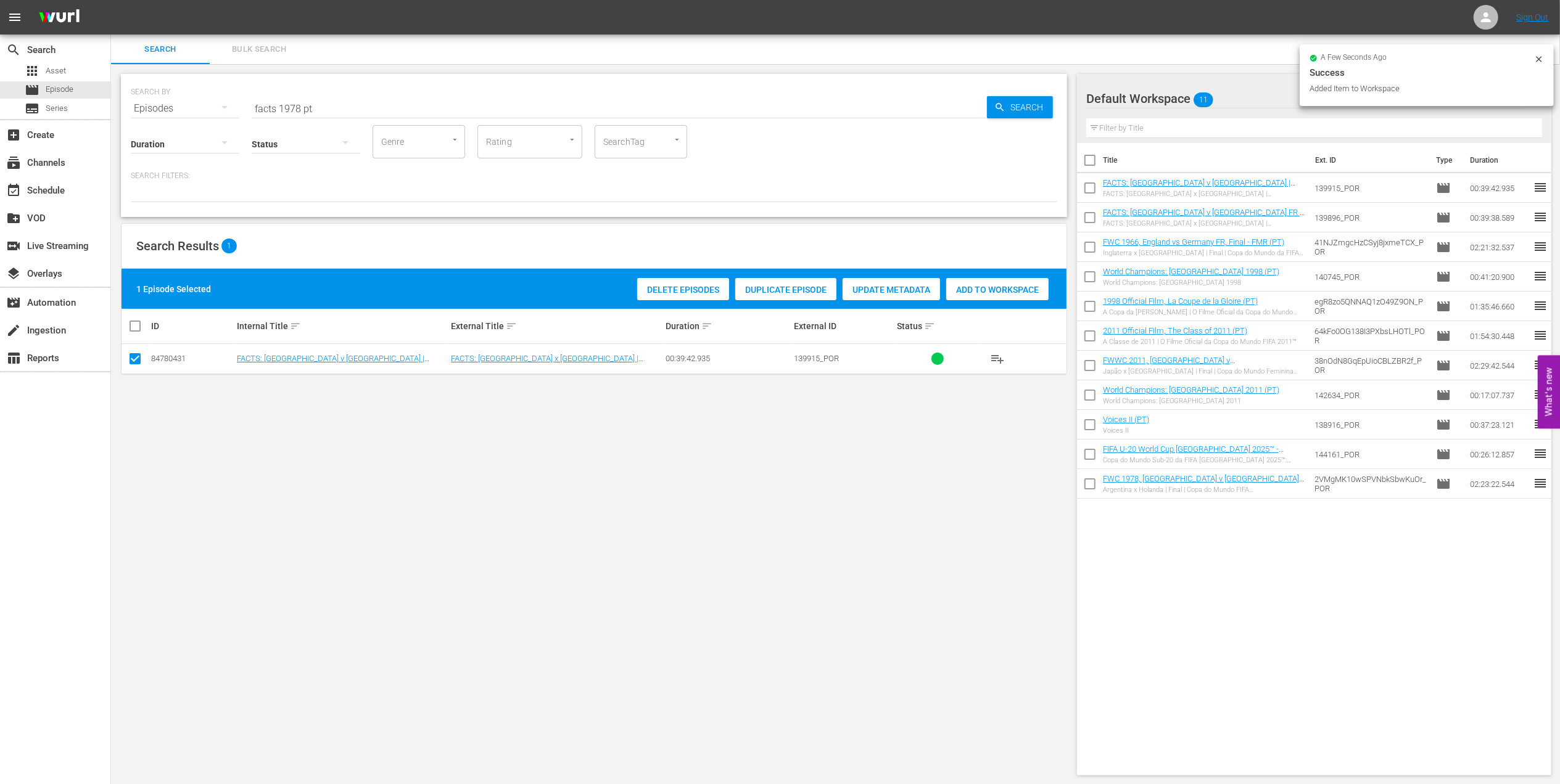
drag, startPoint x: 326, startPoint y: 107, endPoint x: 179, endPoint y: 105, distance: 147.0
click at [180, 105] on div "SEARCH BY Search By Episodes Search ID, Title, Description, Keywords, or Catego…" at bounding box center [594, 101] width 926 height 44
paste input "FWC 2002, England v Brazil, Quarter-final"
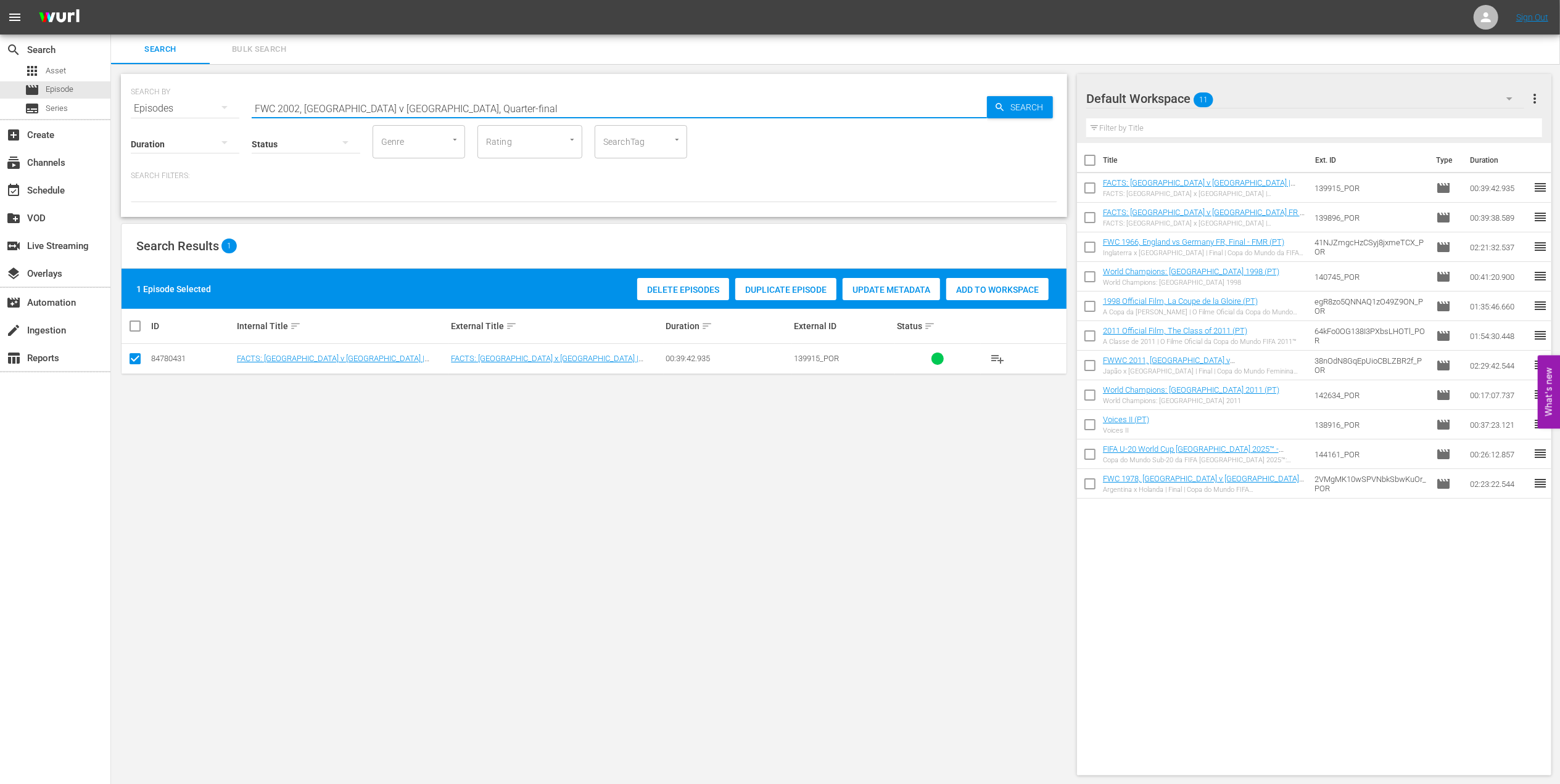
click at [459, 105] on input "FWC 2002, England v Brazil, Quarter-final" at bounding box center [619, 108] width 735 height 29
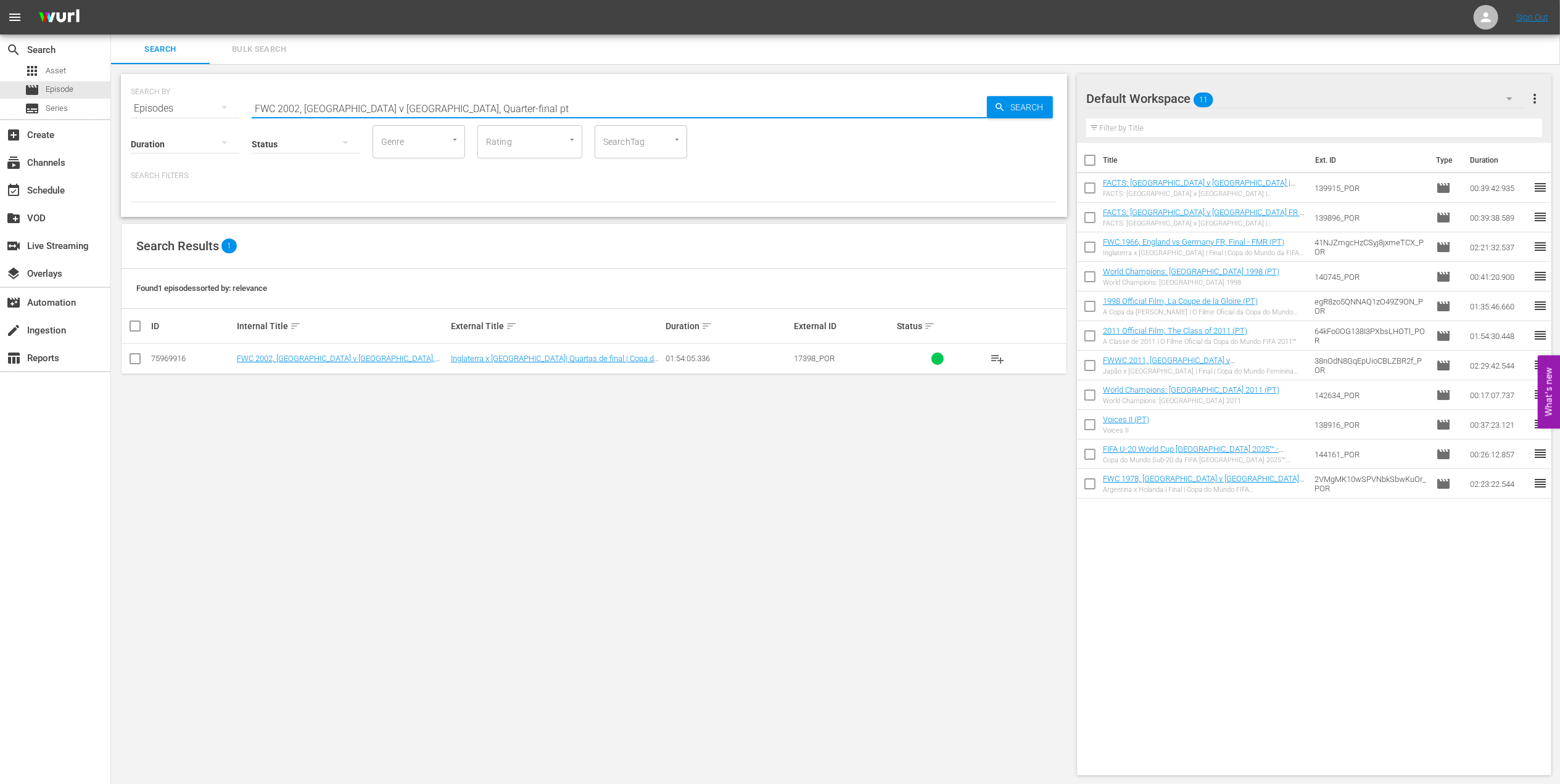
type input "FWC 2002, England v Brazil, Quarter-final pt"
click at [139, 358] on input "checkbox" at bounding box center [135, 361] width 15 height 15
checkbox input "true"
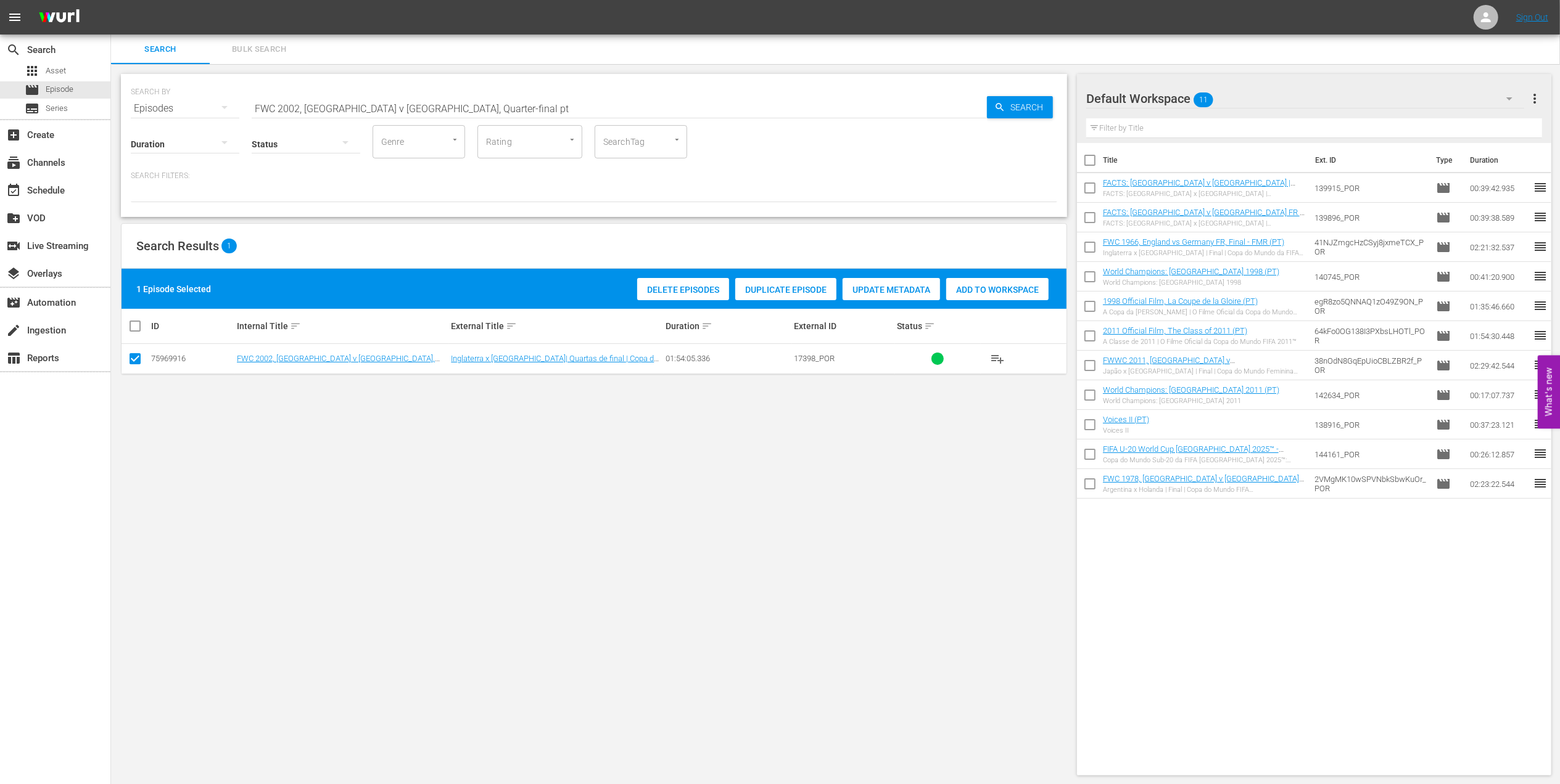
click at [979, 287] on span "Add to Workspace" at bounding box center [997, 290] width 103 height 10
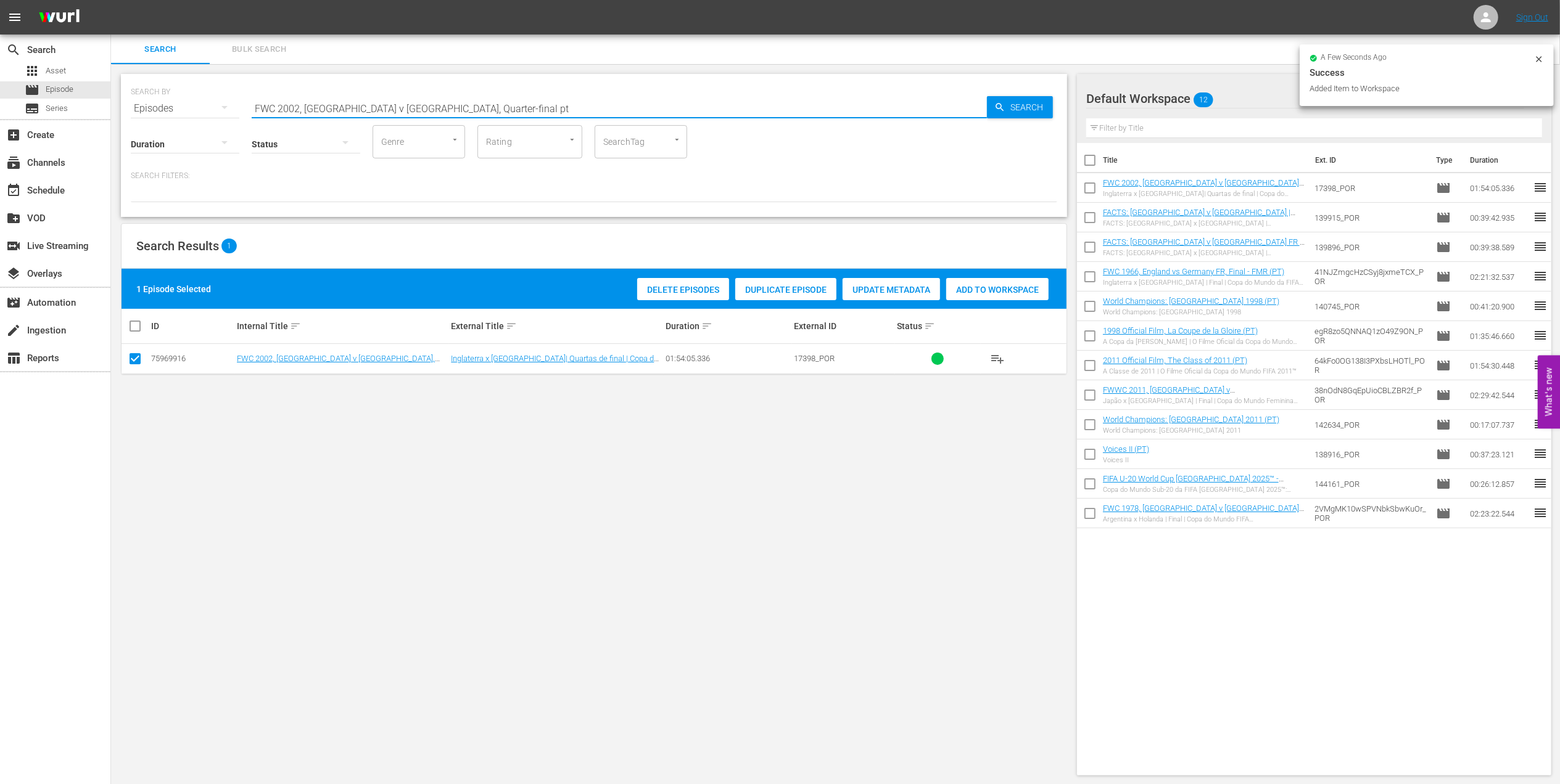
drag, startPoint x: 165, startPoint y: 107, endPoint x: 121, endPoint y: 107, distance: 44.0
click at [122, 107] on div "SEARCH BY Search By Episodes Search ID, Title, Description, Keywords, or Catego…" at bounding box center [594, 145] width 946 height 143
paste input "Brazil vs Turkey, Semi-final (PT)"
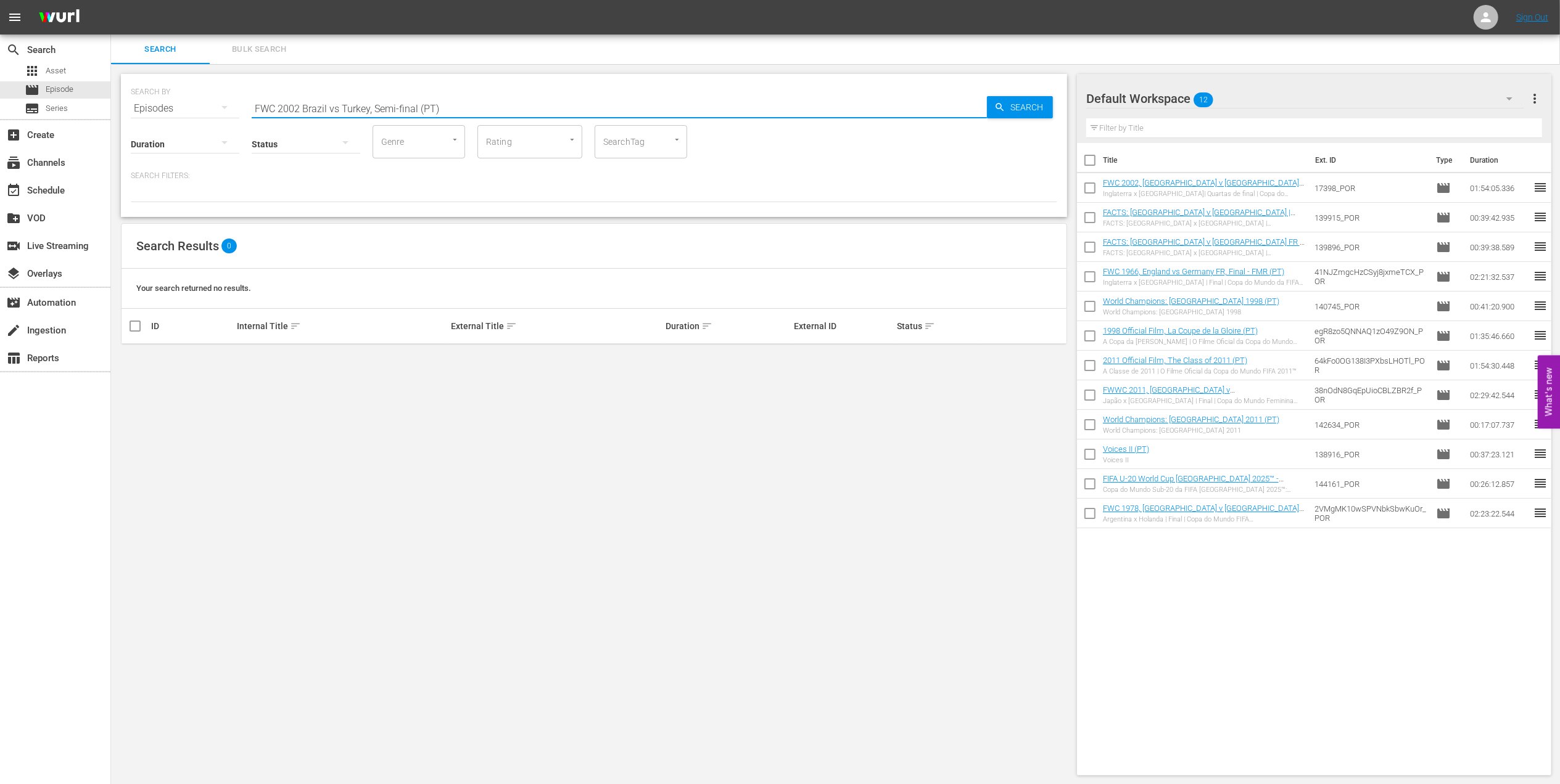
click at [336, 104] on input "FWC 2002 Brazil vs Turkey, Semi-final (PT)" at bounding box center [619, 108] width 735 height 29
click at [450, 107] on input "FWC 2002 Brazil v Turkey, Semi-final (PT)" at bounding box center [619, 108] width 735 height 29
type input "FWC 2002 Brazil v Turkey, Semi-final (PT)"
click at [134, 361] on input "checkbox" at bounding box center [135, 361] width 15 height 15
checkbox input "true"
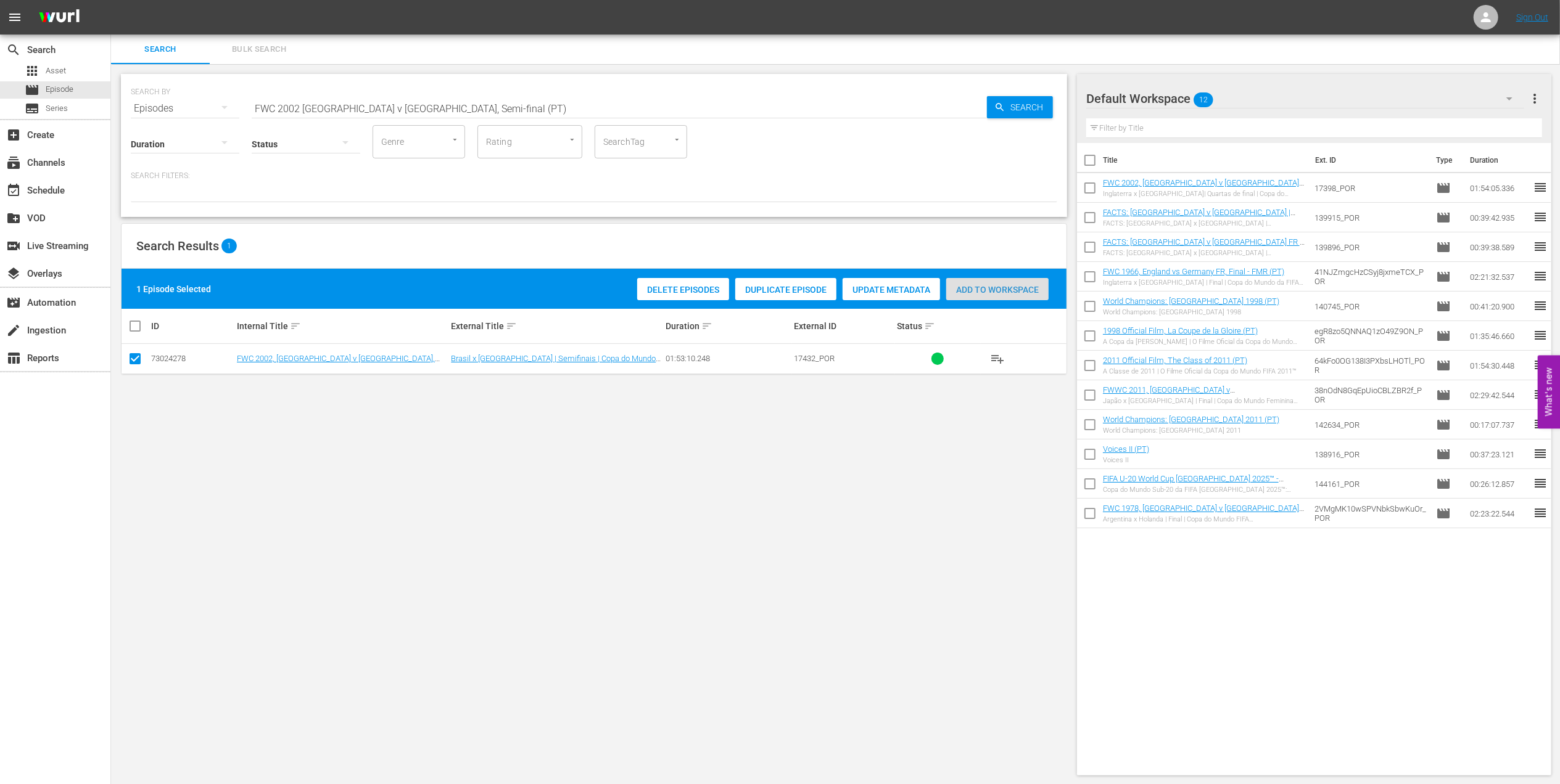
click at [961, 290] on span "Add to Workspace" at bounding box center [997, 290] width 103 height 10
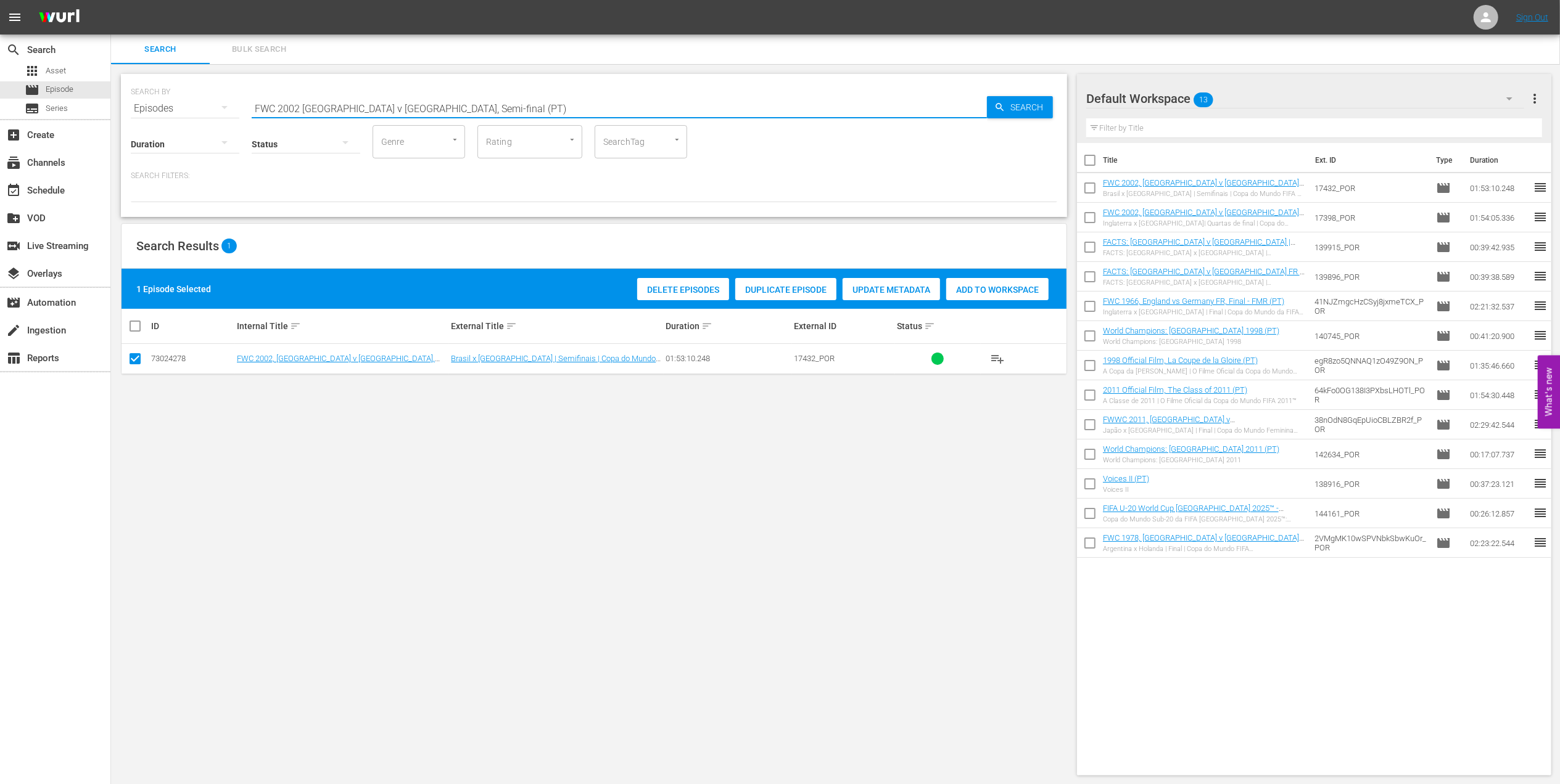
drag, startPoint x: 355, startPoint y: 107, endPoint x: 141, endPoint y: 107, distance: 214.0
click at [141, 107] on div "SEARCH BY Search By Episodes Search ID, Title, Description, Keywords, or Catego…" at bounding box center [594, 101] width 926 height 44
paste input "Germany, Final"
click at [448, 106] on input "FWC 2002 Brazil v Germany, Final" at bounding box center [619, 108] width 735 height 29
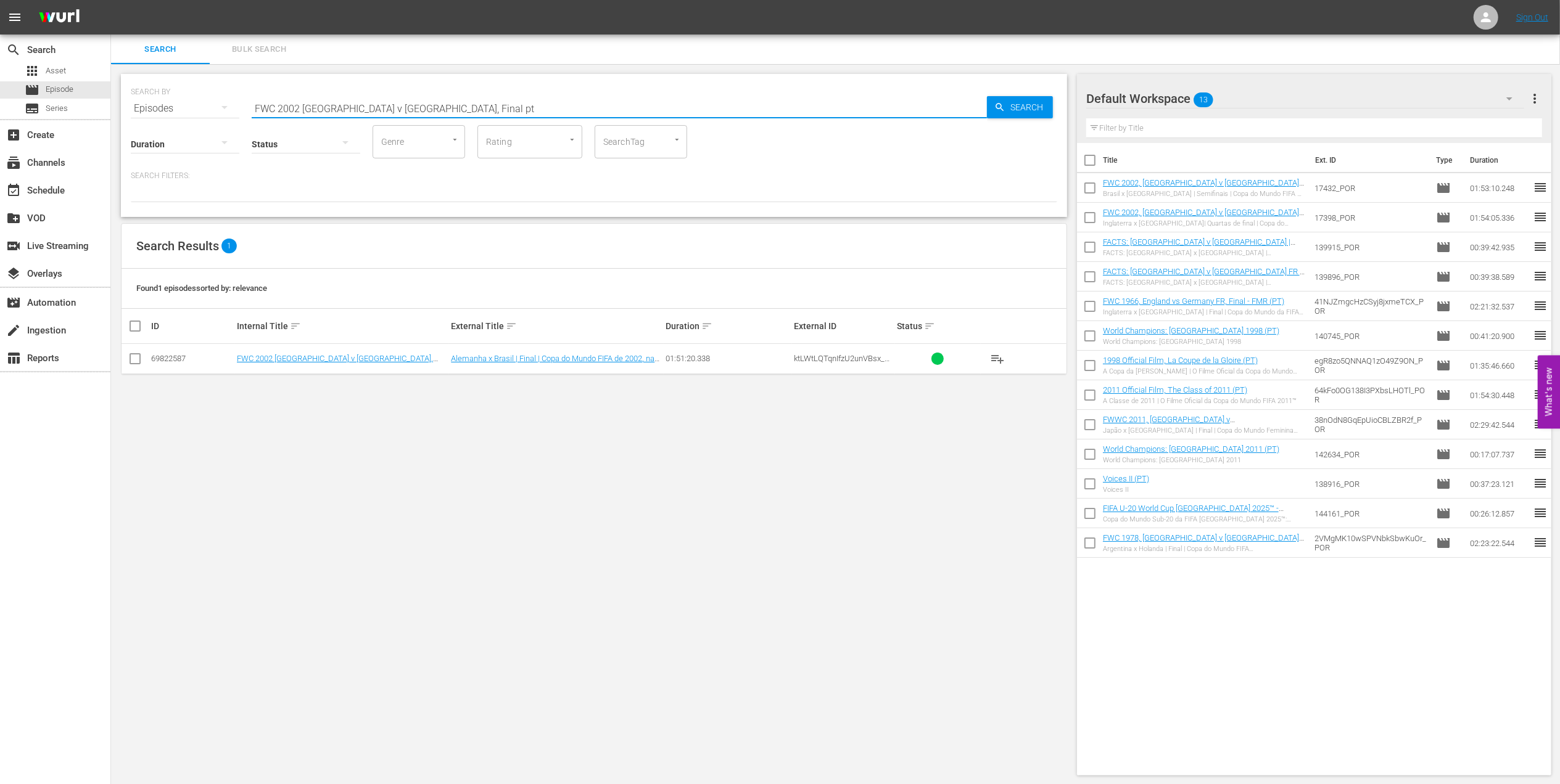
type input "FWC 2002 Brazil v Germany, Final pt"
click at [132, 356] on input "checkbox" at bounding box center [135, 361] width 15 height 15
checkbox input "true"
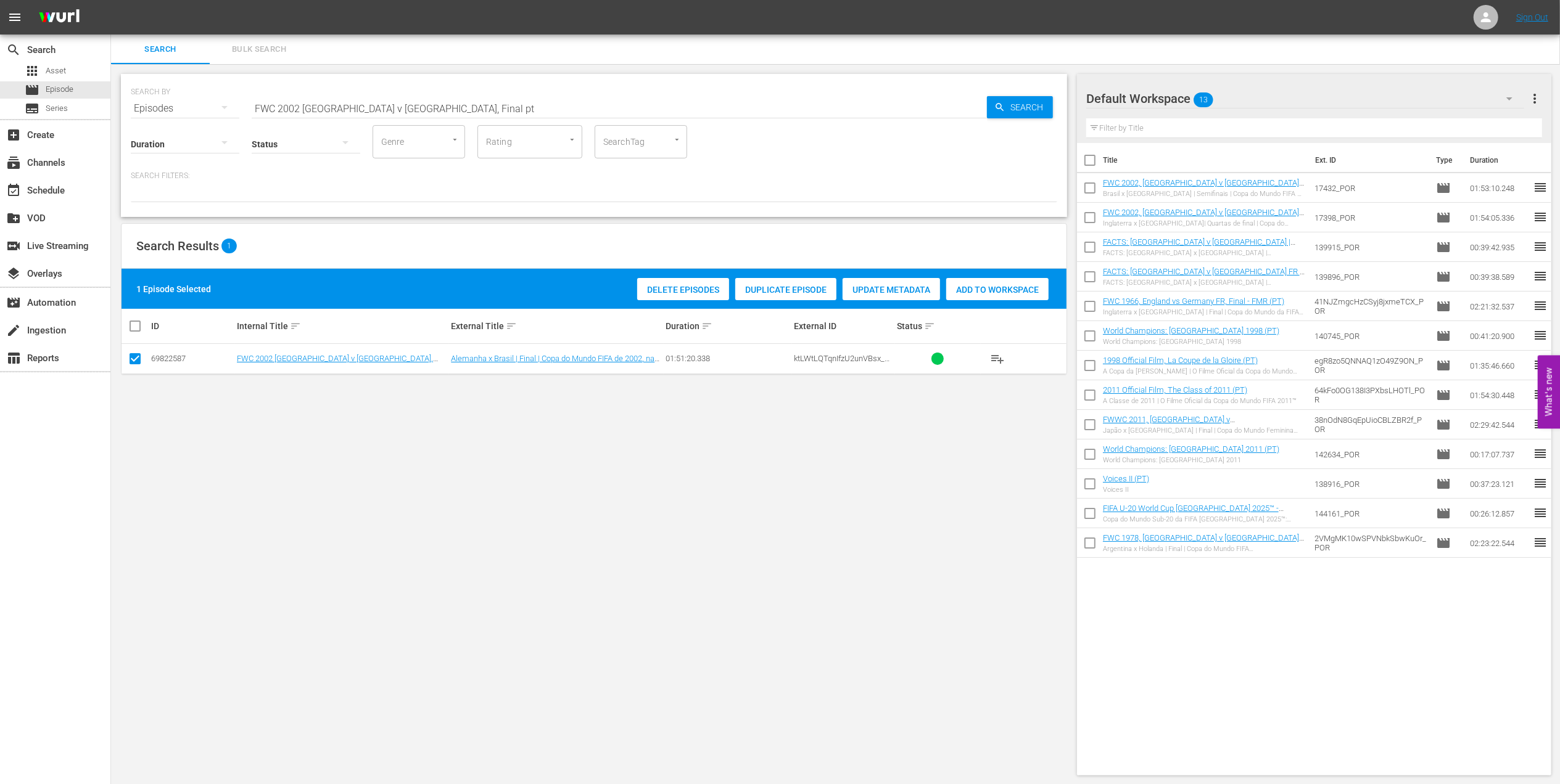
click at [983, 282] on div "Add to Workspace" at bounding box center [997, 290] width 103 height 24
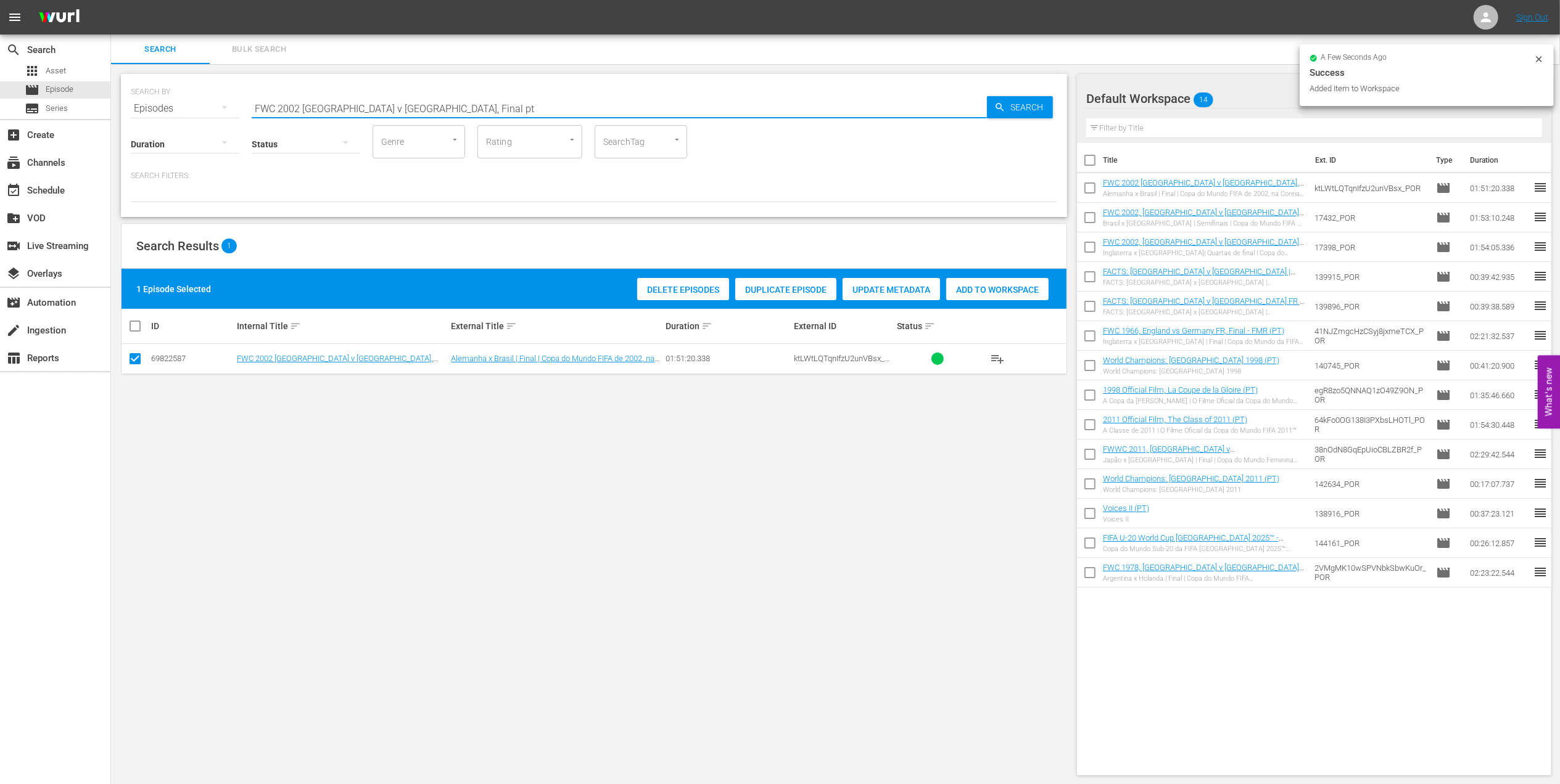
drag, startPoint x: 392, startPoint y: 107, endPoint x: 103, endPoint y: 121, distance: 289.3
click at [111, 0] on div "search Search apps Asset movie Episode subtitles Series add_box Create subscrip…" at bounding box center [835, 0] width 1449 height 0
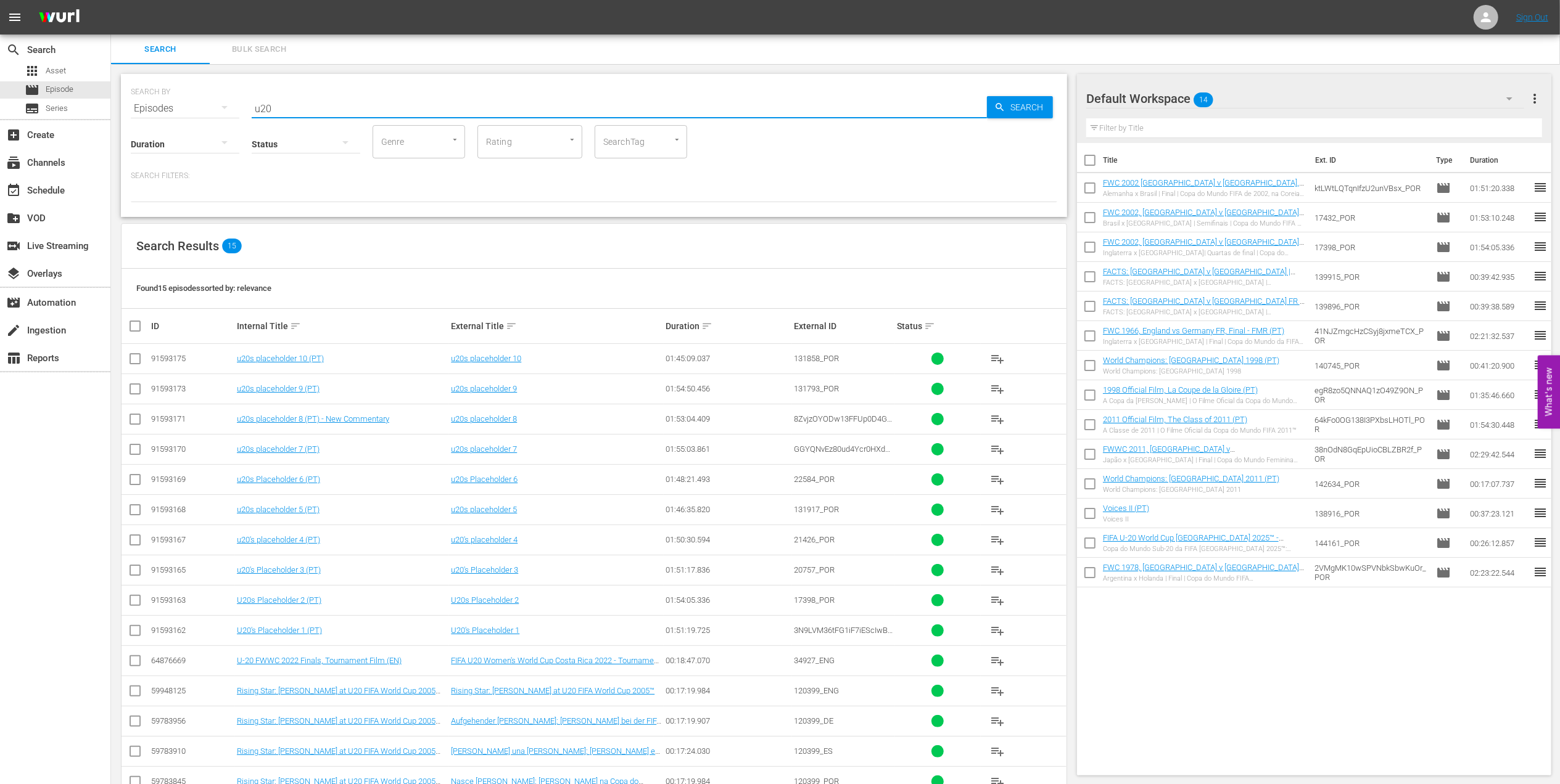
type input "u20"
click at [135, 632] on input "checkbox" at bounding box center [135, 633] width 15 height 15
checkbox input "true"
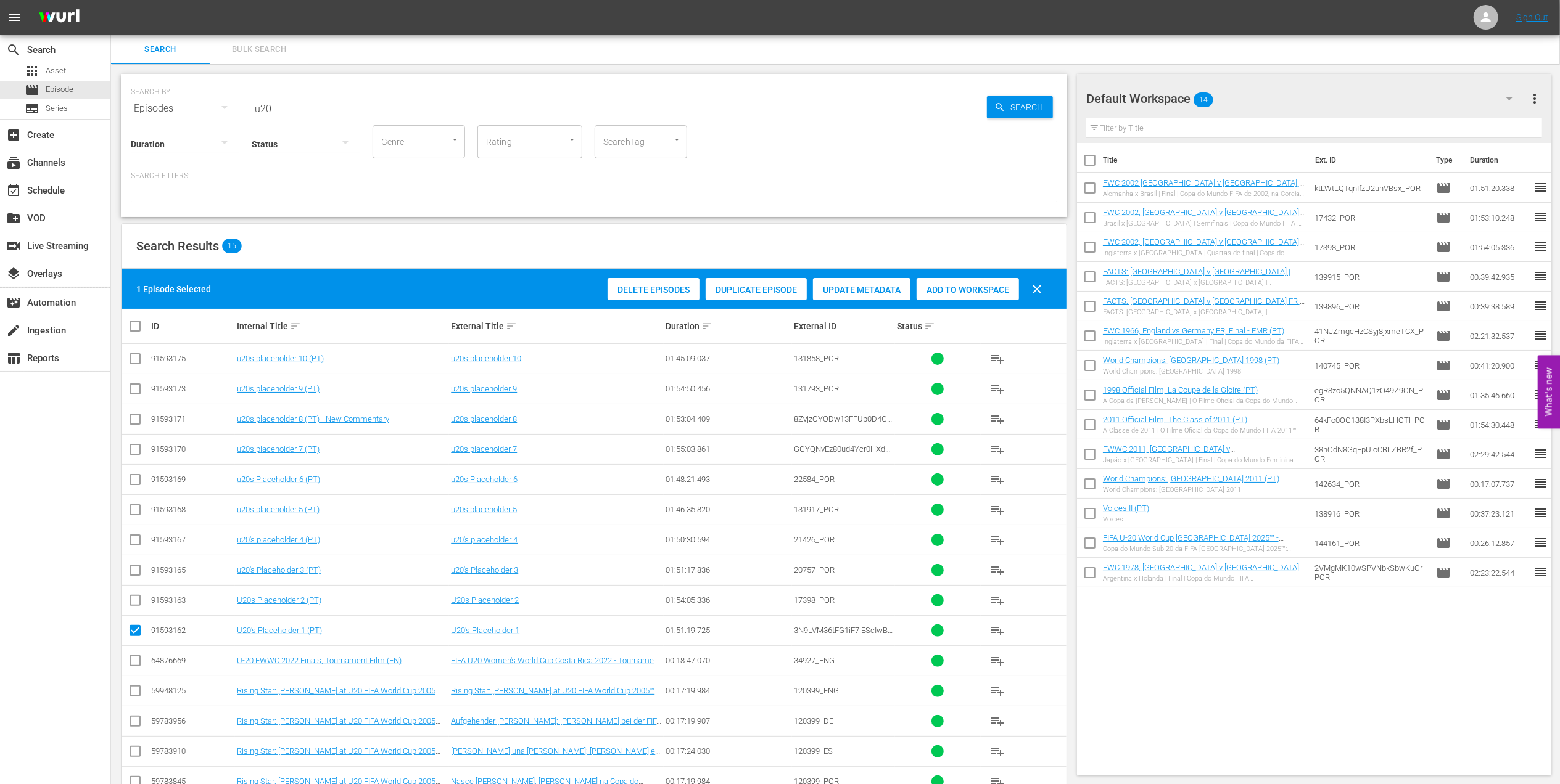
drag, startPoint x: 131, startPoint y: 605, endPoint x: 152, endPoint y: 604, distance: 21.0
click at [131, 605] on input "checkbox" at bounding box center [135, 603] width 15 height 15
checkbox input "true"
click at [944, 287] on span "Add to Workspace" at bounding box center [967, 290] width 103 height 10
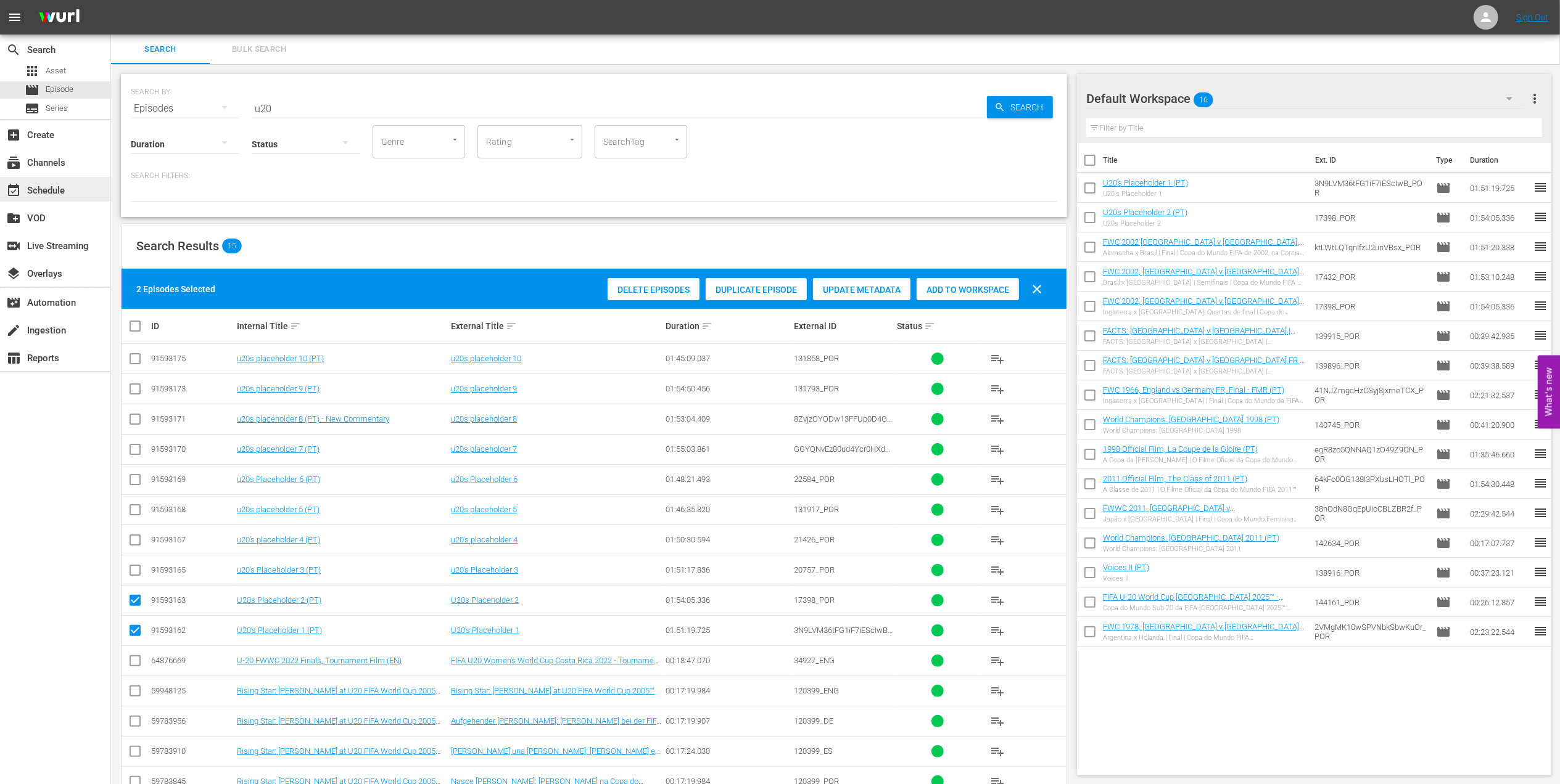
click at [69, 190] on div "event_available Schedule" at bounding box center [55, 190] width 111 height 25
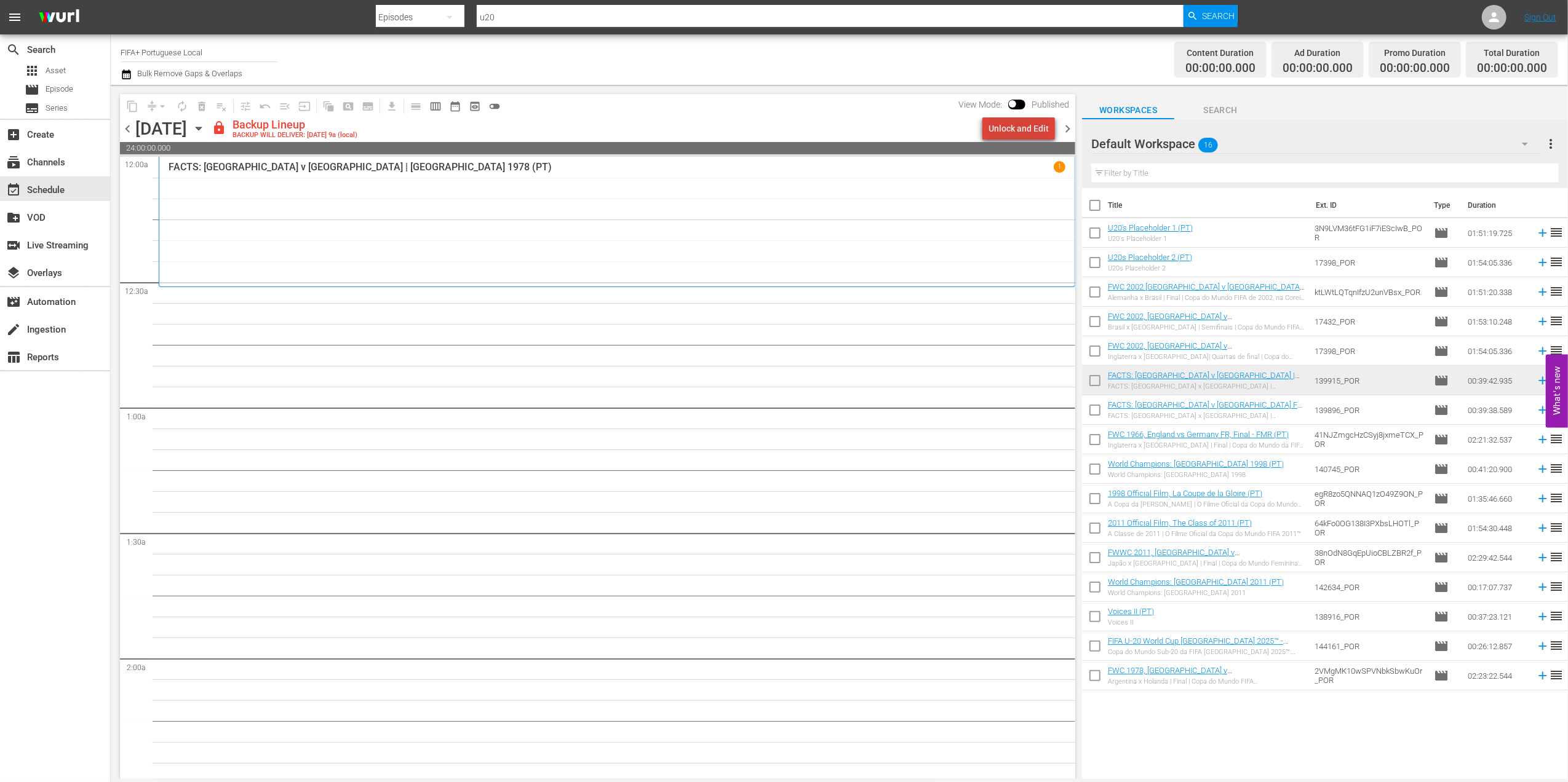
click at [1030, 124] on div "Unlock and Edit" at bounding box center [1019, 128] width 60 height 22
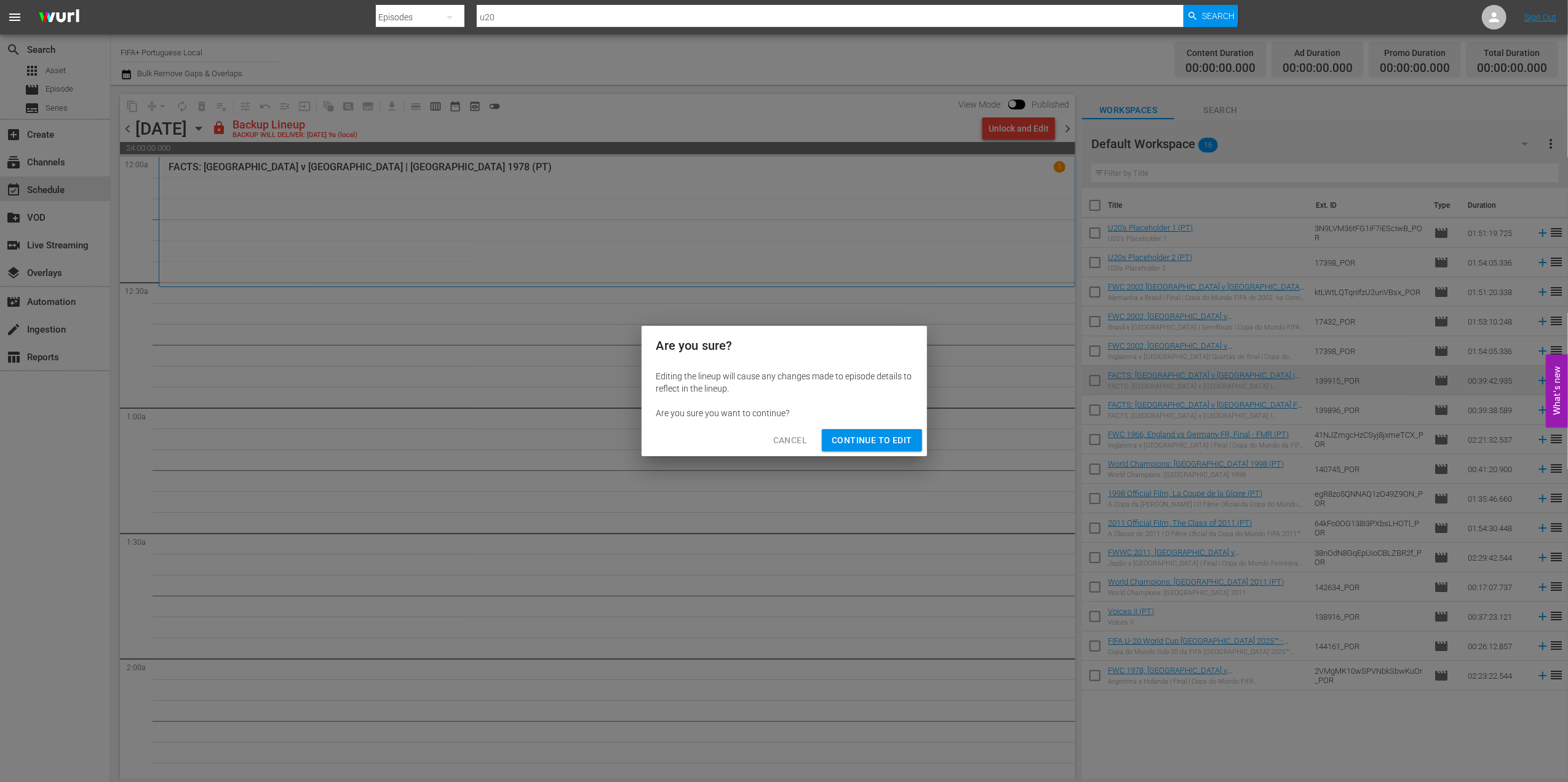
click at [891, 438] on span "Continue to Edit" at bounding box center [872, 441] width 80 height 16
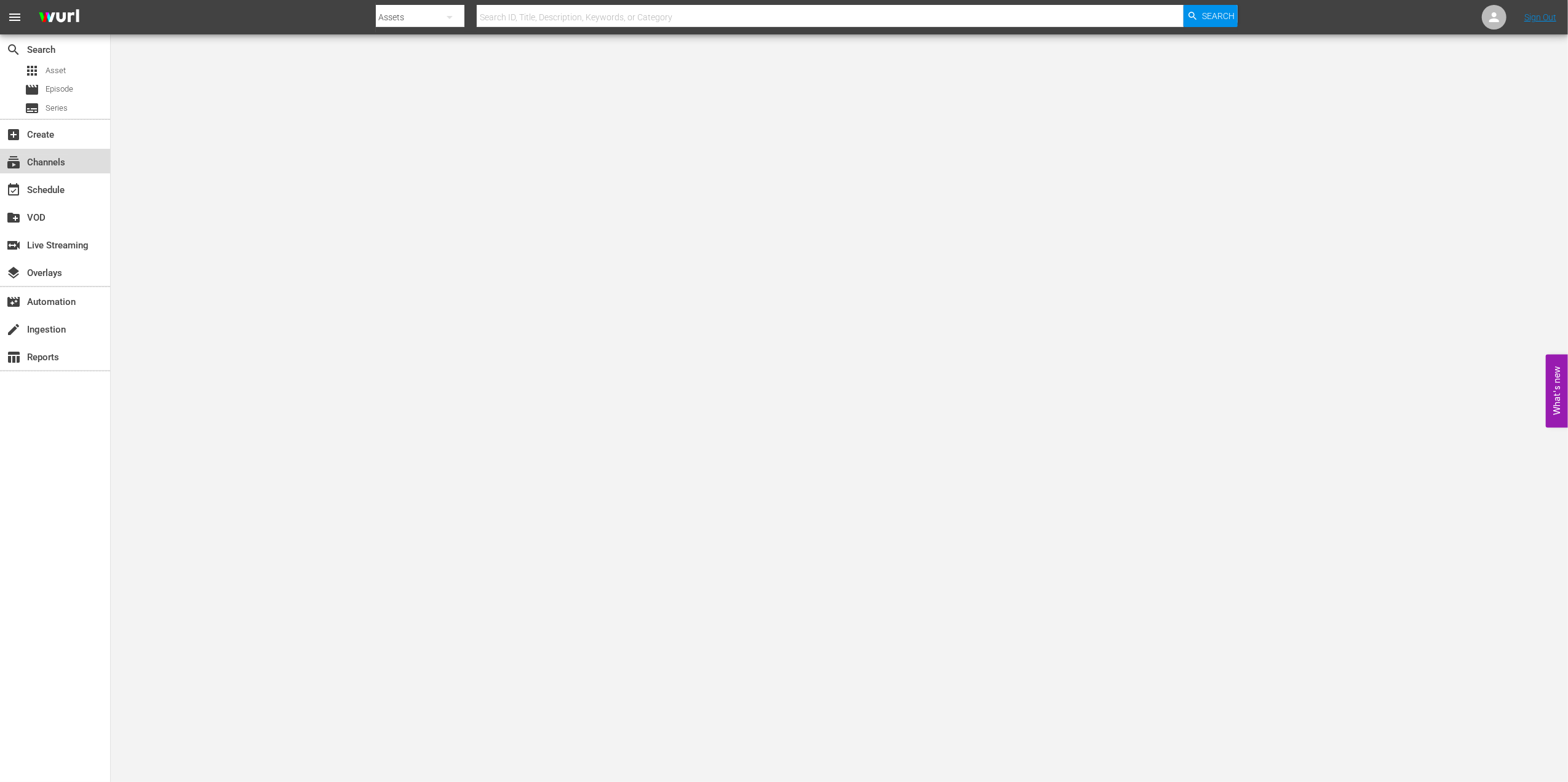
click at [61, 166] on div "subscriptions Channels" at bounding box center [35, 160] width 69 height 11
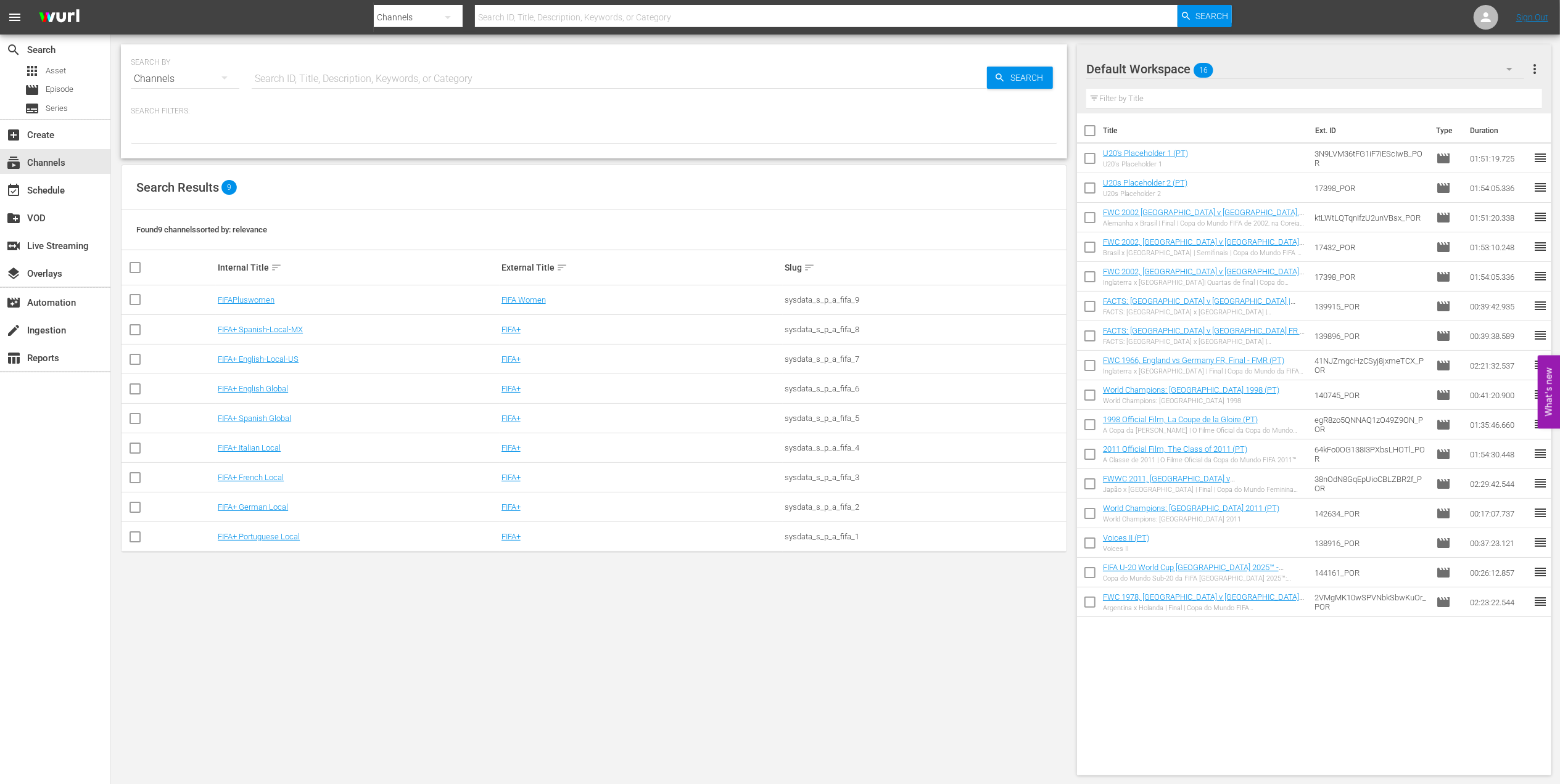
click at [265, 545] on td "FIFA+ Portuguese Local" at bounding box center [358, 537] width 284 height 29
click at [274, 538] on link "FIFA+ Portuguese Local" at bounding box center [258, 537] width 82 height 9
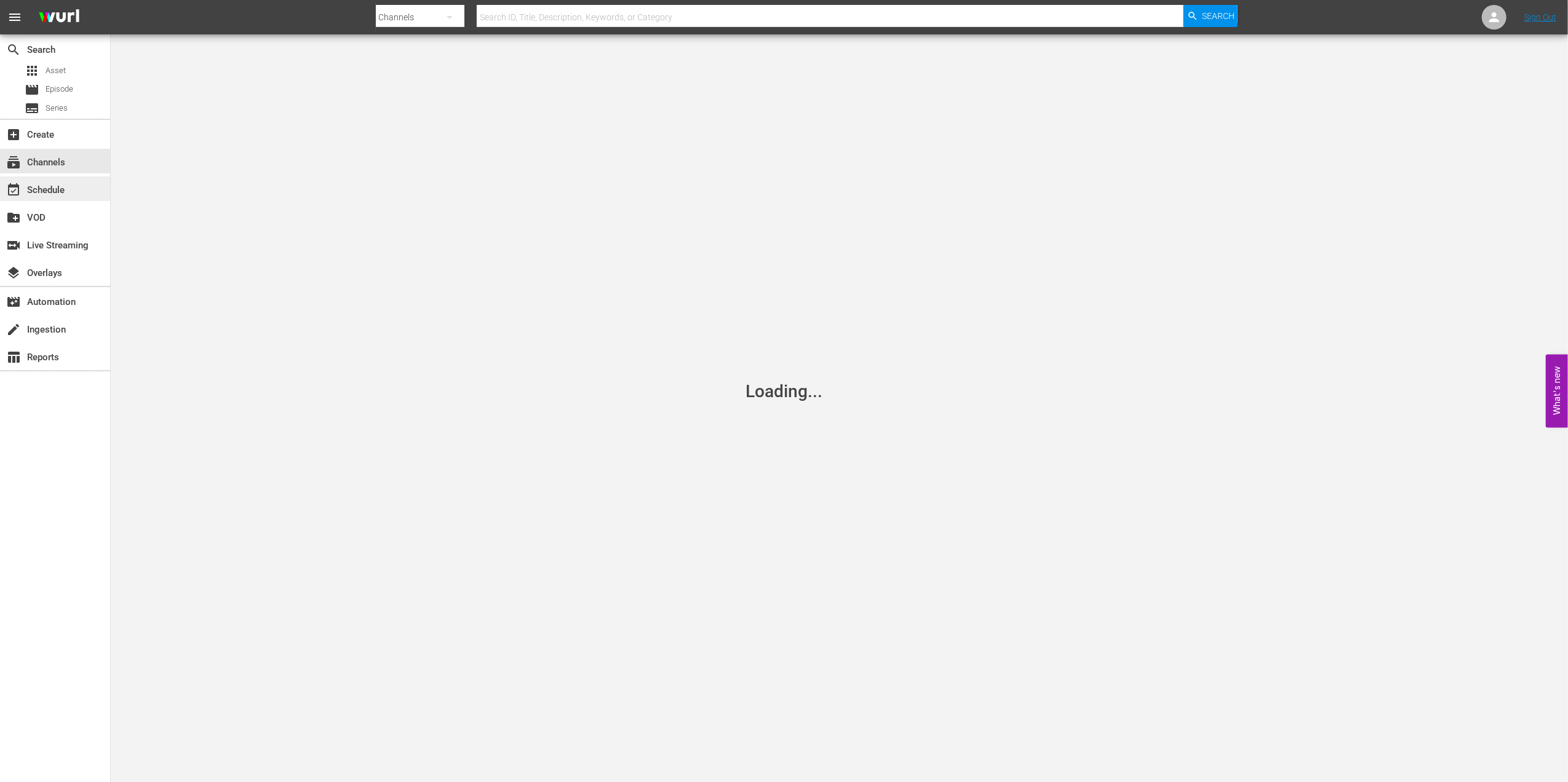
click at [65, 188] on div "event_available Schedule" at bounding box center [35, 188] width 69 height 11
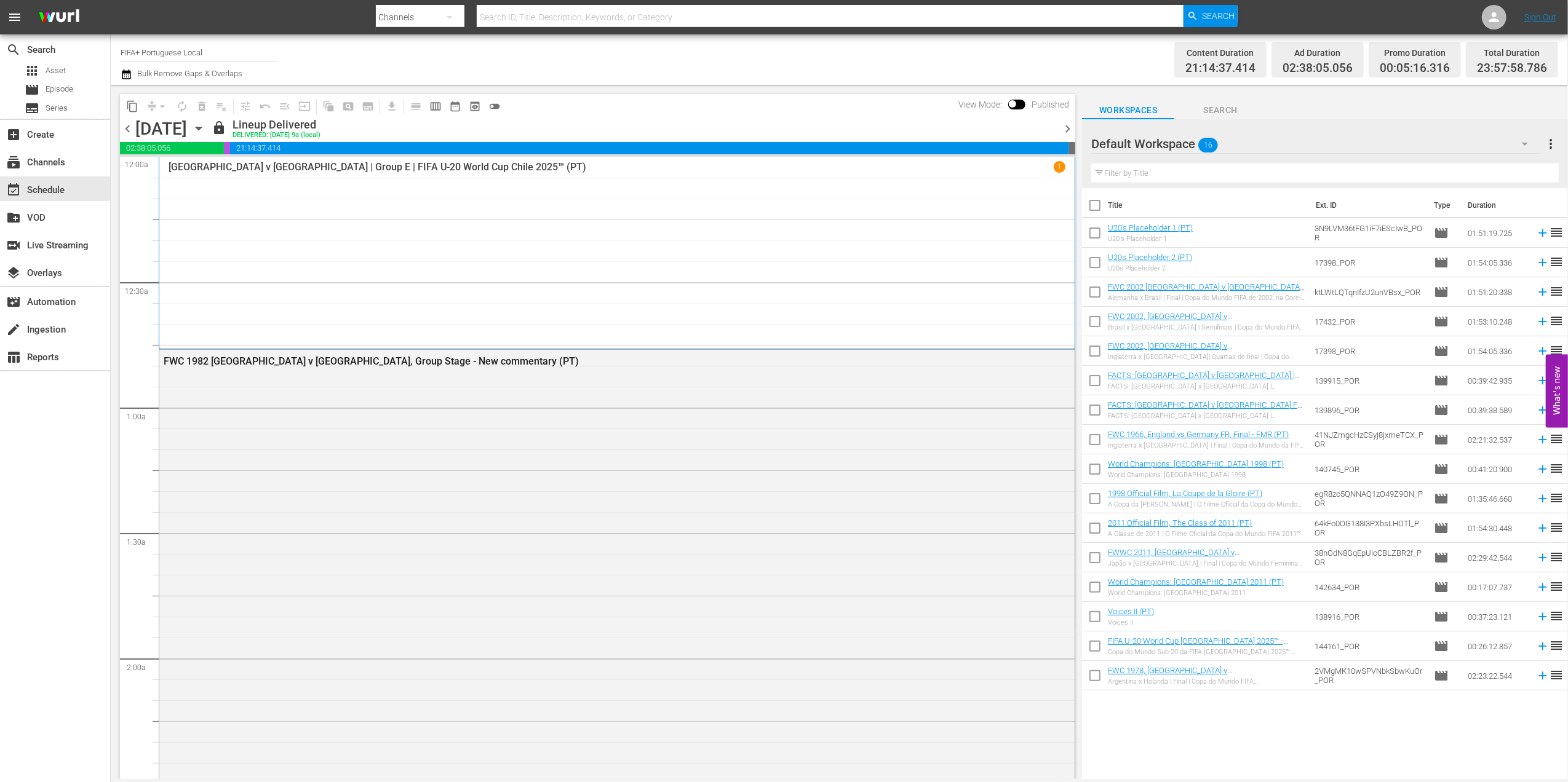
click at [1060, 131] on span "chevron_right" at bounding box center [1068, 129] width 16 height 16
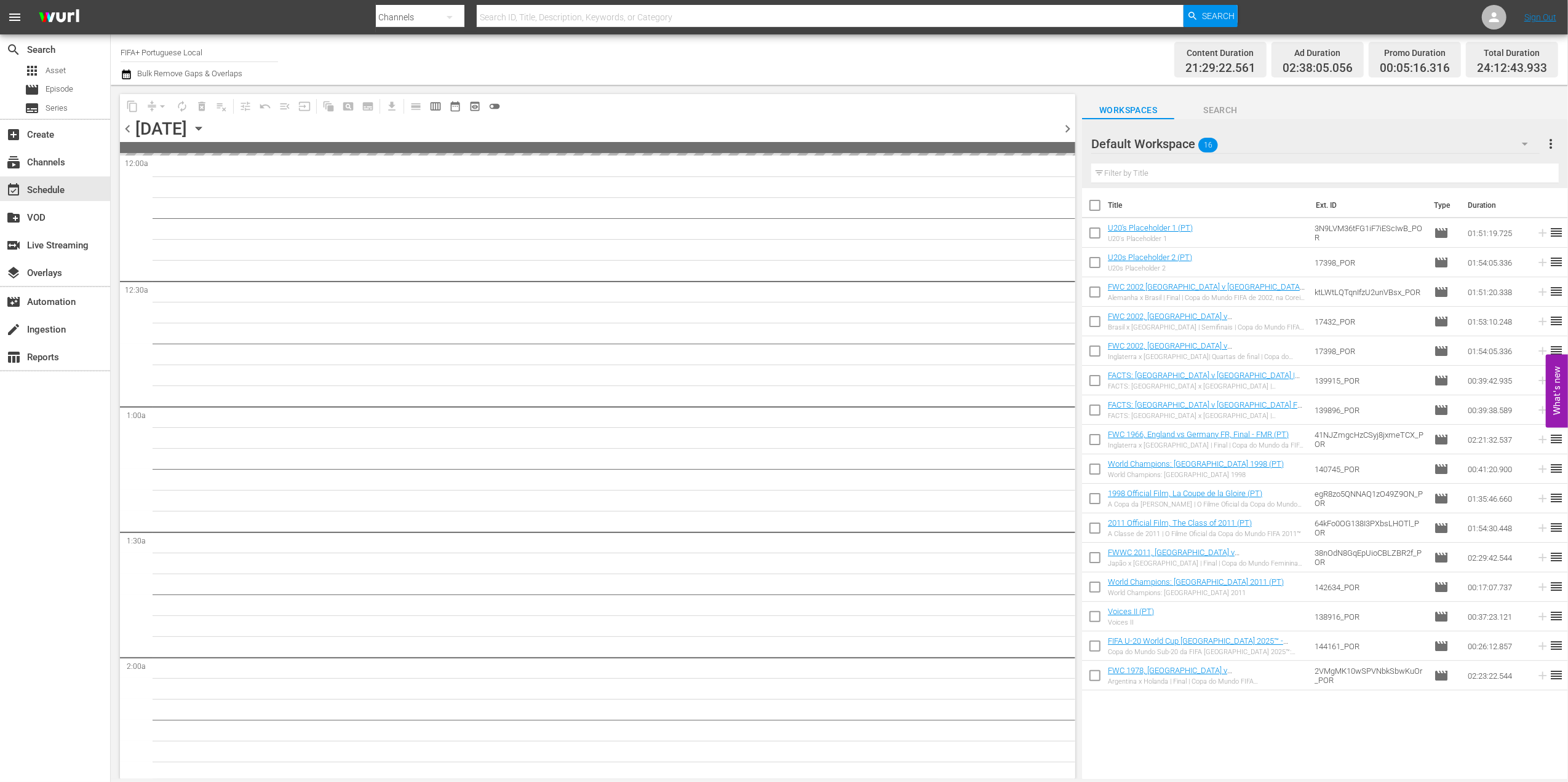
click at [1064, 127] on span "chevron_right" at bounding box center [1068, 129] width 16 height 16
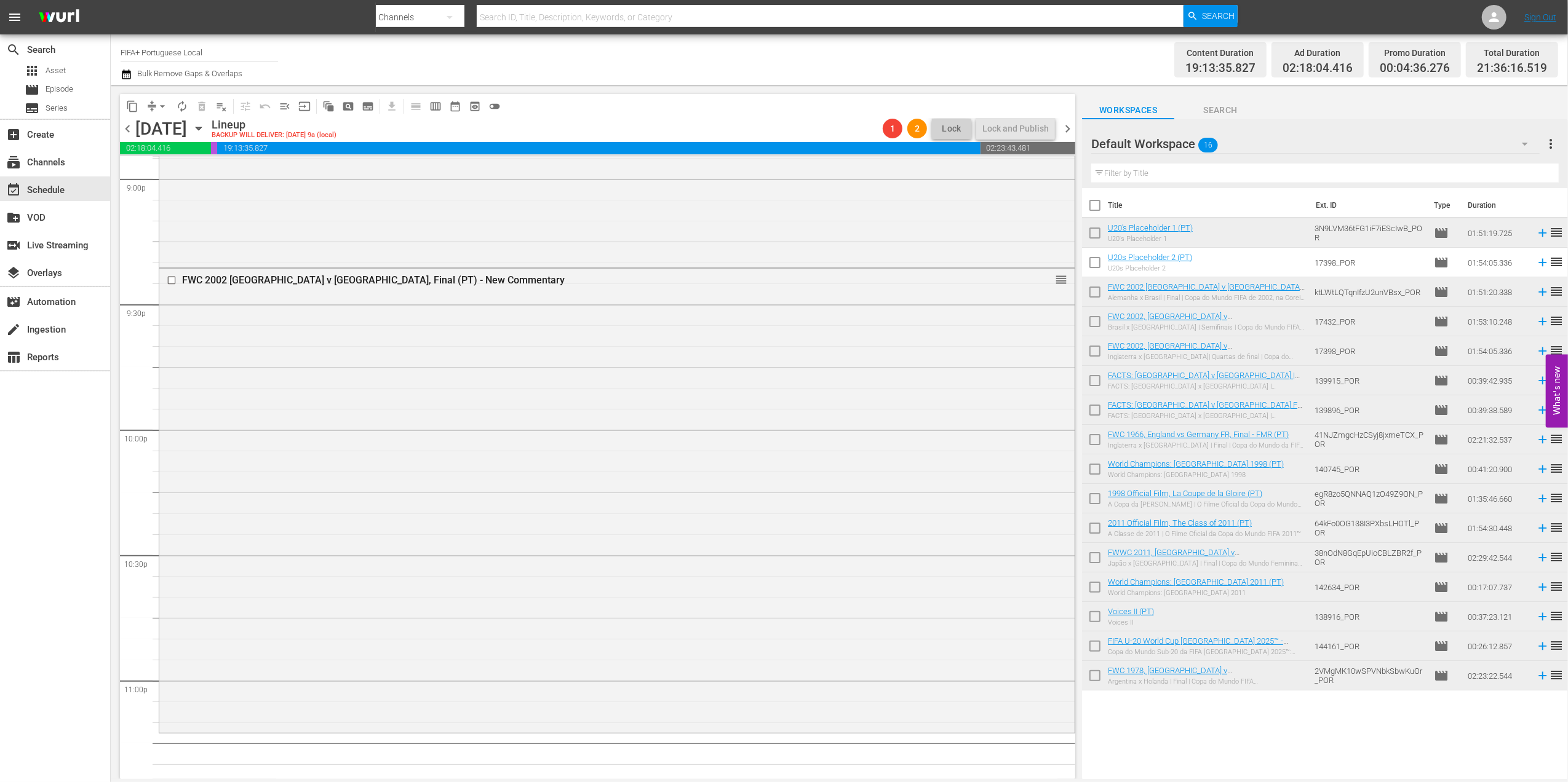
scroll to position [5166, 0]
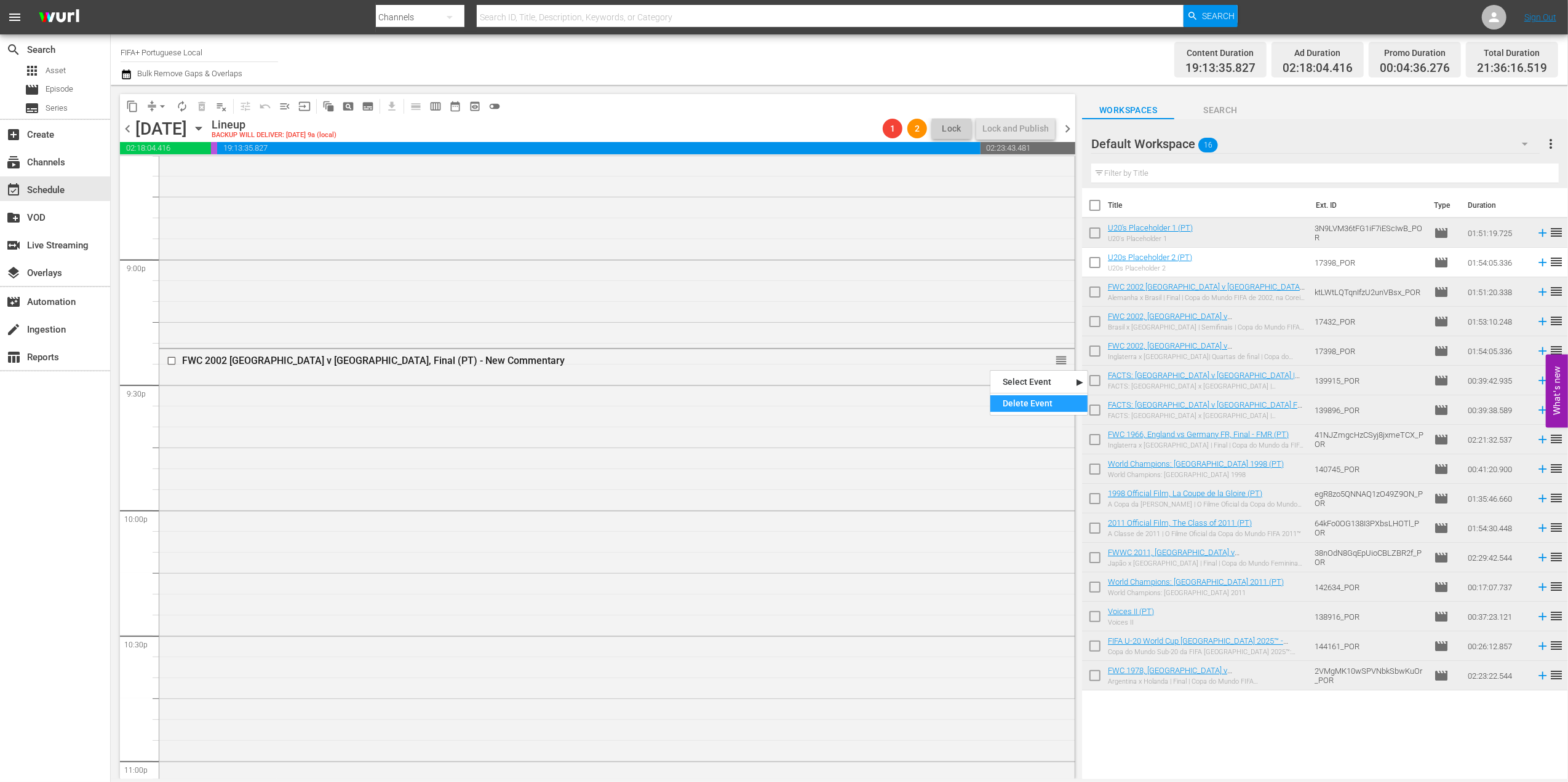
click at [1021, 404] on div "Delete Event" at bounding box center [1039, 403] width 97 height 16
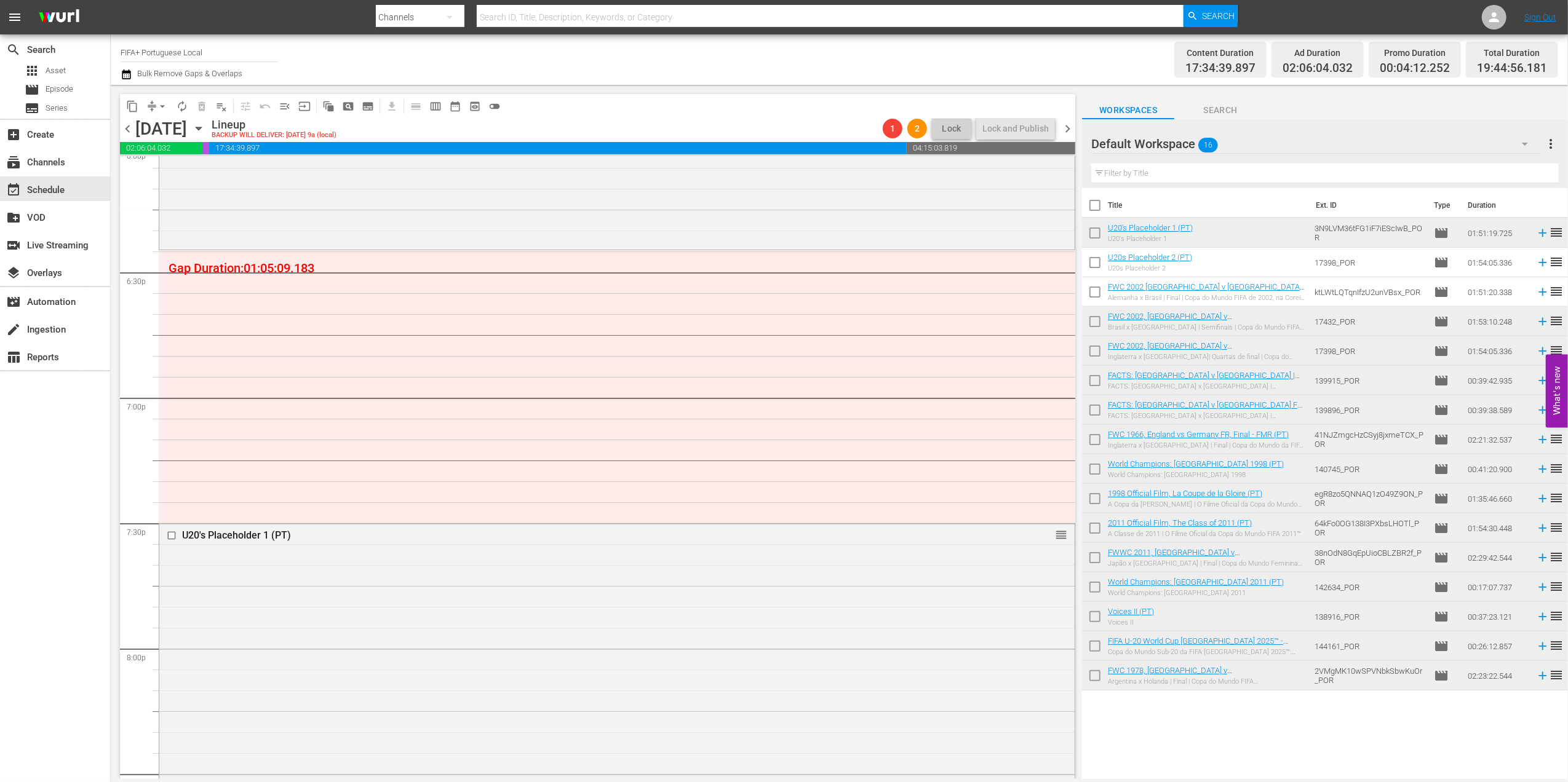
scroll to position [4511, 0]
click at [80, 89] on div "movie Episode" at bounding box center [55, 89] width 110 height 17
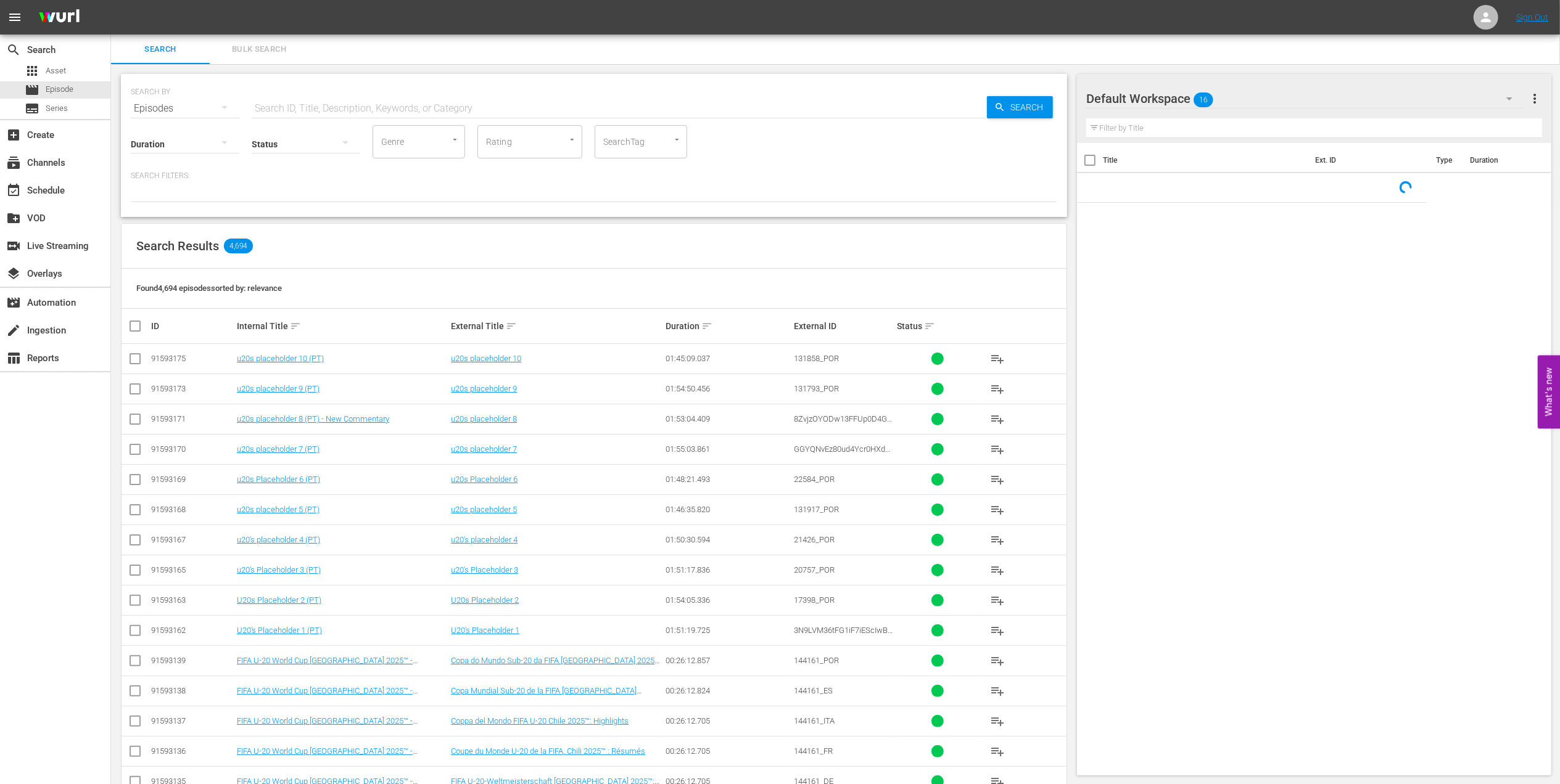
click at [339, 104] on input "text" at bounding box center [619, 108] width 735 height 29
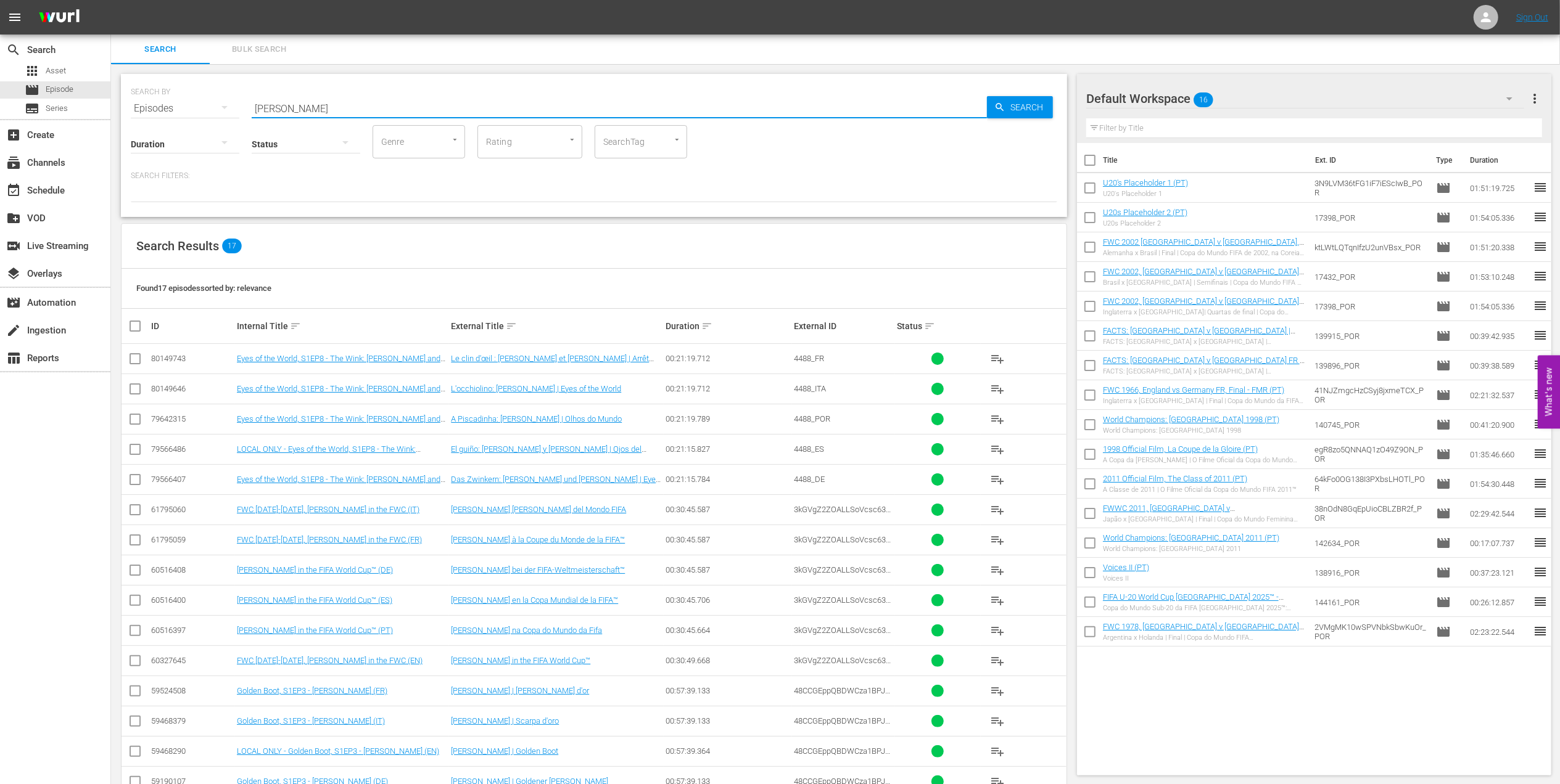
type input "[PERSON_NAME] pt"
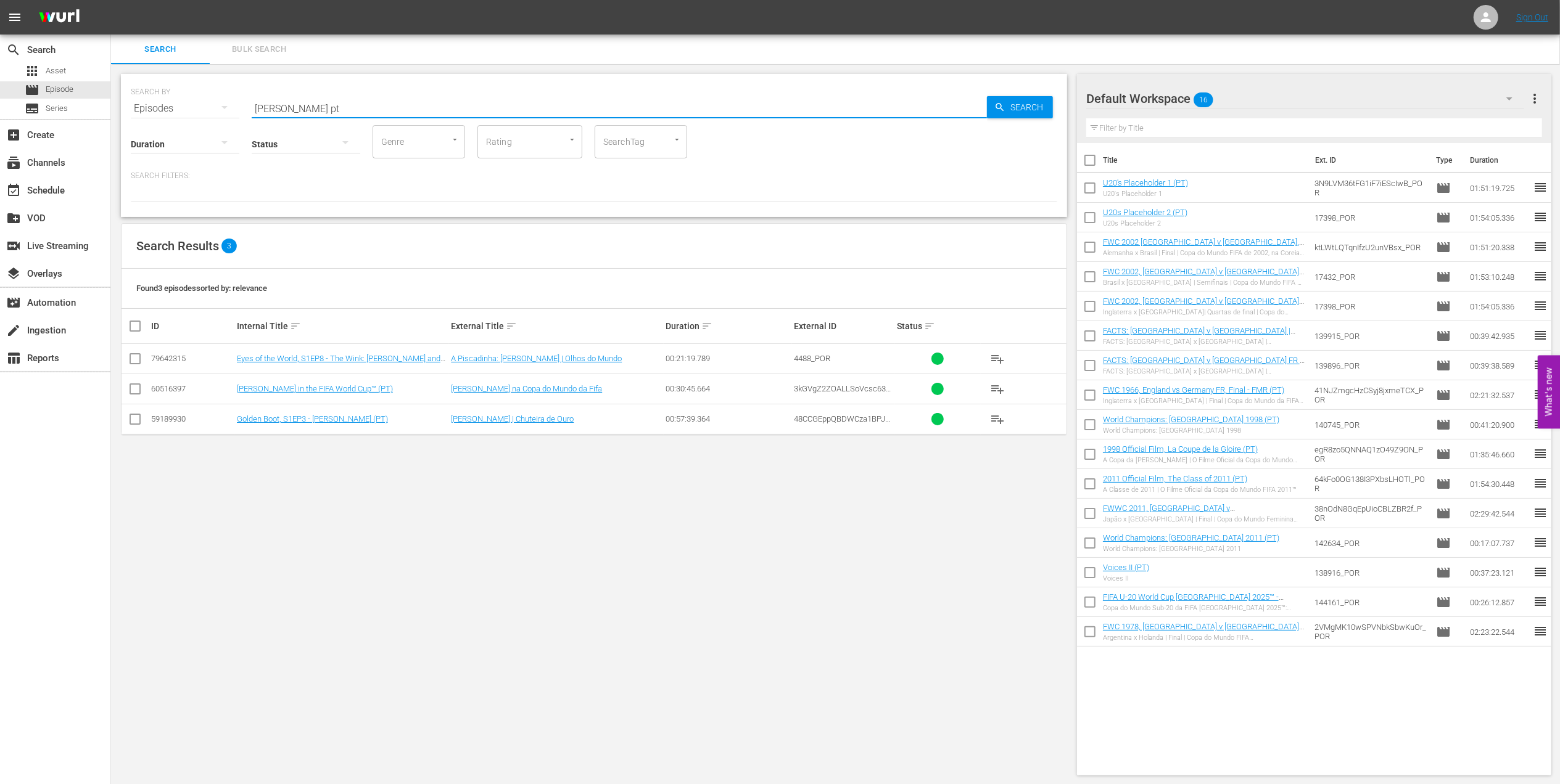
click at [138, 420] on input "checkbox" at bounding box center [135, 422] width 15 height 15
checkbox input "true"
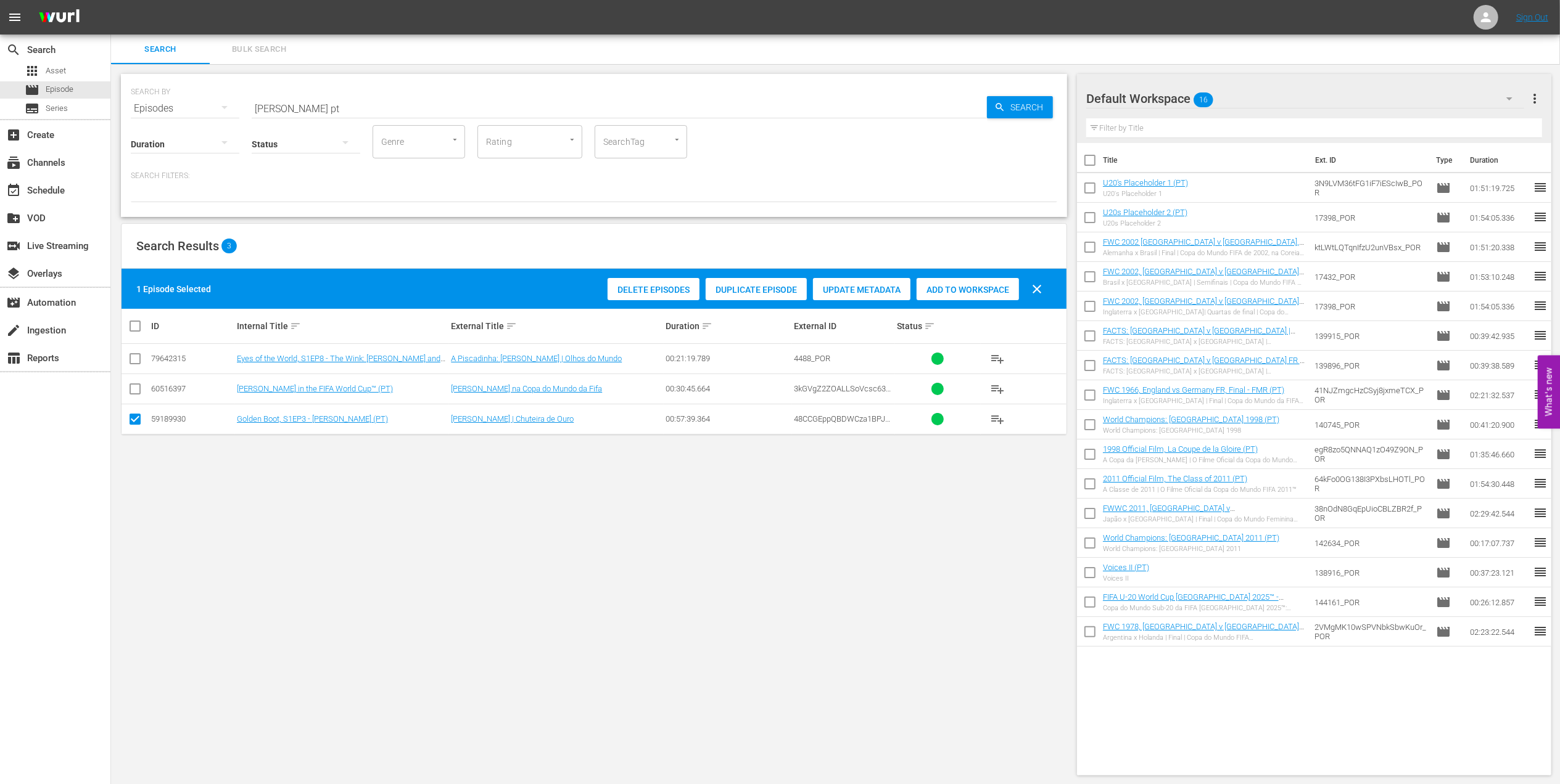
click at [960, 286] on span "Add to Workspace" at bounding box center [967, 290] width 103 height 10
click at [77, 190] on div "event_available Schedule" at bounding box center [55, 190] width 111 height 25
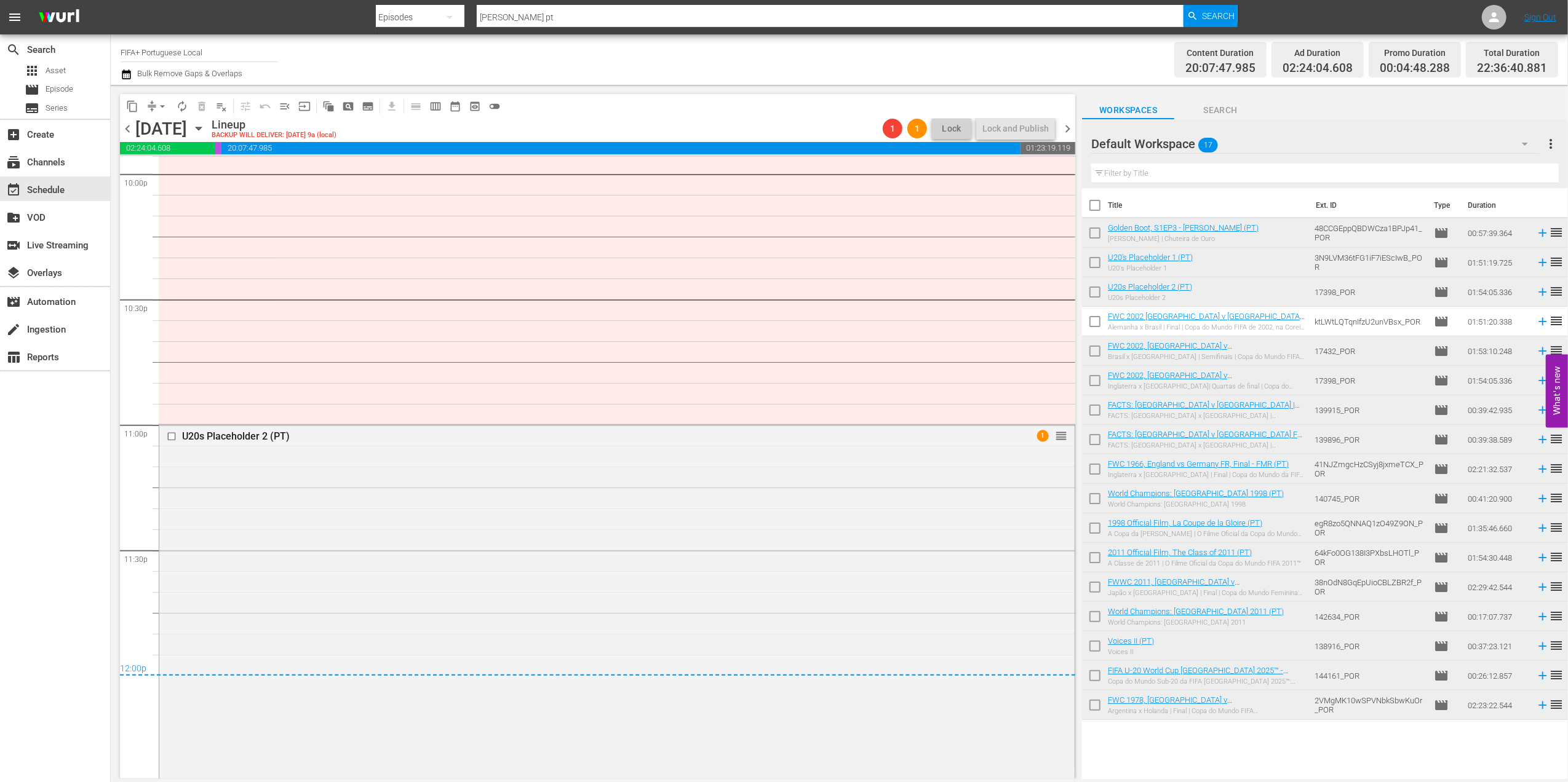
scroll to position [5625, 0]
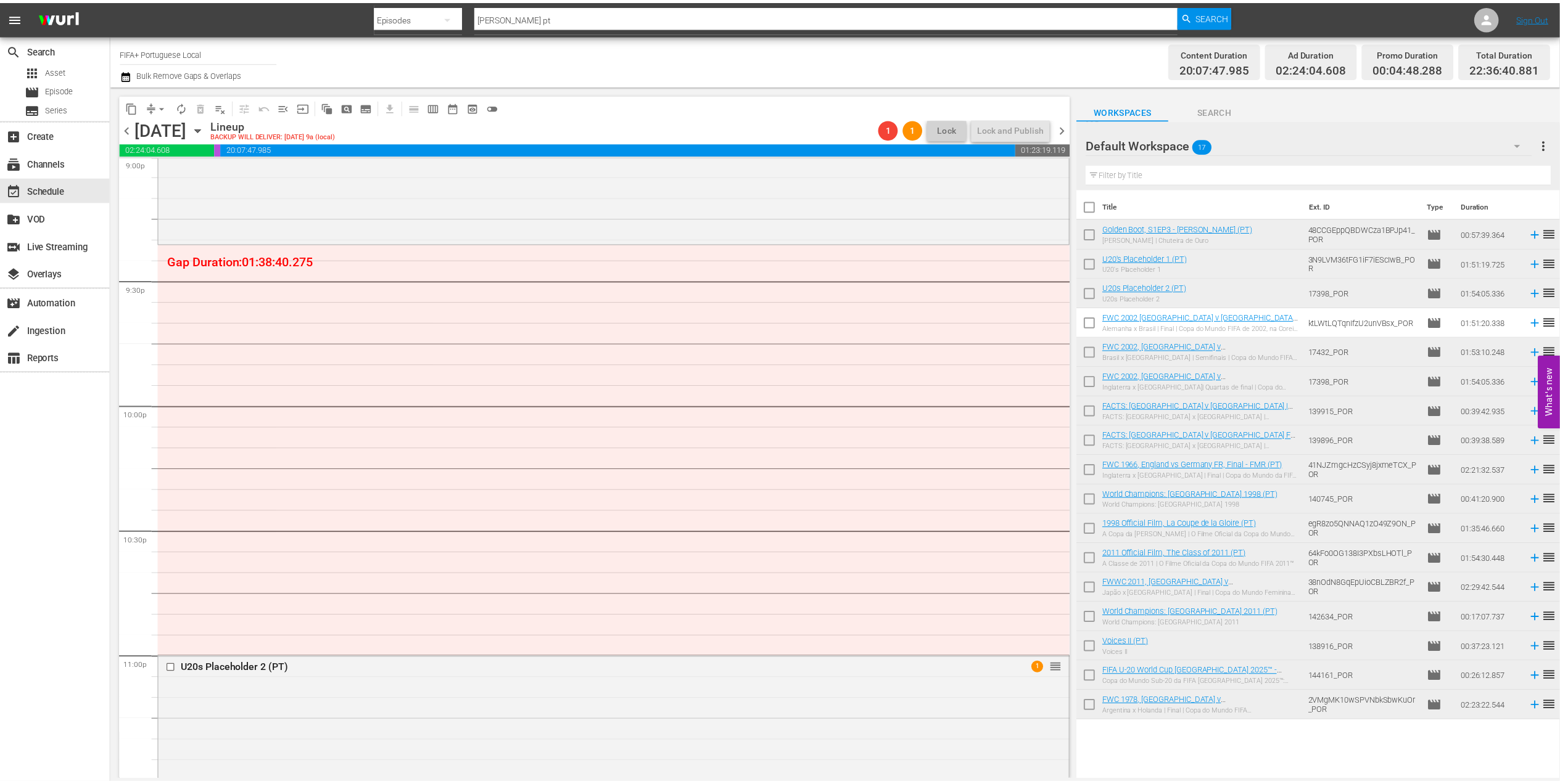
scroll to position [5337, 0]
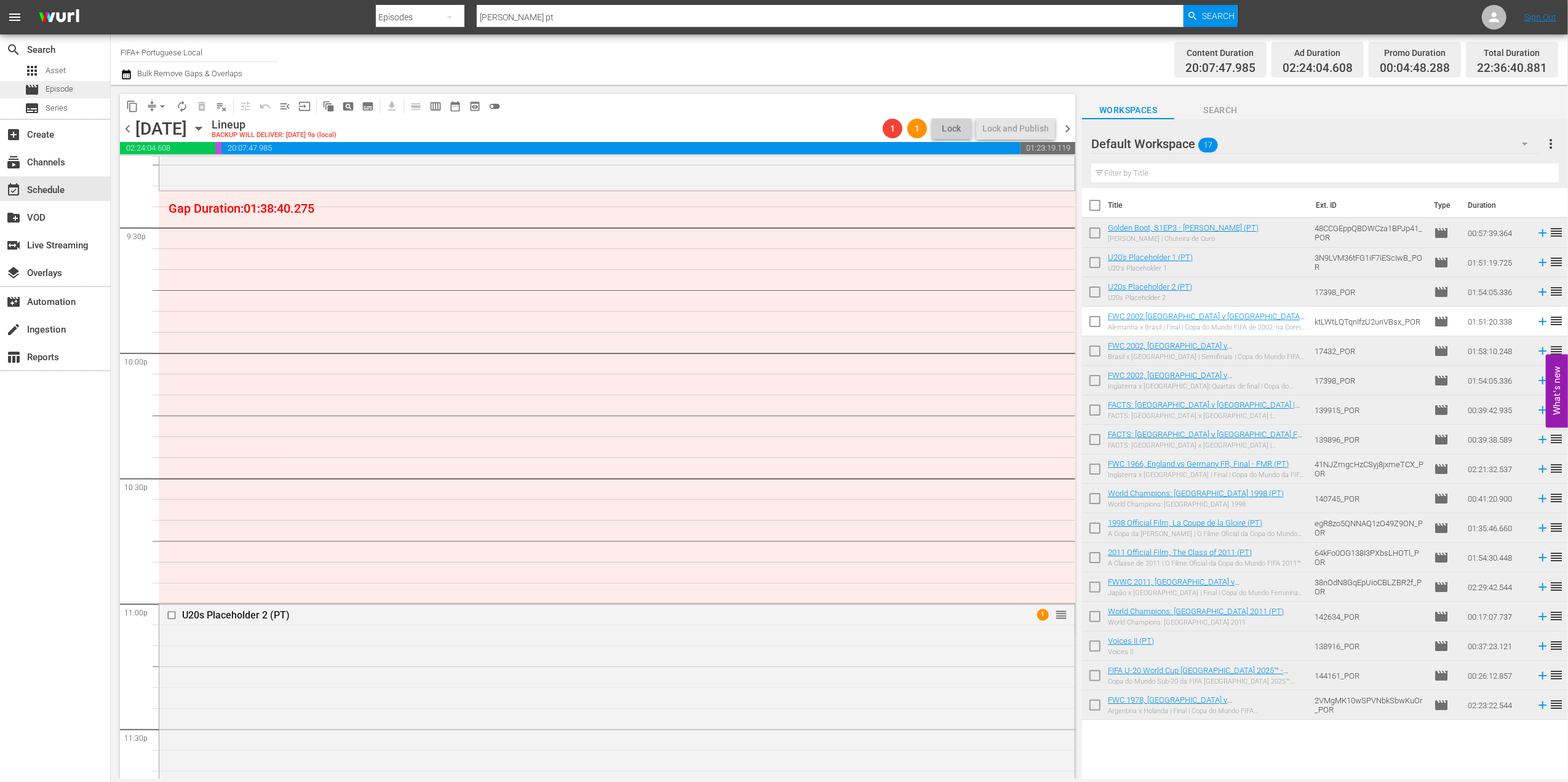
click at [77, 97] on div "movie Episode" at bounding box center [55, 89] width 110 height 17
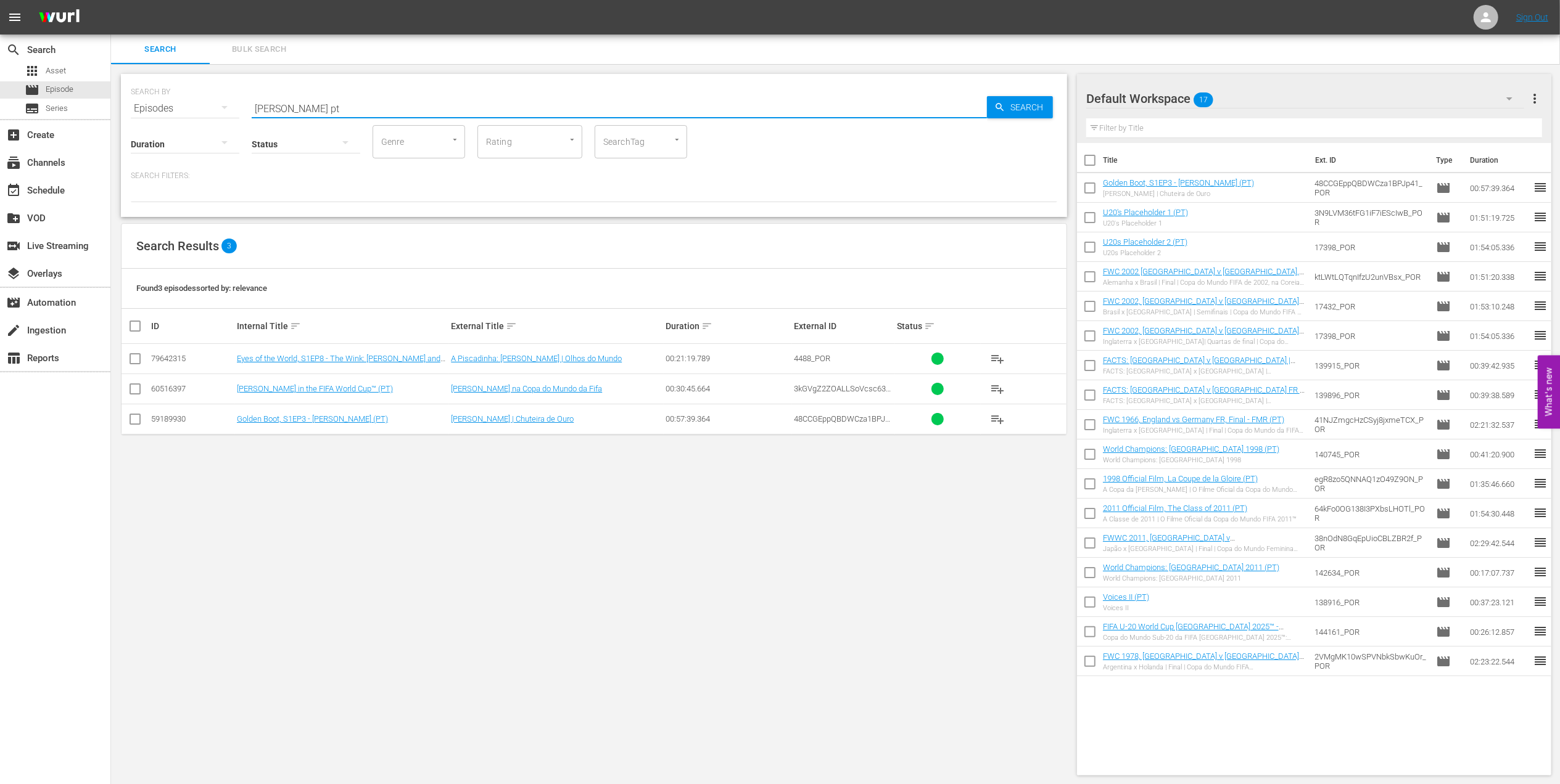
drag, startPoint x: 164, startPoint y: 109, endPoint x: 128, endPoint y: 107, distance: 36.1
click at [129, 107] on div "SEARCH BY Search By Episodes Search ID, Title, Description, Keywords, or Catego…" at bounding box center [594, 145] width 946 height 143
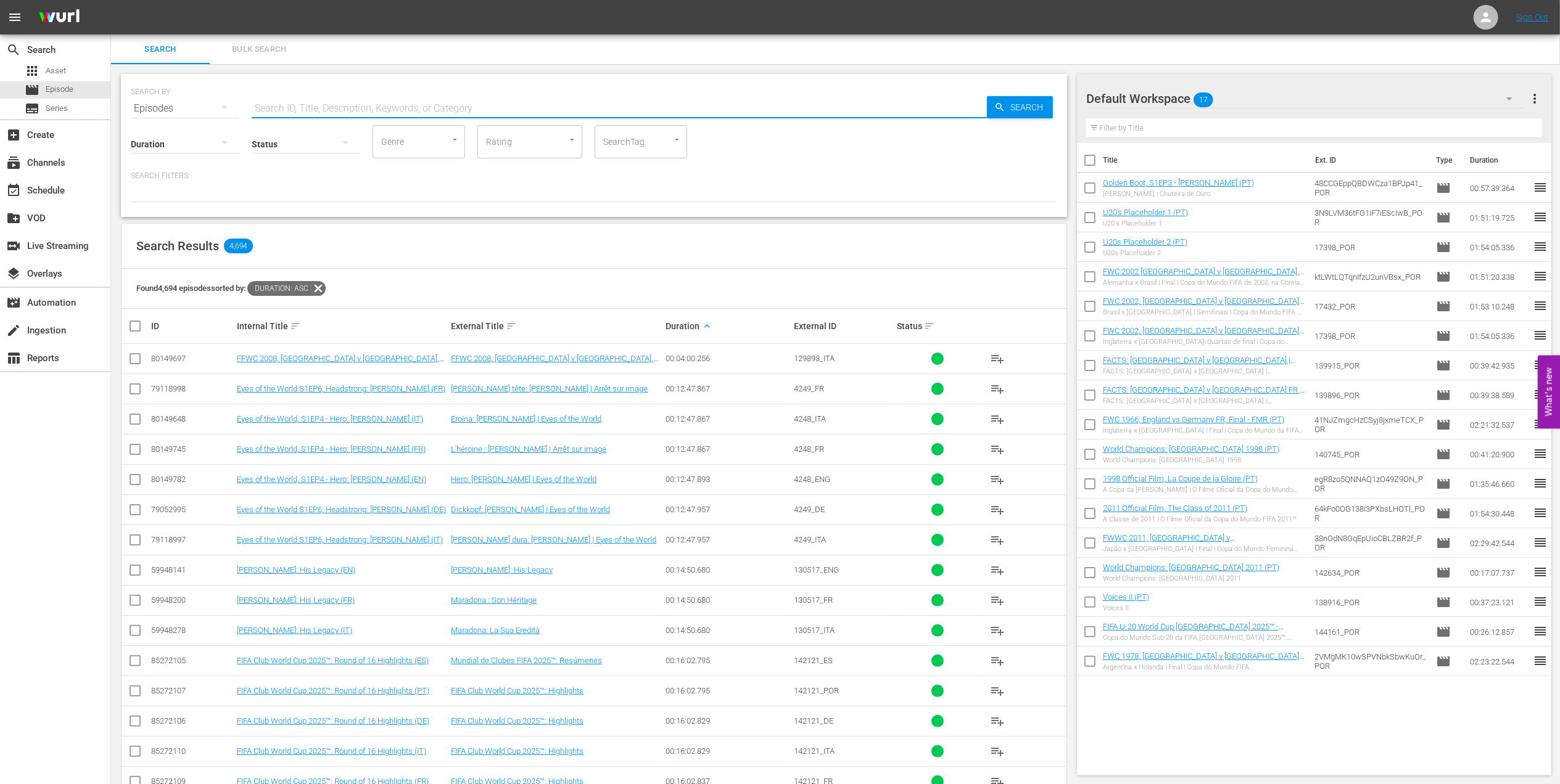
drag, startPoint x: 366, startPoint y: 105, endPoint x: 376, endPoint y: 114, distance: 13.5
click at [366, 105] on input "text" at bounding box center [619, 108] width 735 height 29
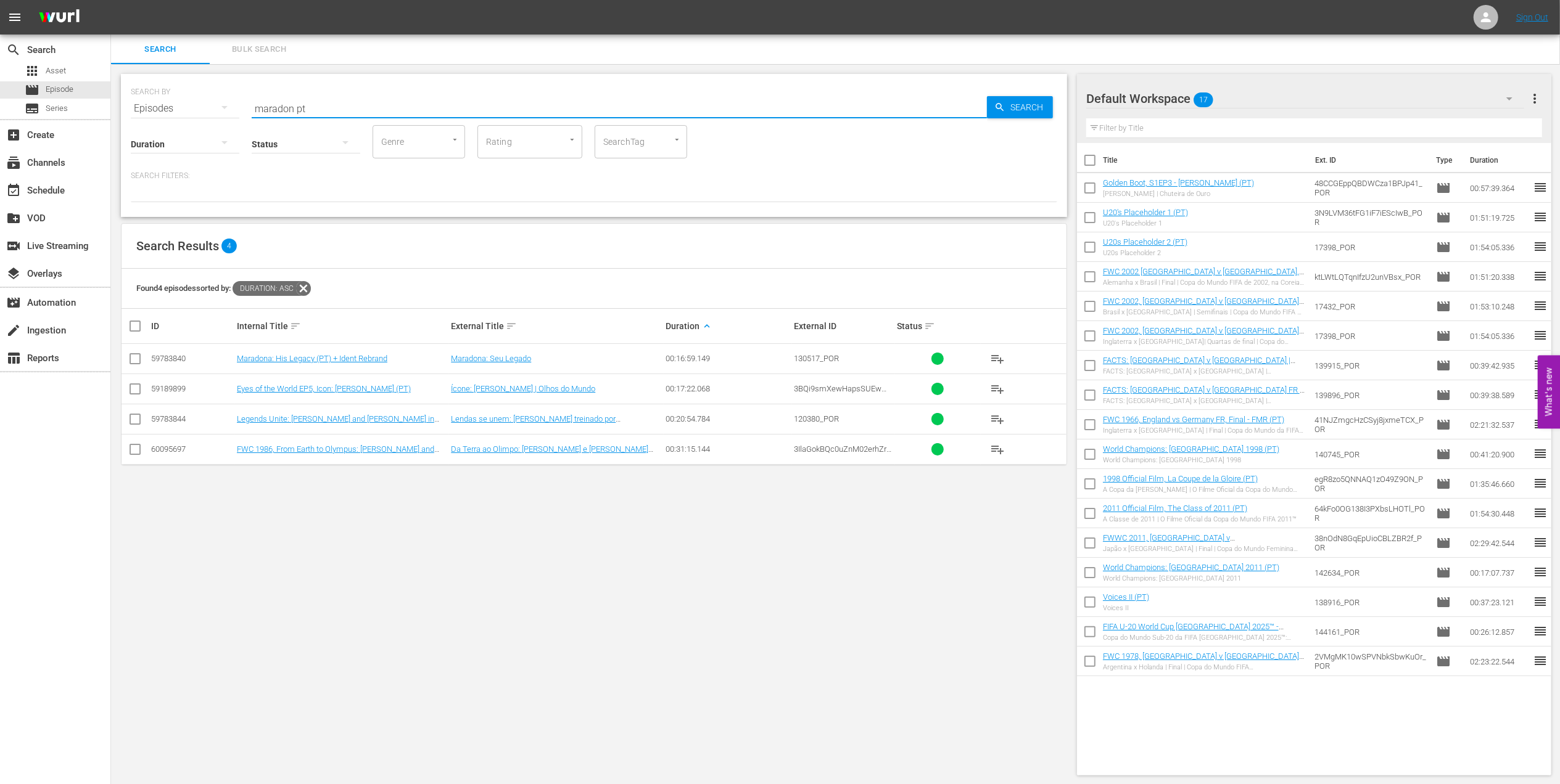
click at [292, 103] on input "maradon pt" at bounding box center [619, 108] width 735 height 29
type input "maradon pt"
click at [138, 359] on input "checkbox" at bounding box center [135, 361] width 15 height 15
checkbox input "true"
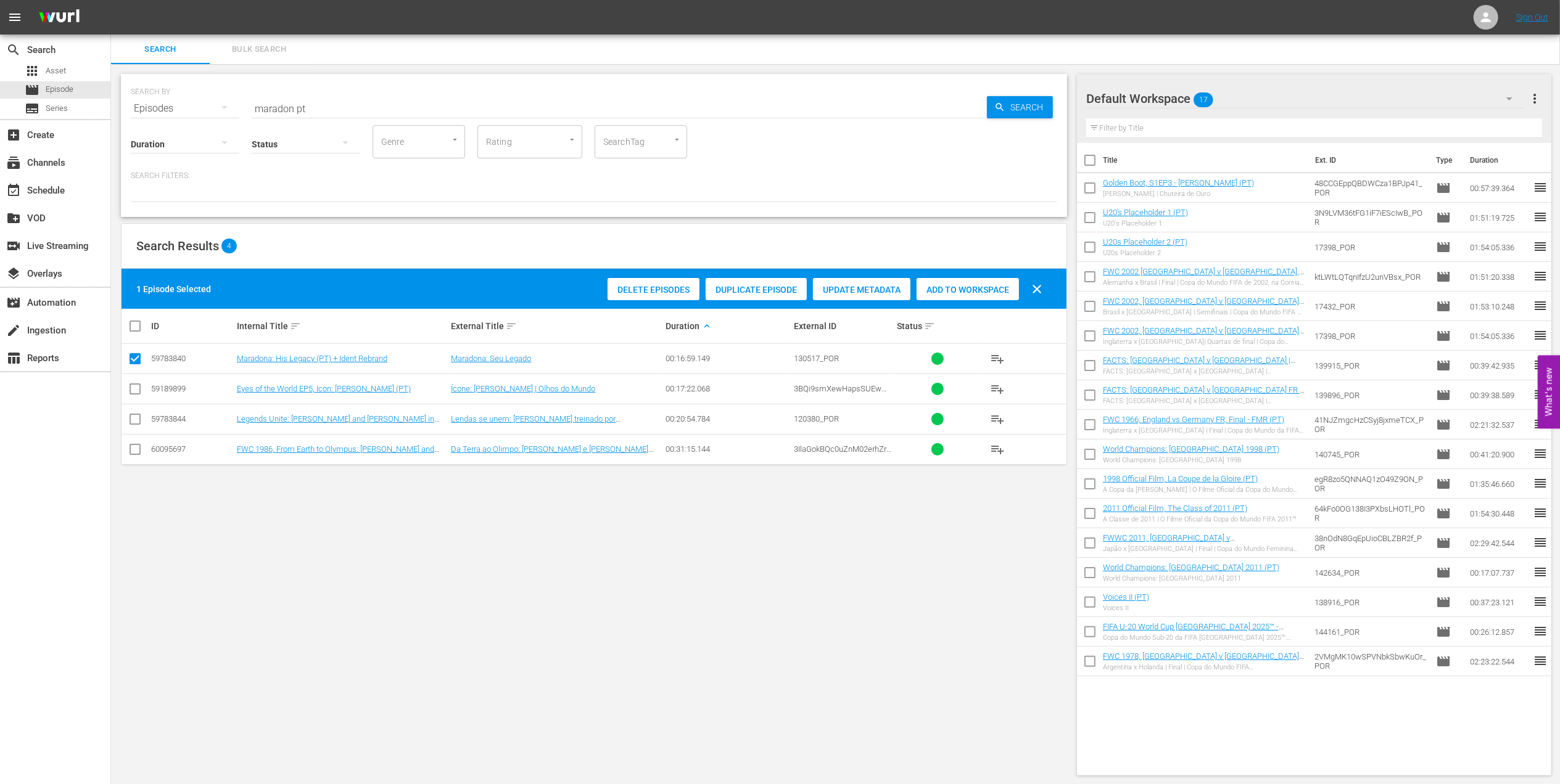
click at [973, 291] on span "Add to Workspace" at bounding box center [967, 290] width 103 height 10
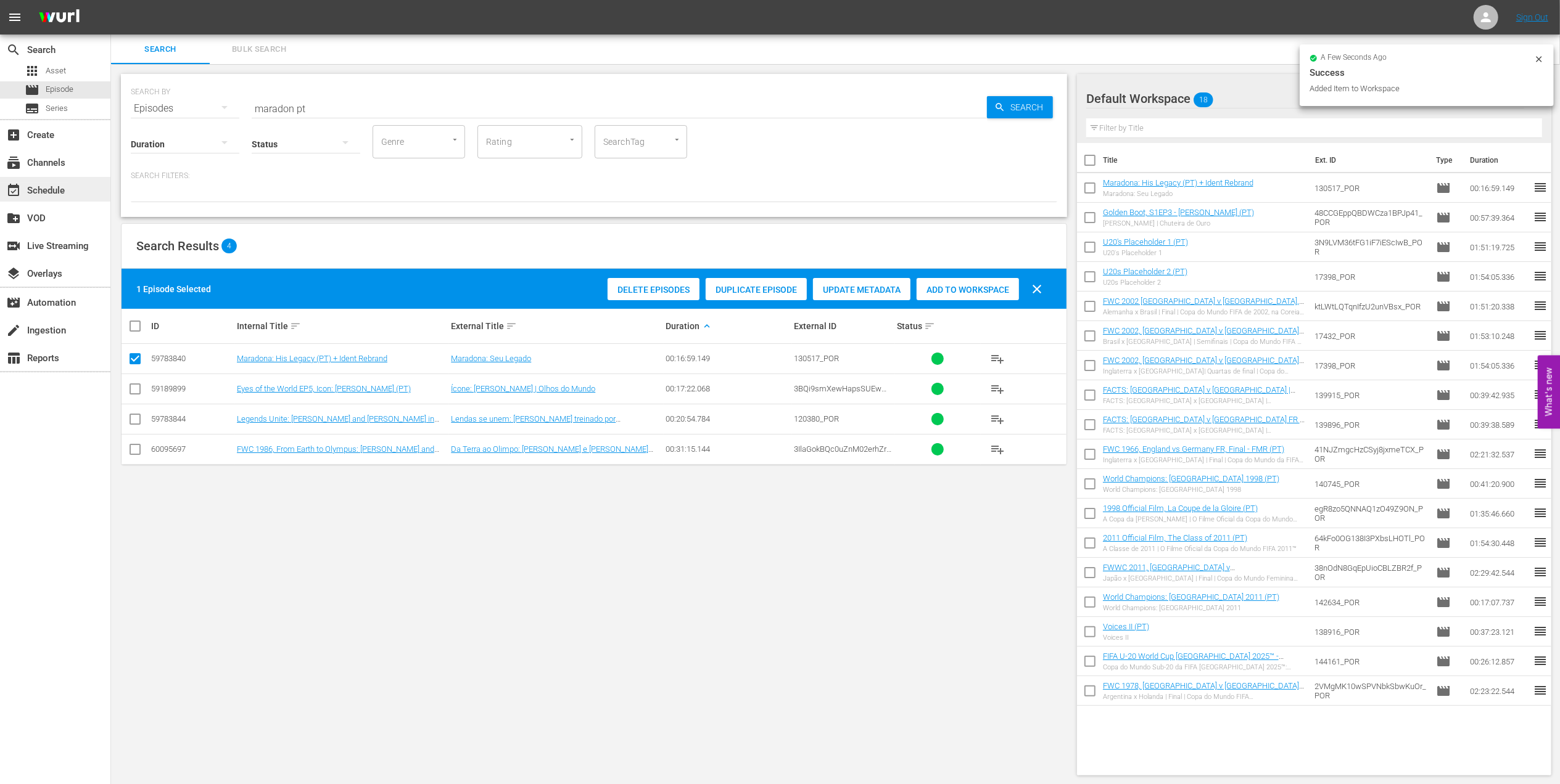
click at [65, 188] on div "event_available Schedule" at bounding box center [35, 188] width 69 height 11
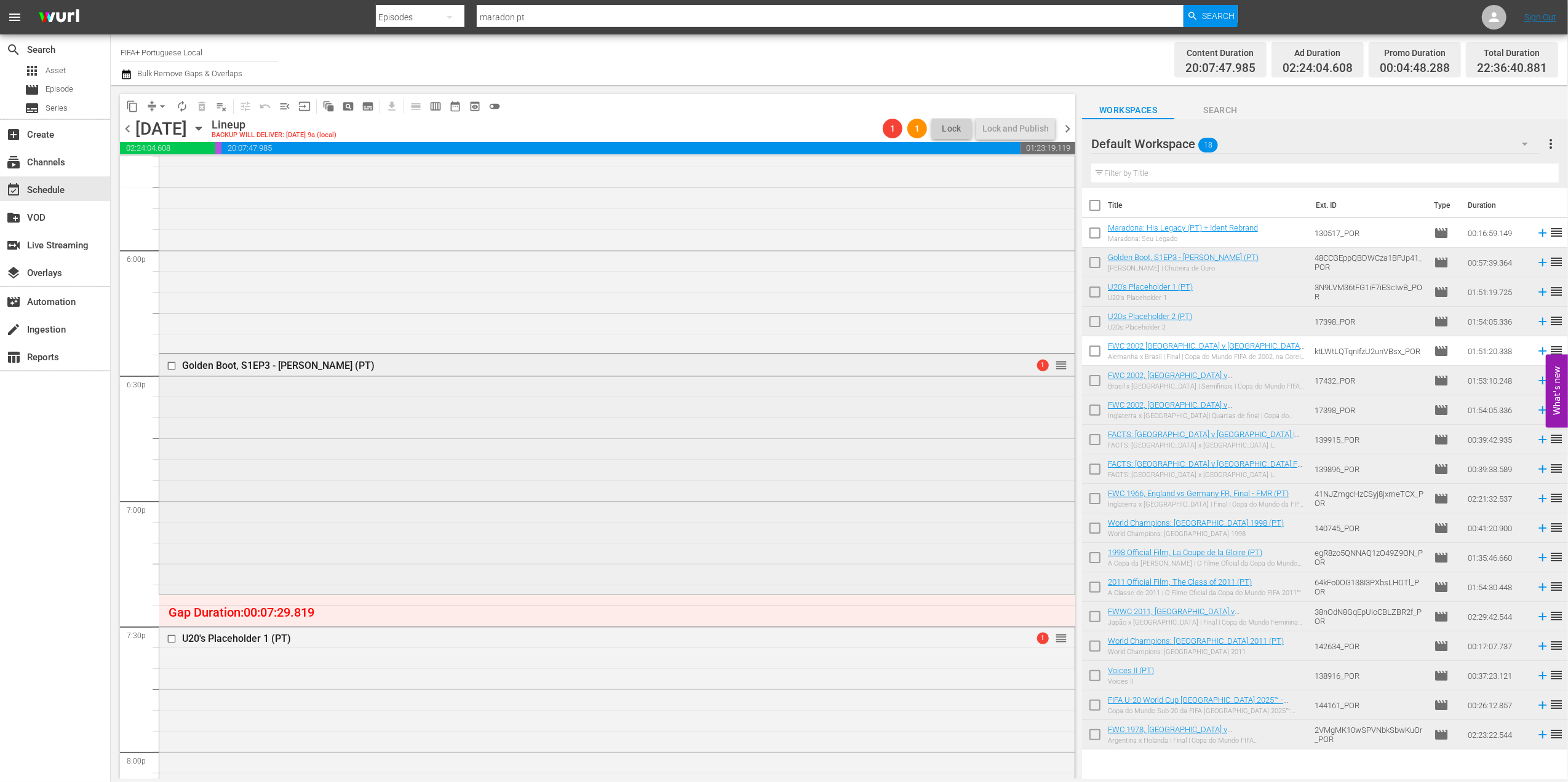
scroll to position [4421, 0]
click at [292, 109] on button "menu_open" at bounding box center [284, 106] width 20 height 20
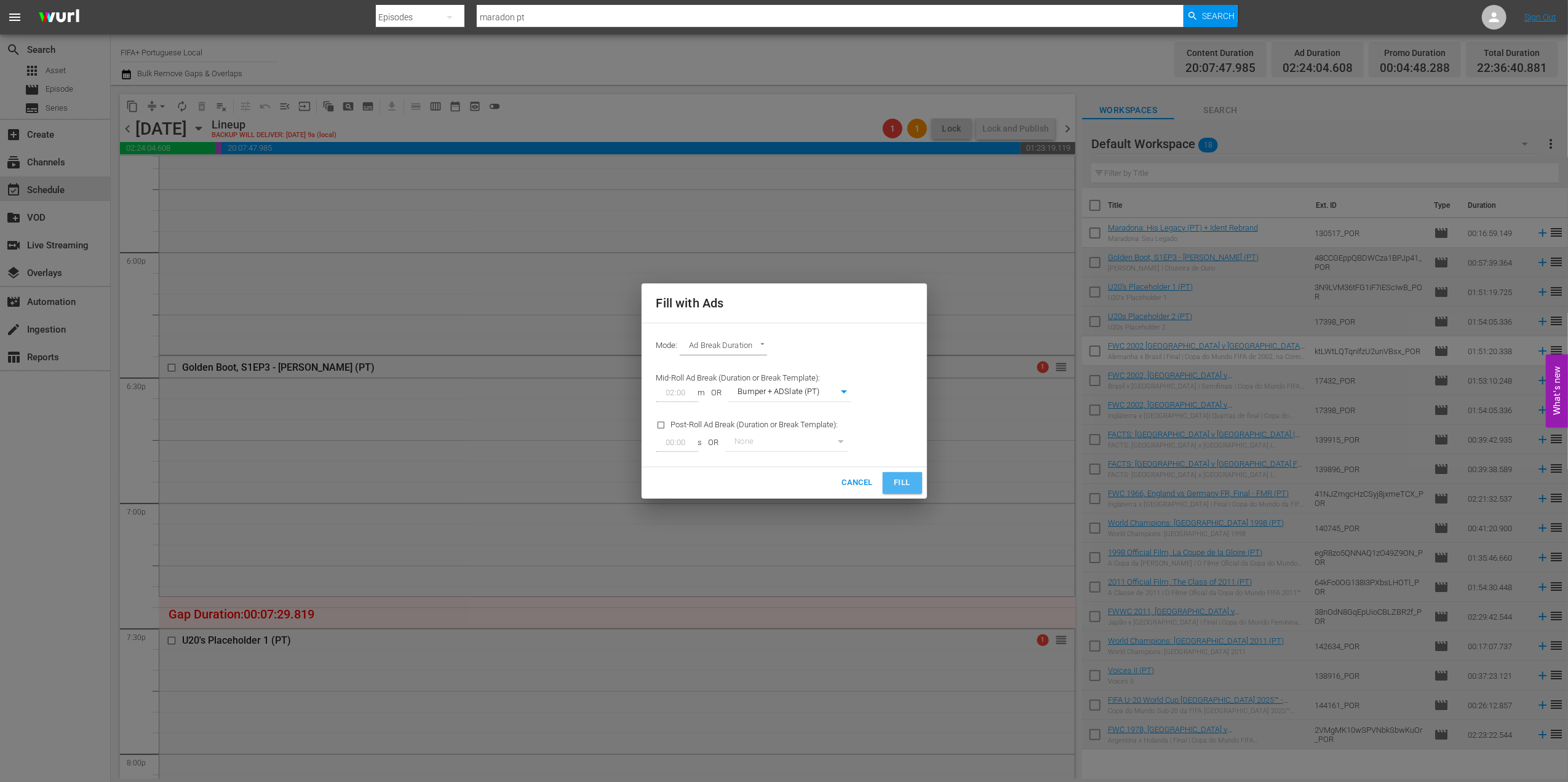
click at [897, 473] on button "Fill" at bounding box center [902, 483] width 39 height 22
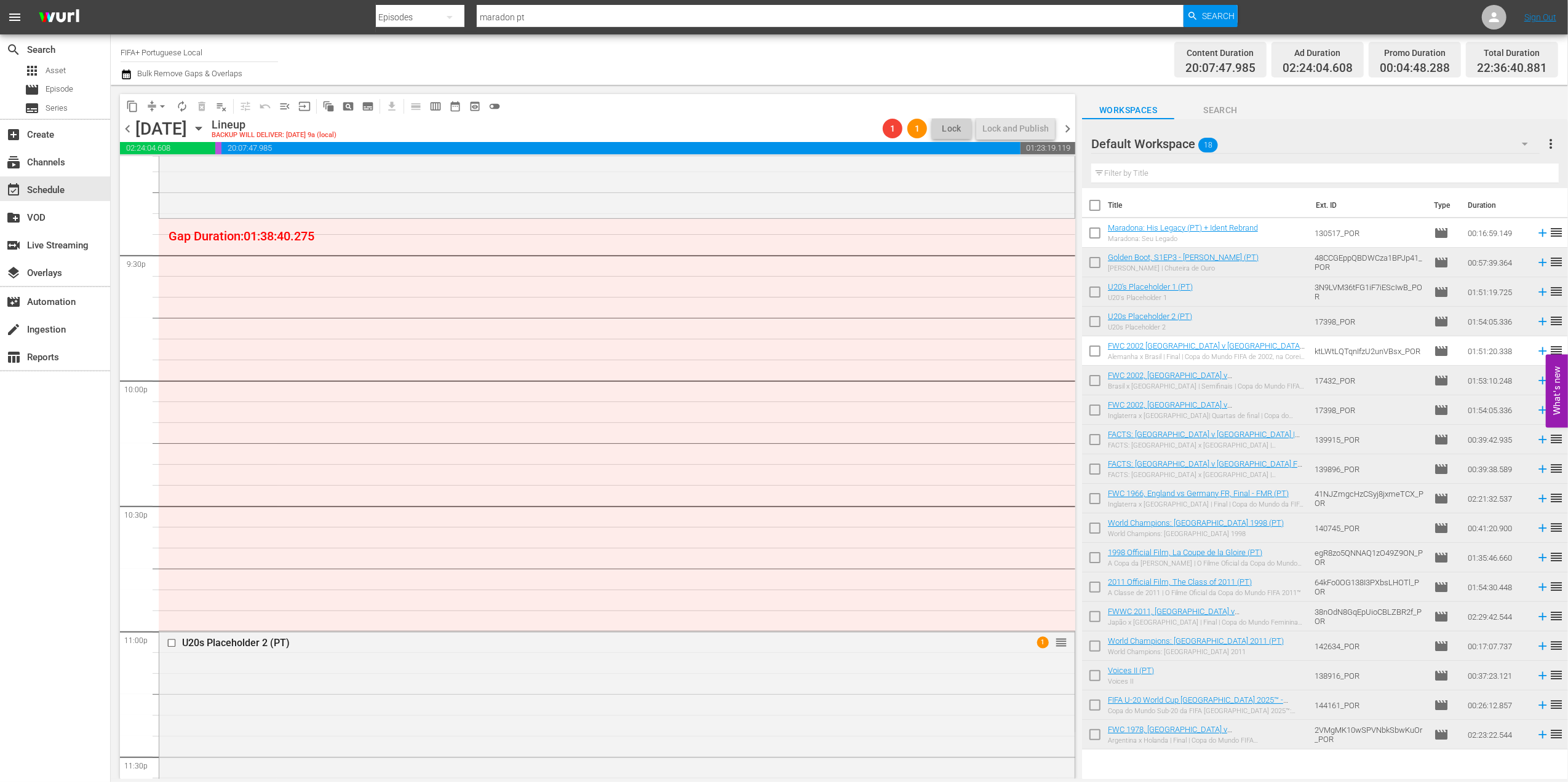
scroll to position [5295, 0]
click at [82, 90] on div "movie Episode" at bounding box center [55, 89] width 110 height 17
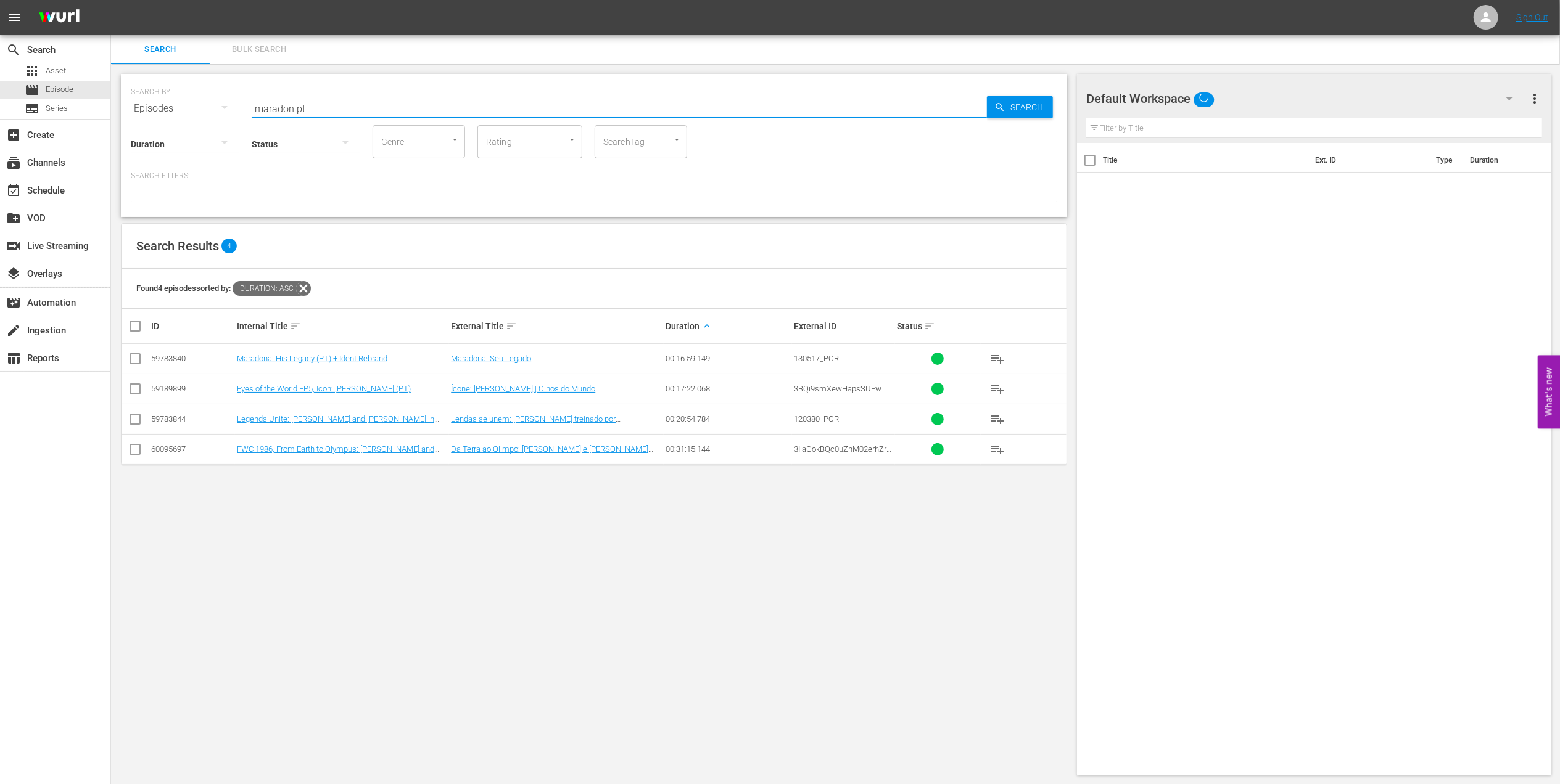
drag, startPoint x: 343, startPoint y: 107, endPoint x: 167, endPoint y: 109, distance: 176.0
click at [167, 109] on div "SEARCH BY Search By Episodes Search ID, Title, Description, Keywords, or Catego…" at bounding box center [594, 101] width 926 height 44
paste input "LOCAL ONLY - FWC 1970 Official Film, The World at their Fee"
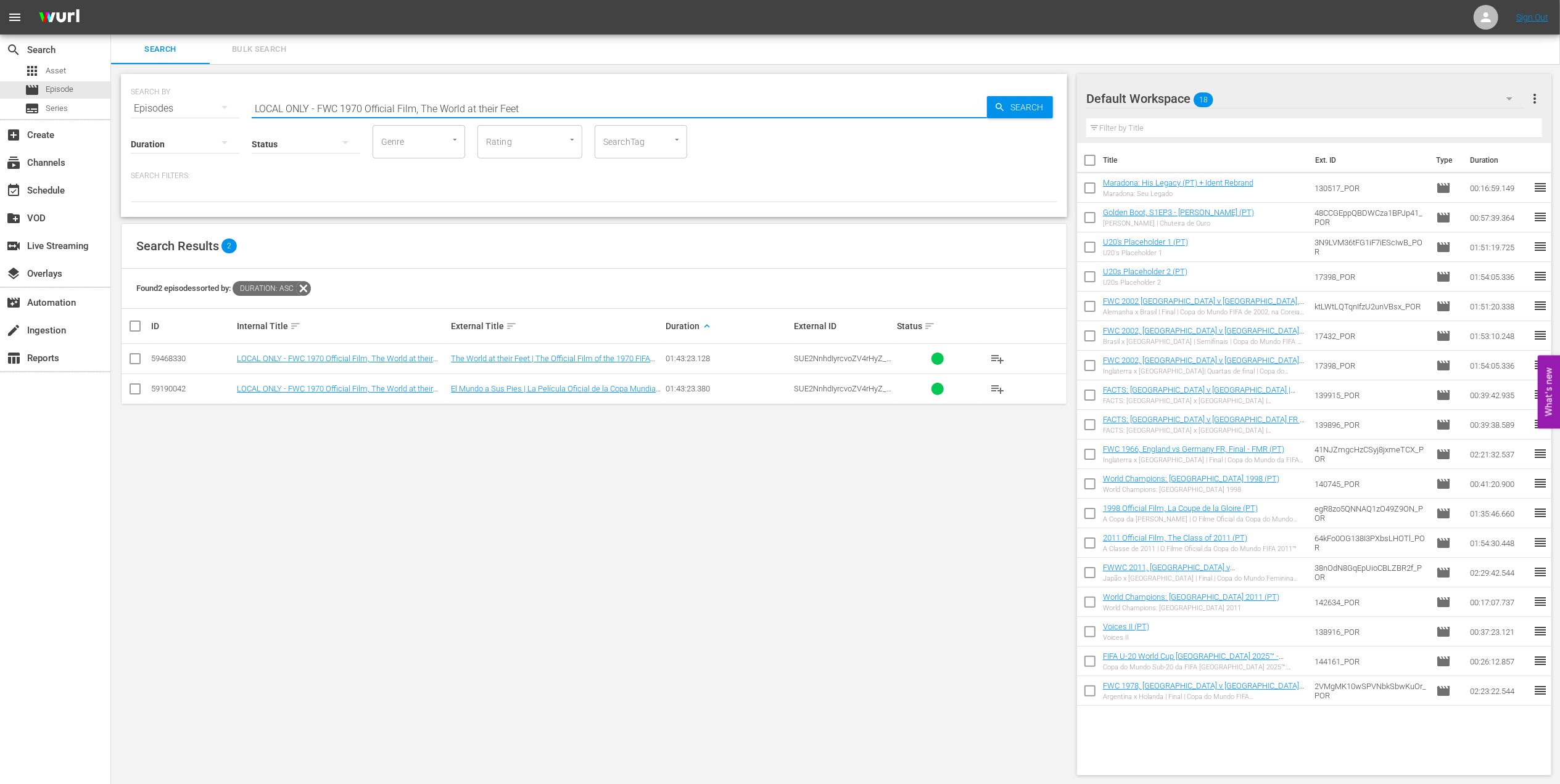
drag, startPoint x: 420, startPoint y: 102, endPoint x: 148, endPoint y: 102, distance: 272.0
click at [148, 102] on div "SEARCH BY Search By Episodes Search ID, Title, Description, Keywords, or Catego…" at bounding box center [594, 101] width 926 height 44
click at [401, 107] on input "The World at their Feet" at bounding box center [619, 108] width 735 height 29
type input "The World at their Feet pt"
click at [142, 361] on input "checkbox" at bounding box center [135, 361] width 15 height 15
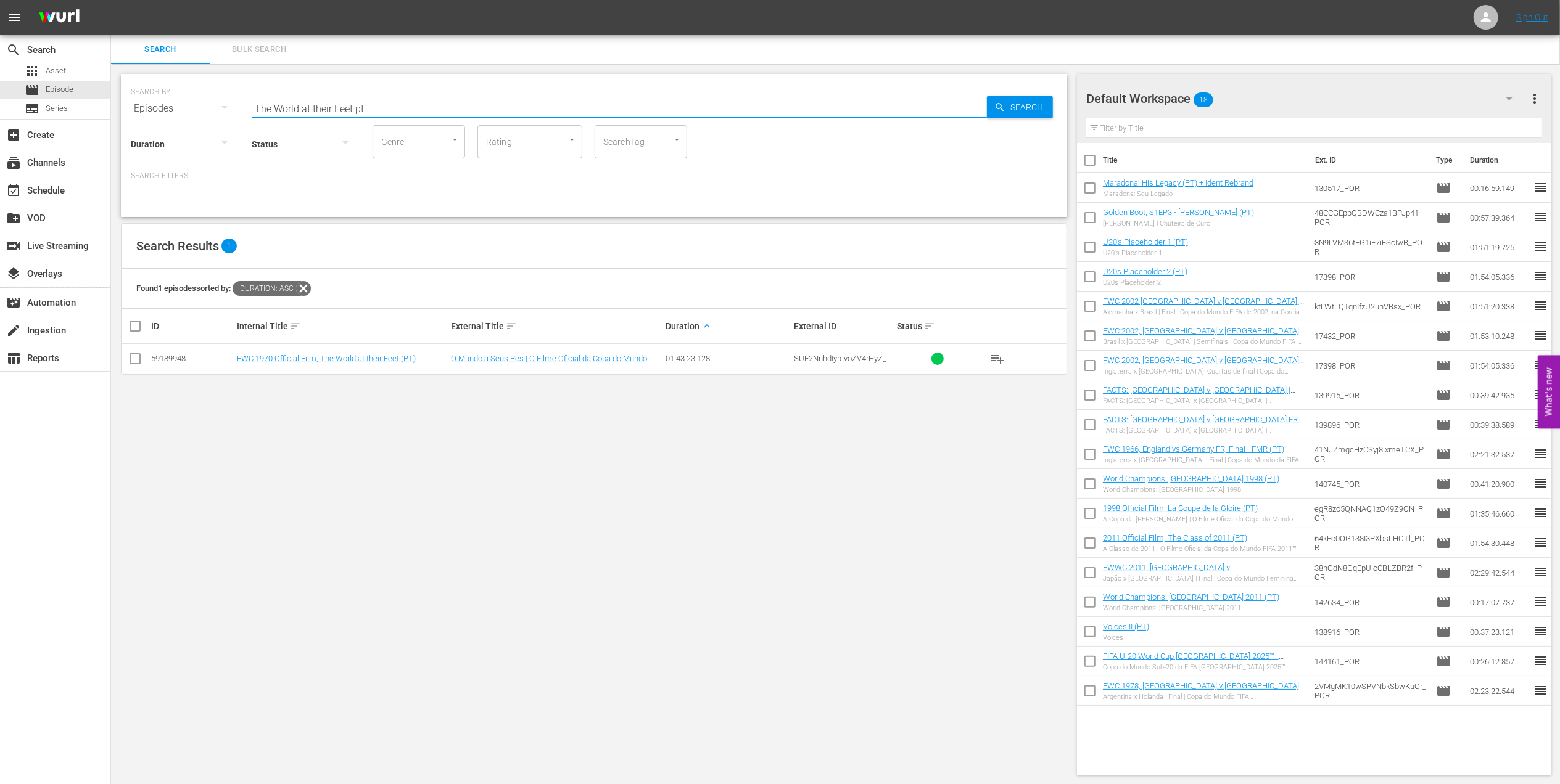
checkbox input "true"
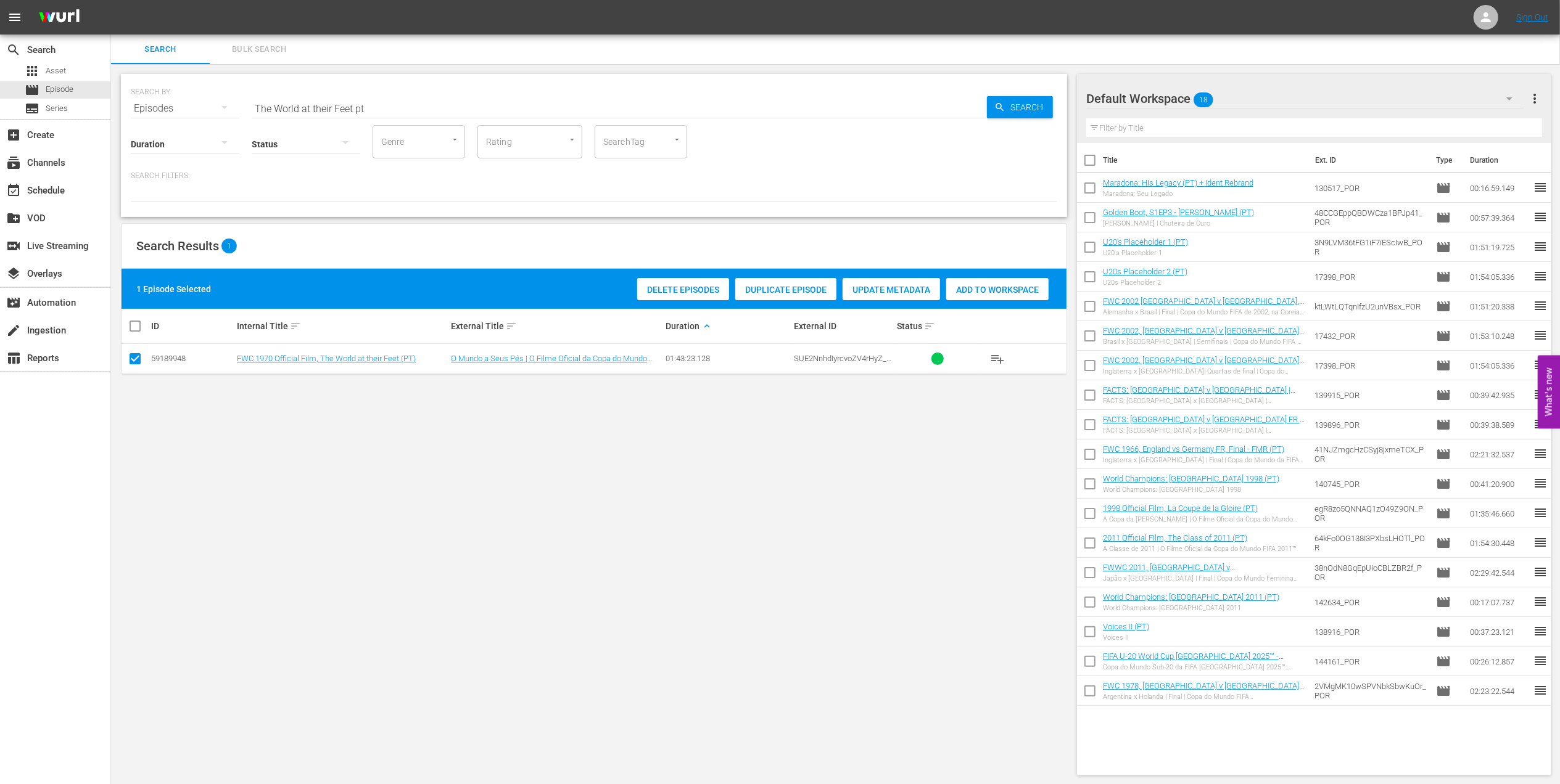
click at [985, 285] on span "Add to Workspace" at bounding box center [997, 290] width 103 height 10
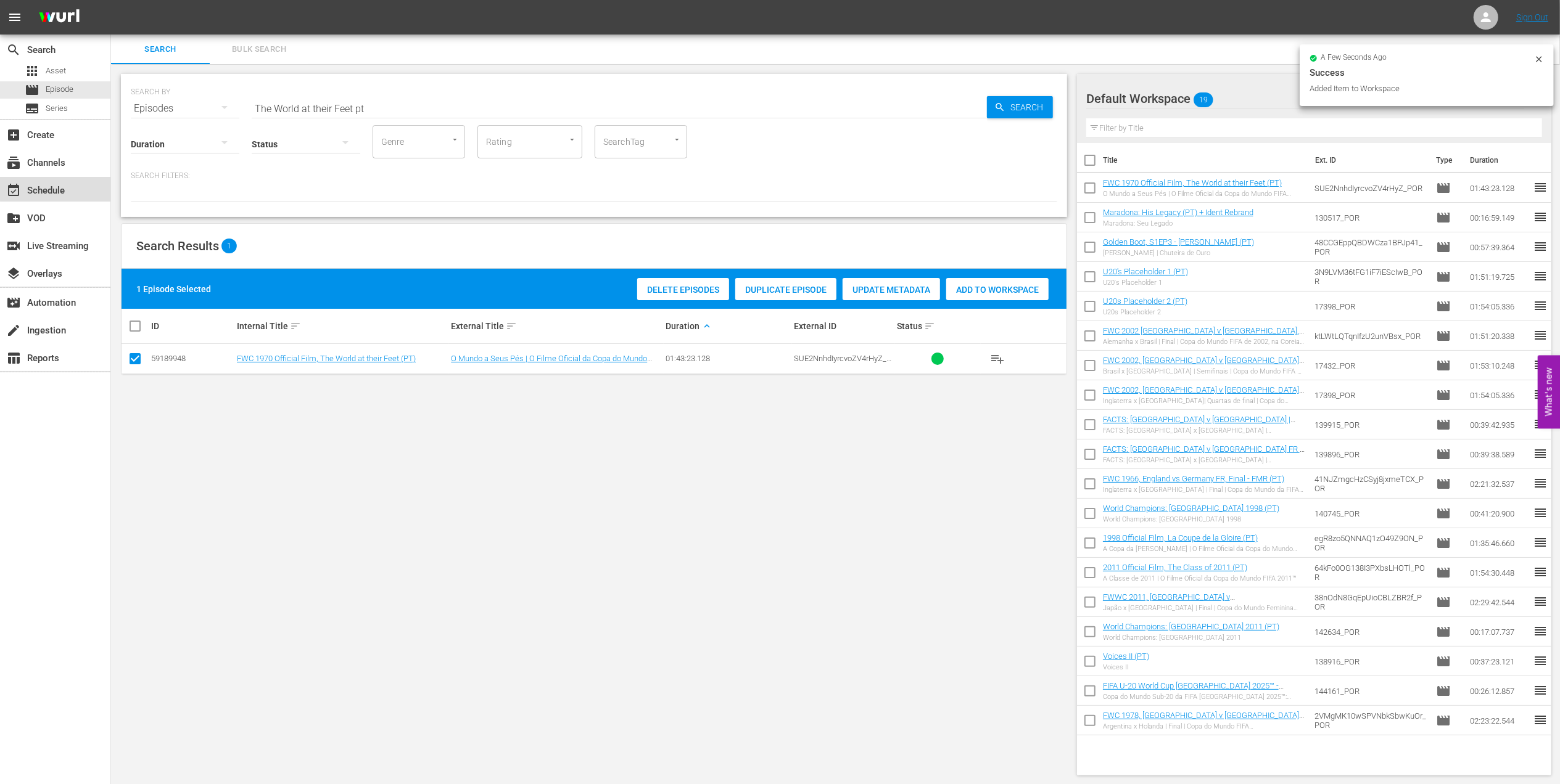
click at [61, 183] on div "event_available Schedule" at bounding box center [35, 188] width 69 height 11
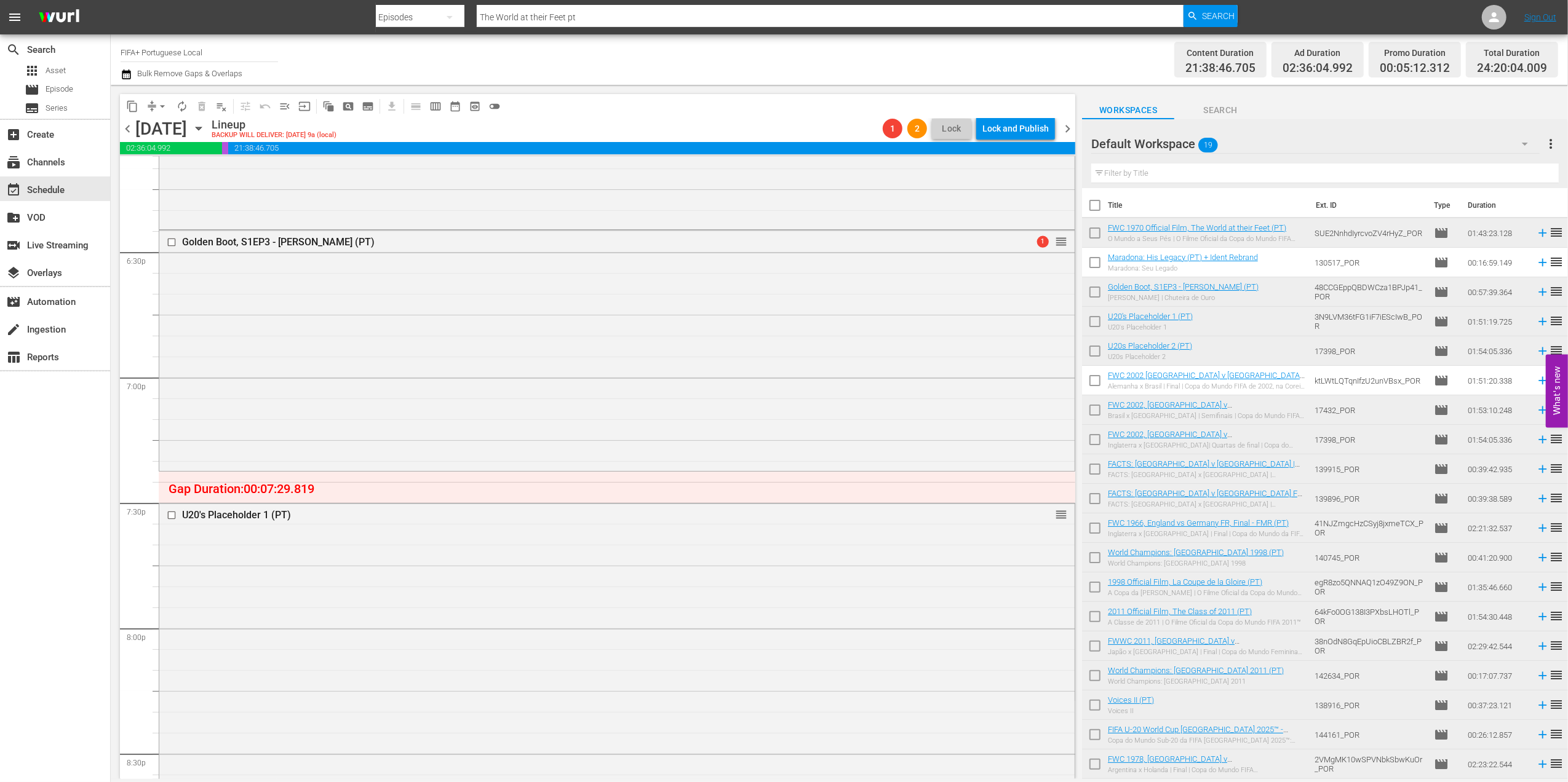
scroll to position [4589, 0]
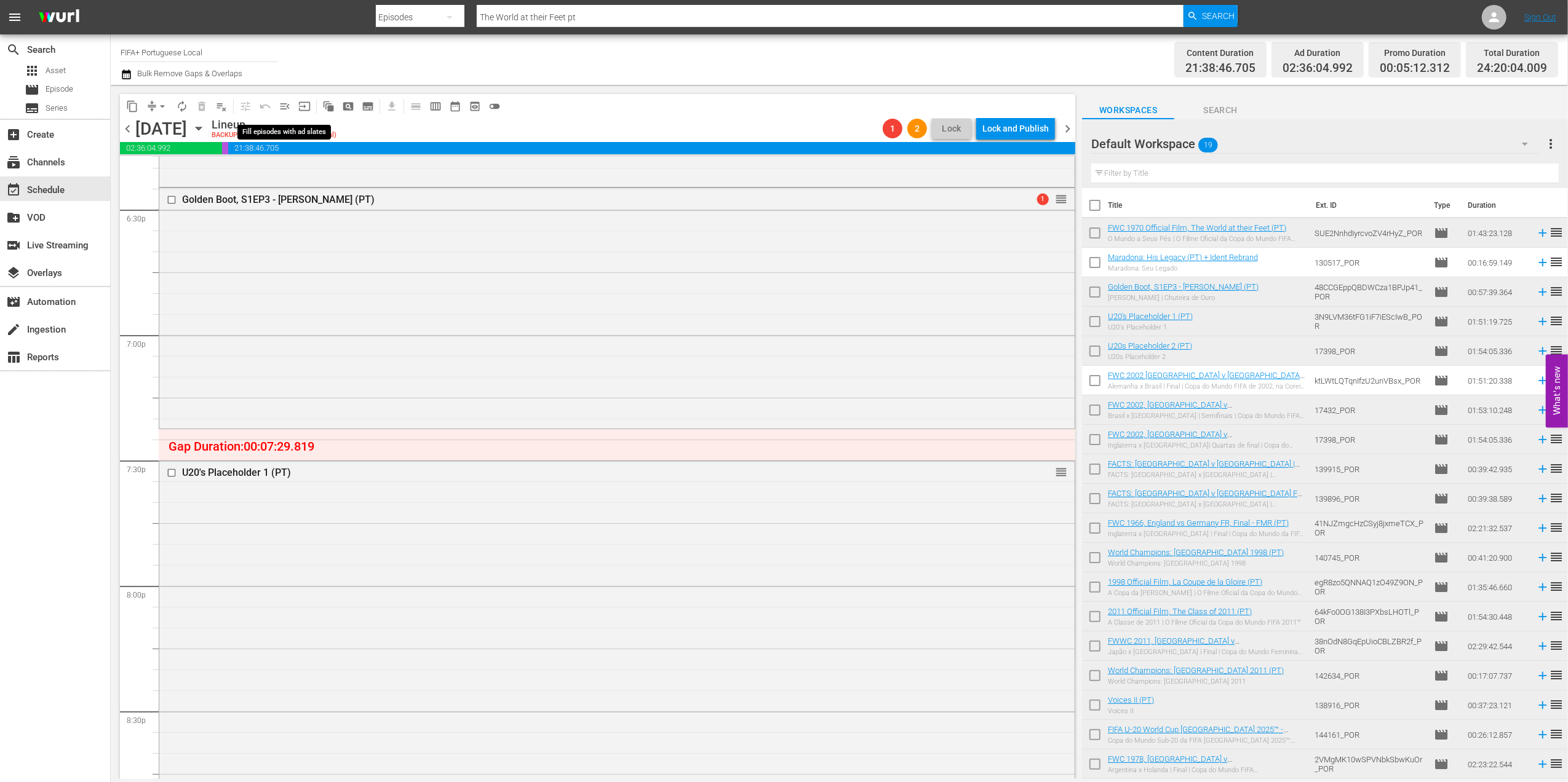
click at [279, 106] on span "menu_open" at bounding box center [284, 106] width 12 height 12
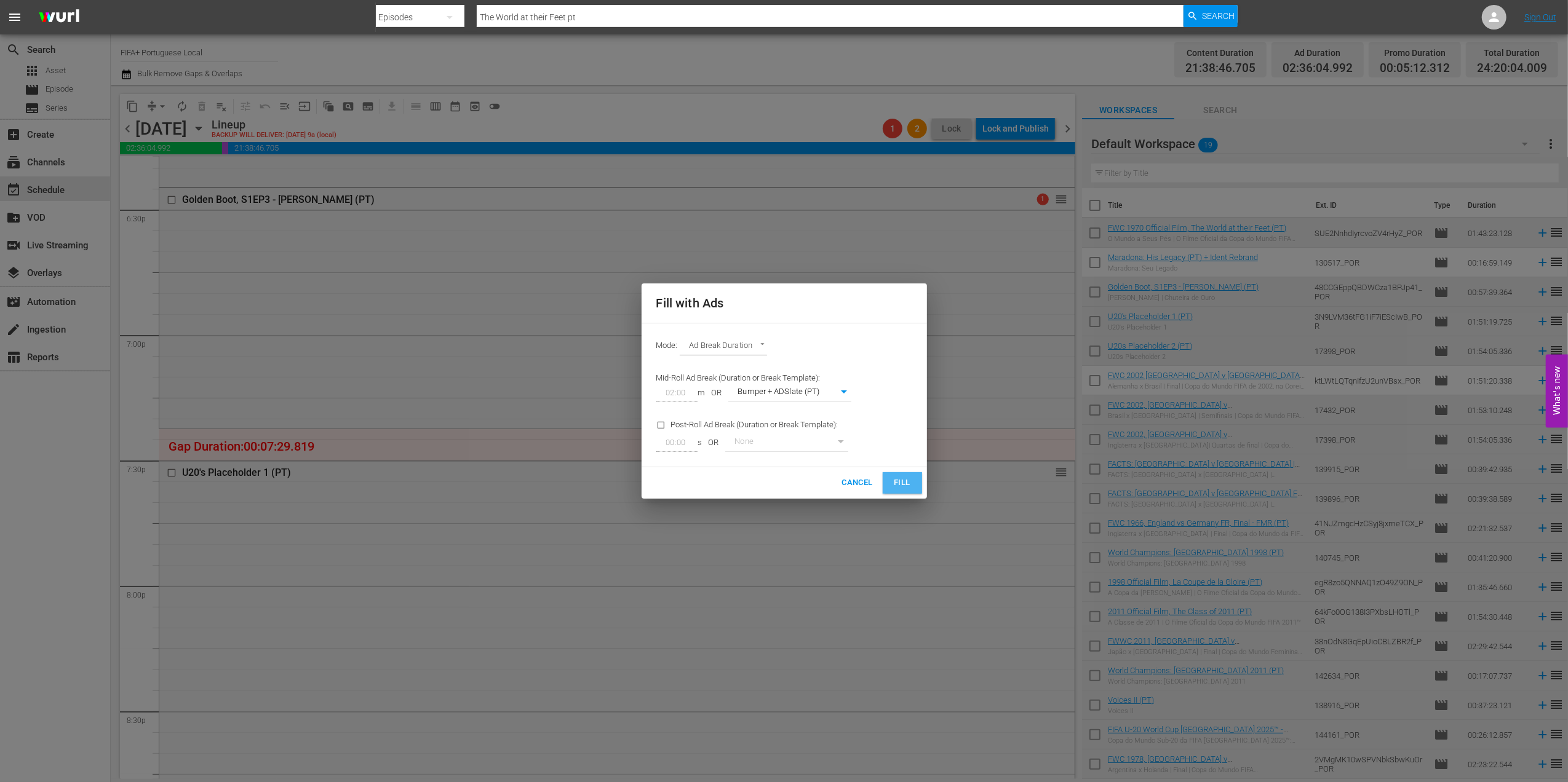
click at [897, 481] on span "Fill" at bounding box center [902, 483] width 20 height 14
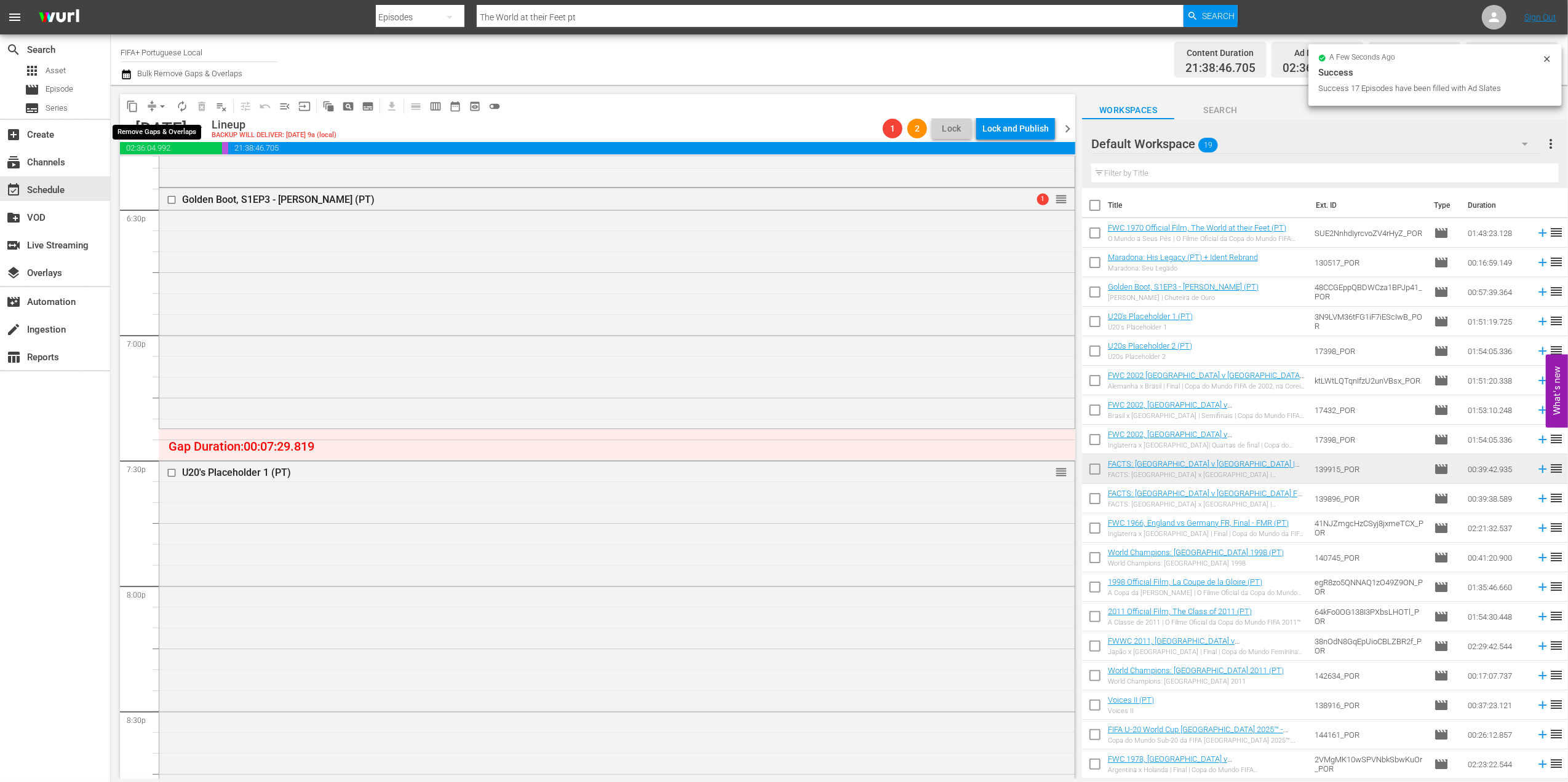
click at [162, 106] on span "arrow_drop_down" at bounding box center [162, 106] width 12 height 12
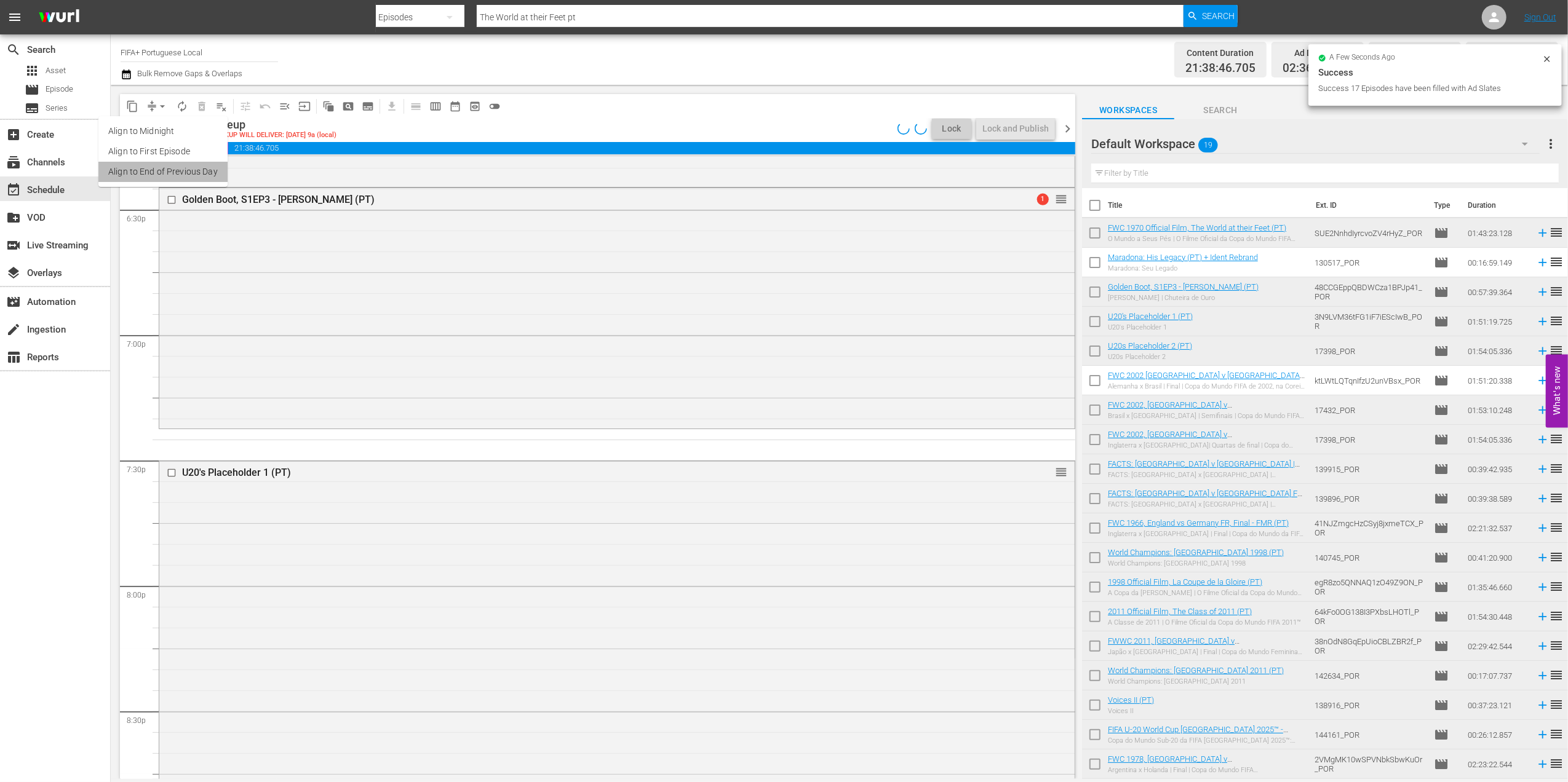
click at [195, 165] on li "Align to End of Previous Day" at bounding box center [163, 172] width 129 height 20
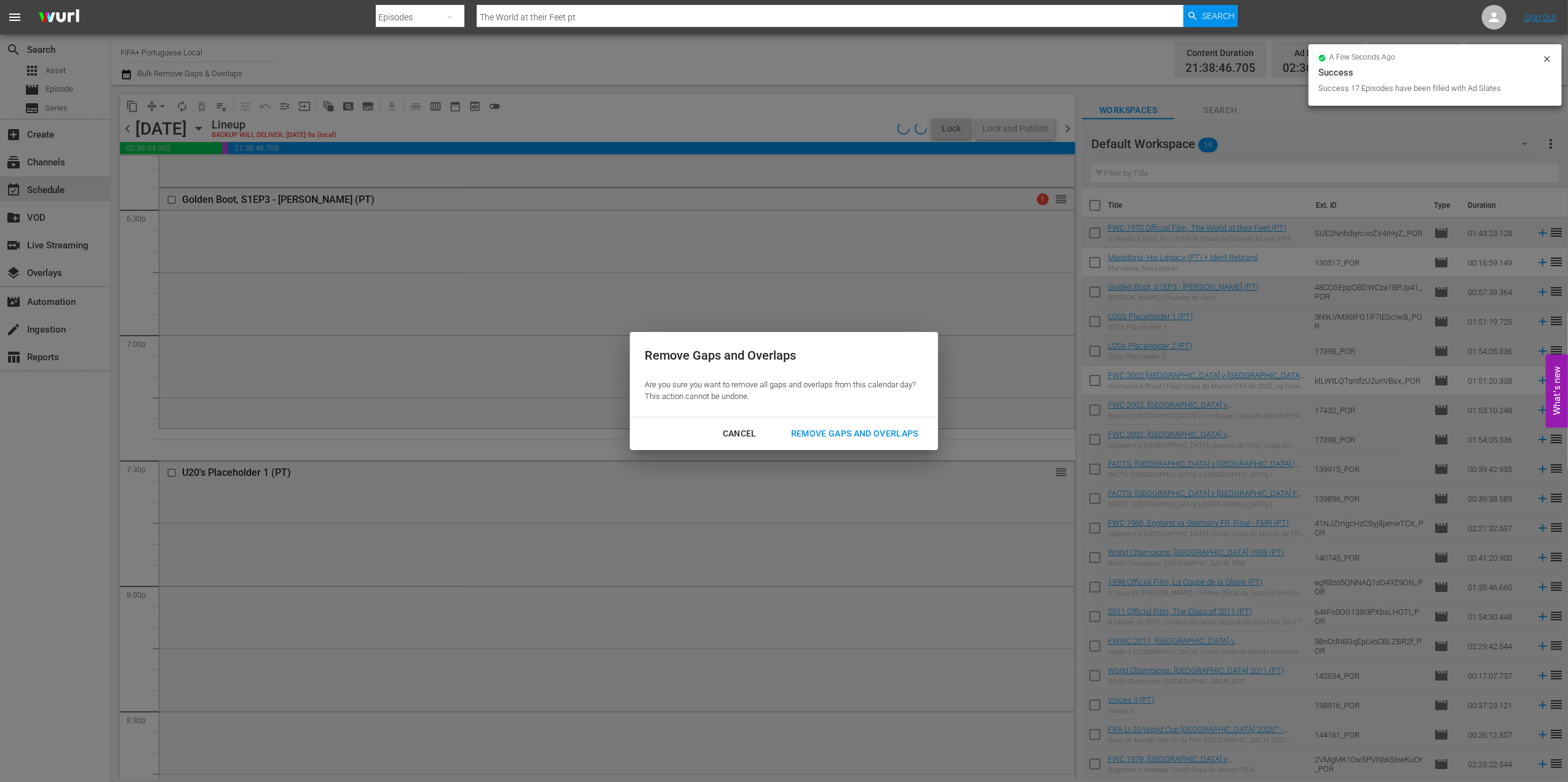
click at [840, 432] on div "Remove Gaps and Overlaps" at bounding box center [854, 434] width 147 height 16
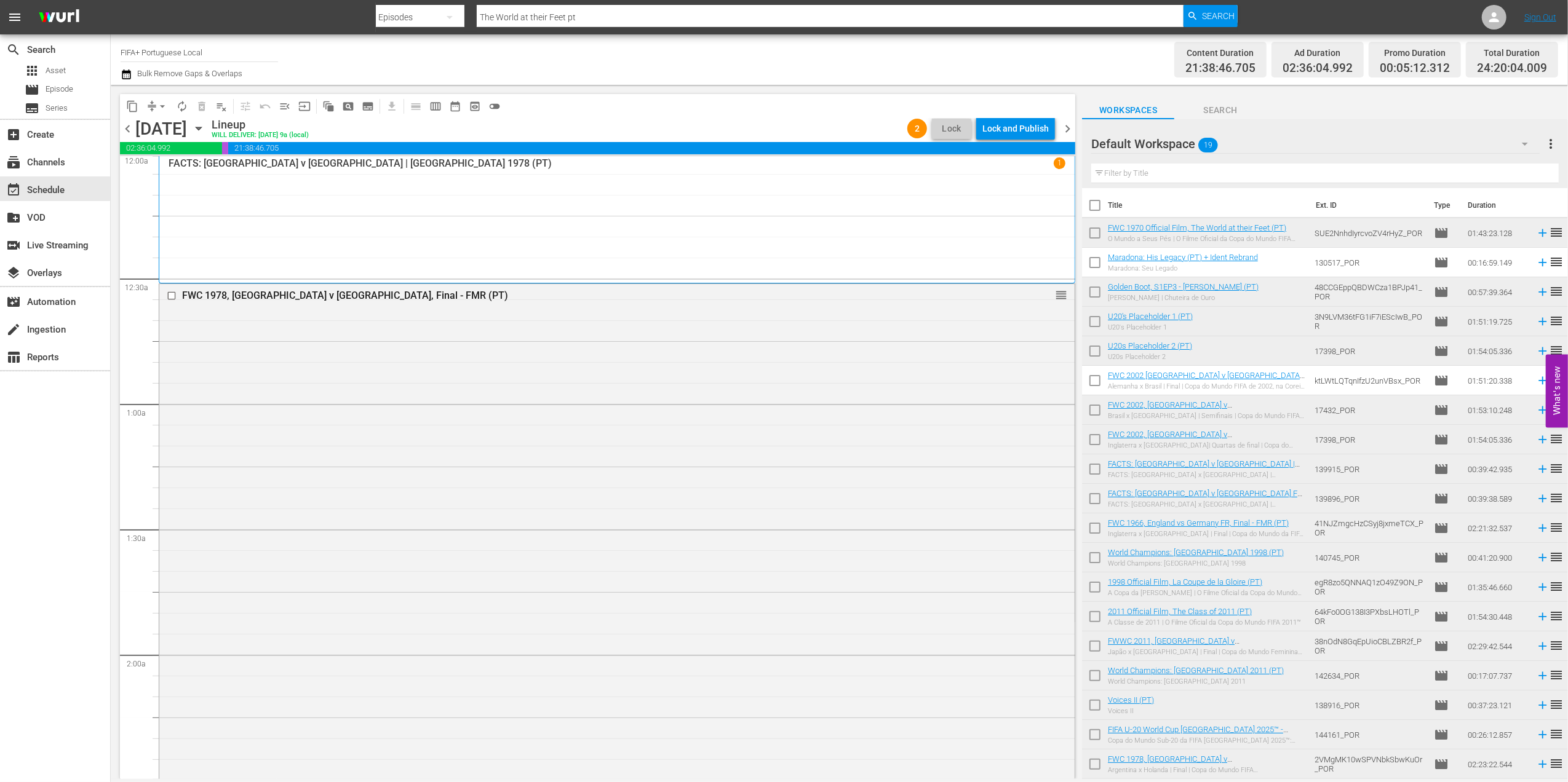
scroll to position [0, 0]
